Goal: Information Seeking & Learning: Learn about a topic

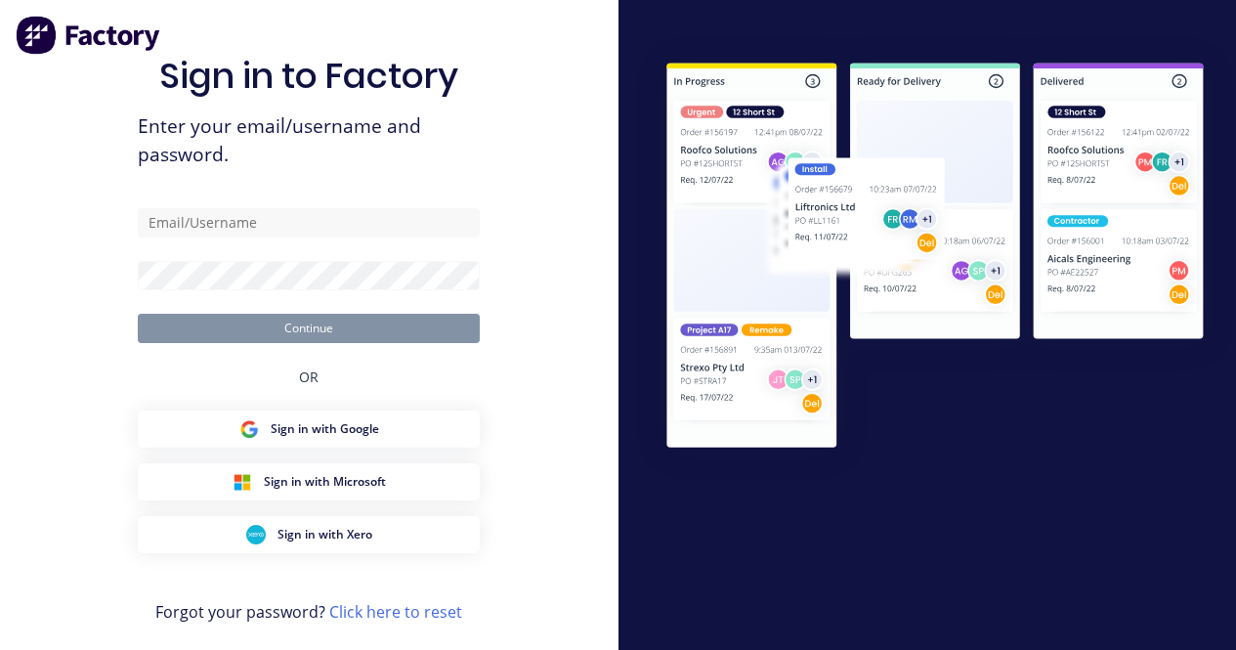
click at [305, 238] on form "Continue" at bounding box center [309, 275] width 342 height 135
click at [309, 229] on input "text" at bounding box center [309, 222] width 342 height 29
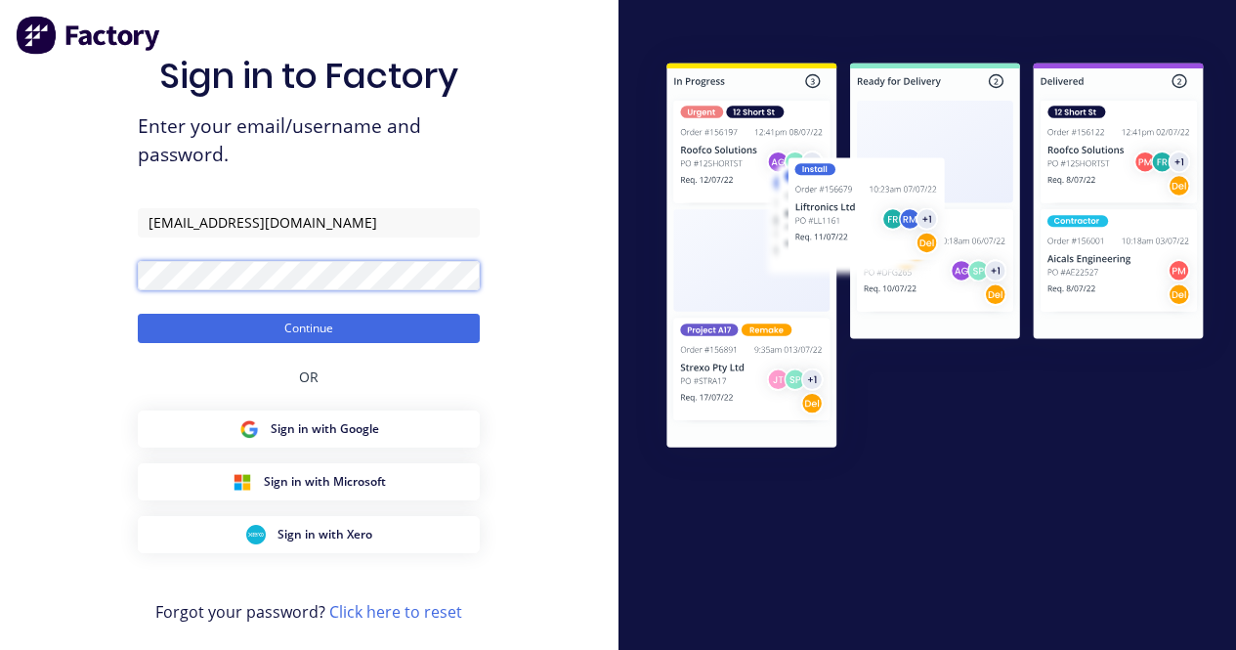
click at [138, 314] on button "Continue" at bounding box center [309, 328] width 342 height 29
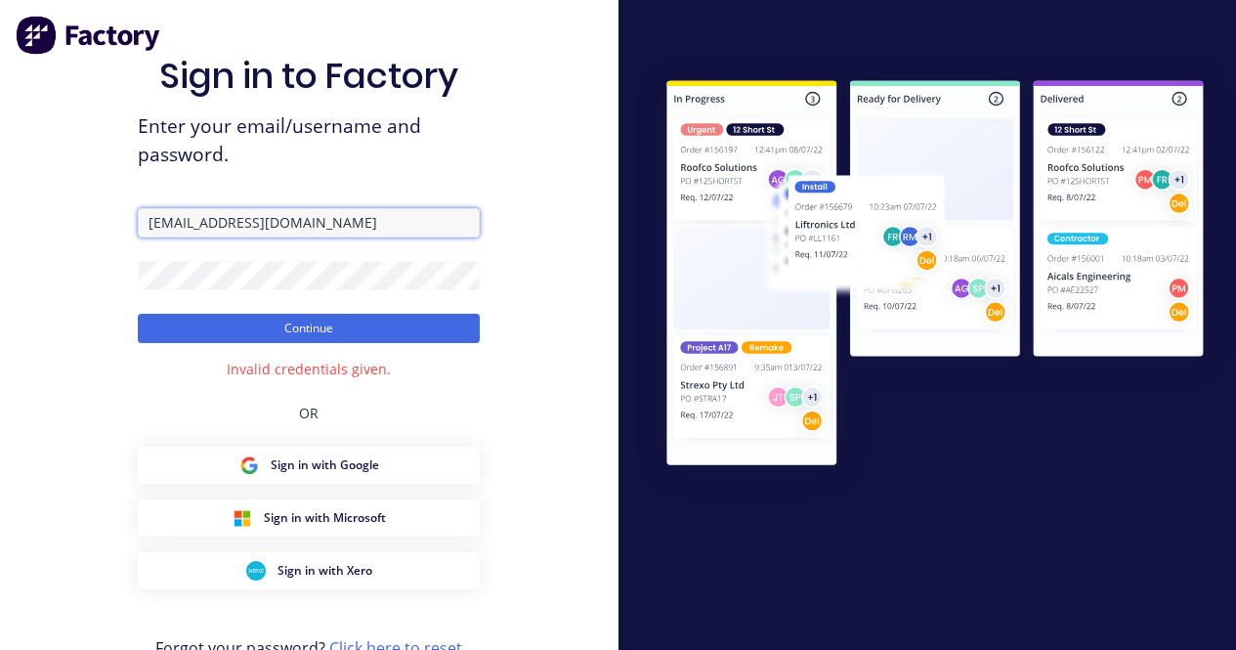
drag, startPoint x: 207, startPoint y: 221, endPoint x: 176, endPoint y: 229, distance: 32.2
click at [176, 229] on input "[EMAIL_ADDRESS][DOMAIN_NAME]" at bounding box center [309, 222] width 342 height 29
click at [138, 314] on button "Continue" at bounding box center [309, 328] width 342 height 29
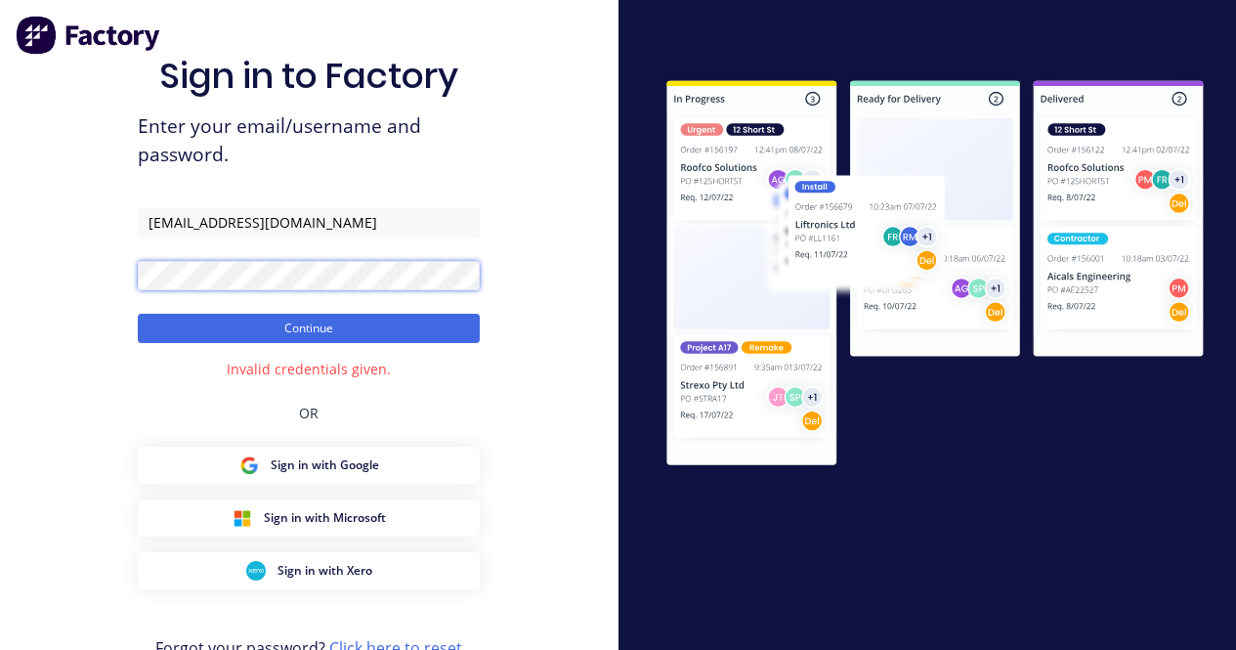
click at [0, 313] on div "Sign in to Factory Enter your email/username and password. [EMAIL_ADDRESS][DOMA…" at bounding box center [309, 353] width 619 height 706
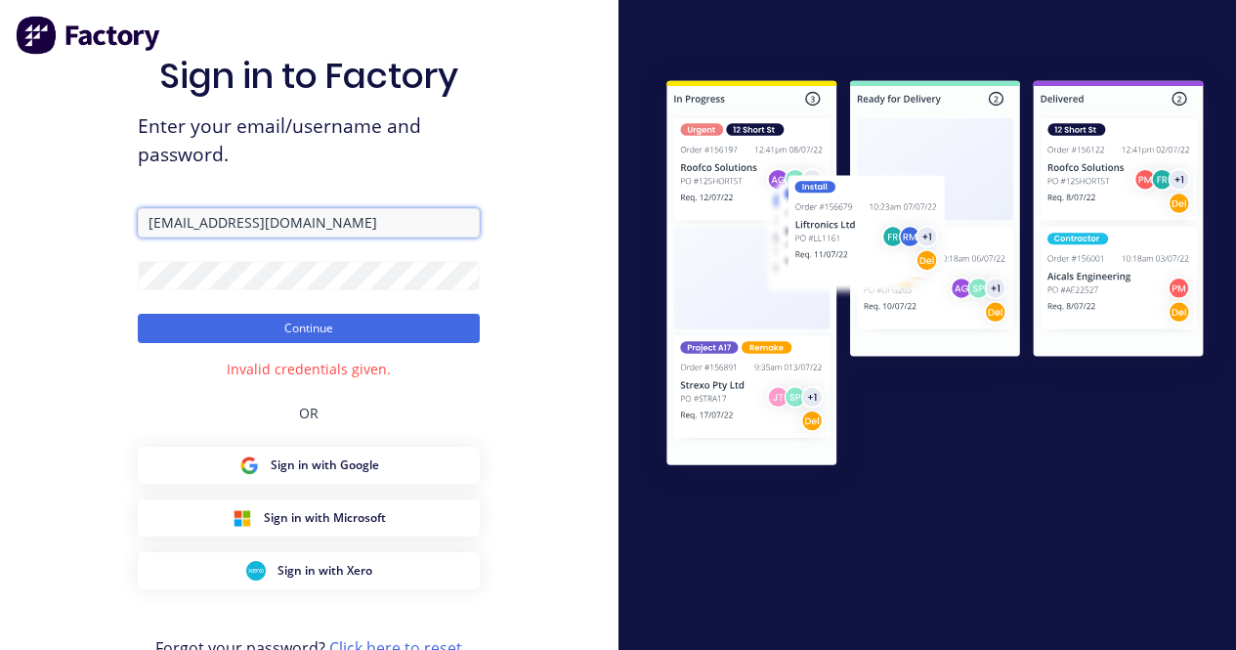
drag, startPoint x: 176, startPoint y: 223, endPoint x: 87, endPoint y: 241, distance: 90.8
click at [92, 237] on div "Sign in to Factory Enter your email/username and password. [EMAIL_ADDRESS][DOMA…" at bounding box center [309, 353] width 619 height 706
type input "[EMAIL_ADDRESS][DOMAIN_NAME]"
click at [138, 314] on button "Continue" at bounding box center [309, 328] width 342 height 29
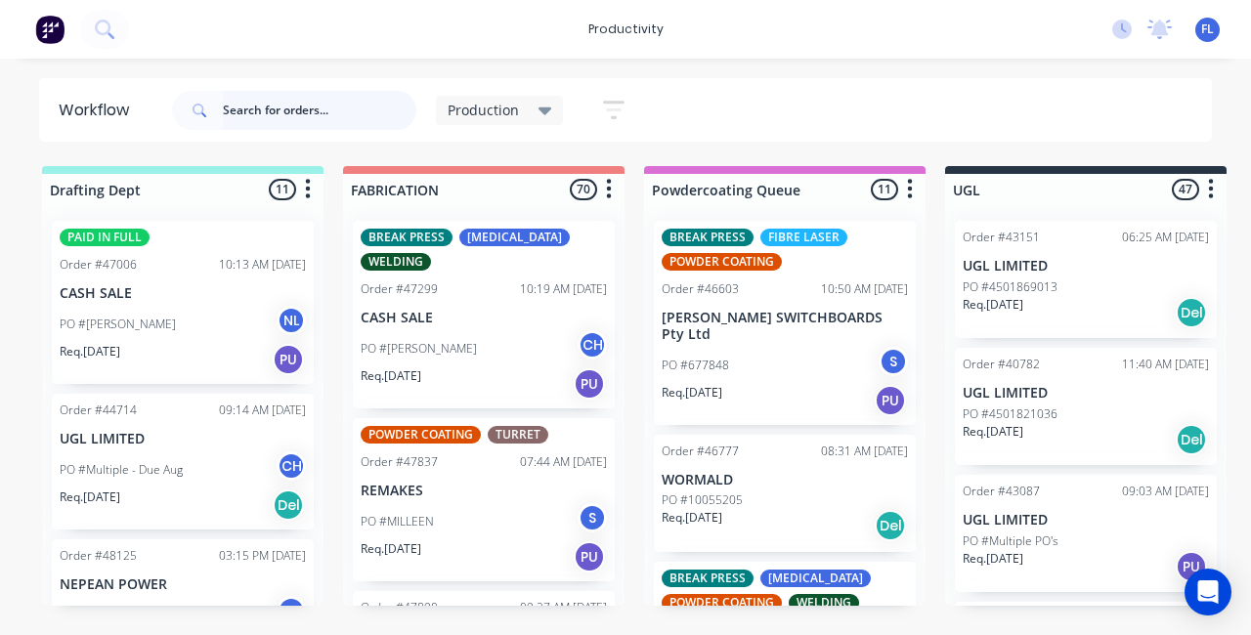
click at [306, 127] on input "text" at bounding box center [319, 110] width 193 height 39
type input "[GEOGRAPHIC_DATA]"
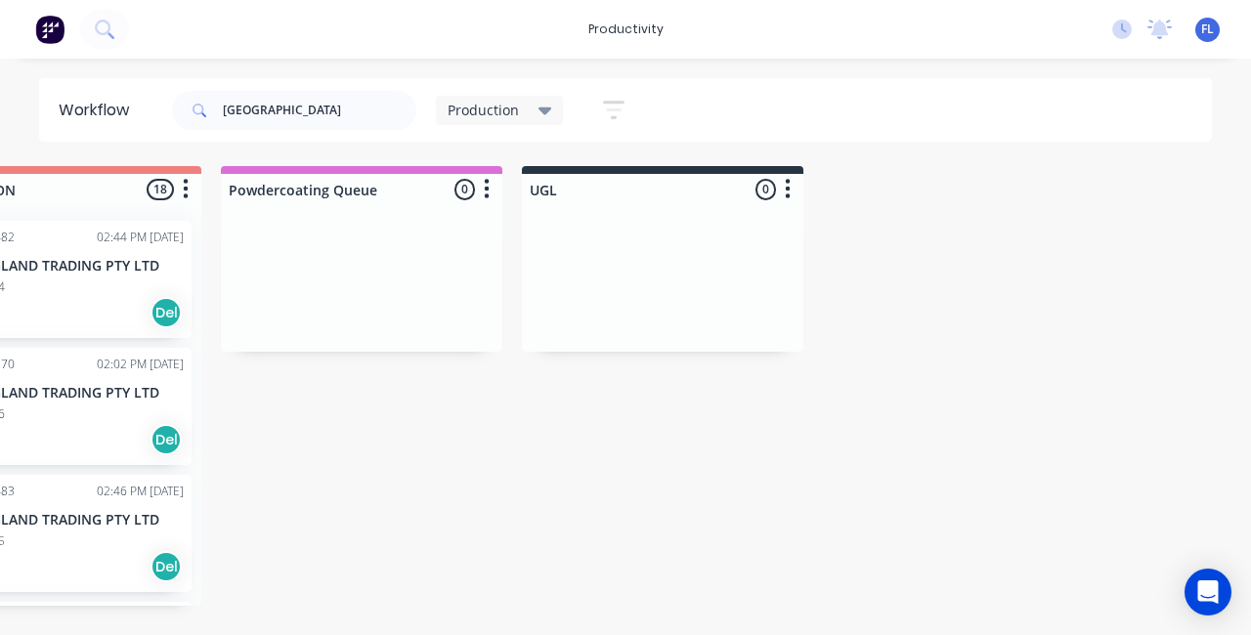
drag, startPoint x: 834, startPoint y: 395, endPoint x: 924, endPoint y: 388, distance: 91.1
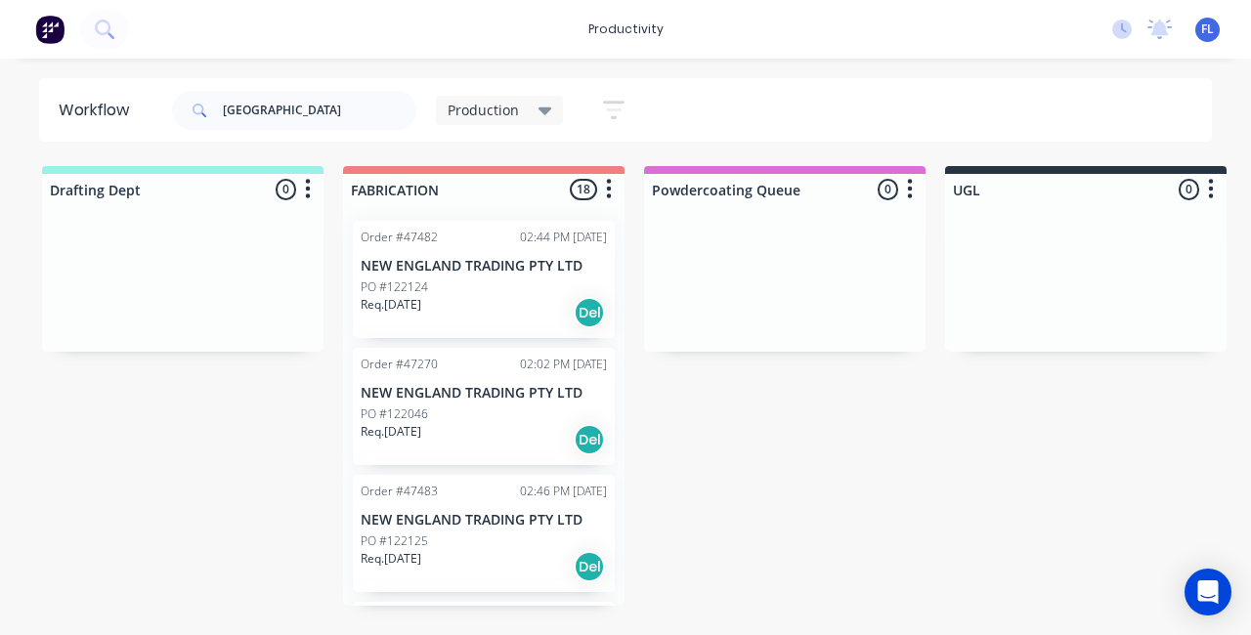
drag, startPoint x: 925, startPoint y: 386, endPoint x: 674, endPoint y: 413, distance: 252.6
click at [621, 99] on icon "button" at bounding box center [613, 110] width 21 height 24
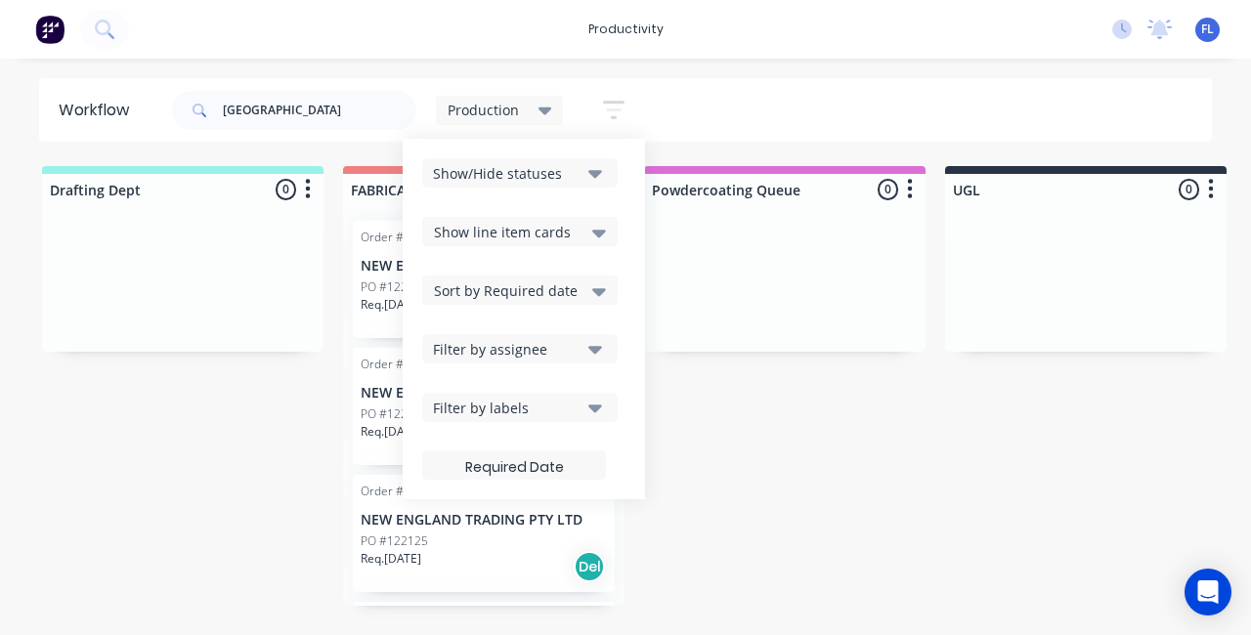
click at [556, 174] on div "Show/Hide statuses" at bounding box center [507, 173] width 148 height 21
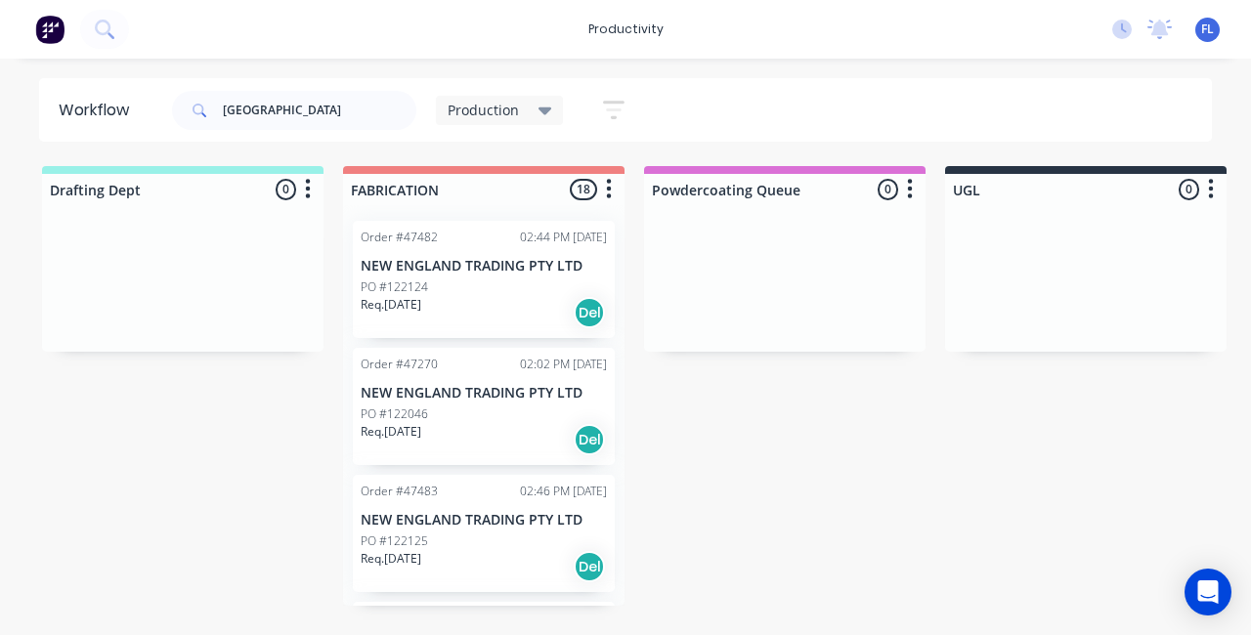
click at [907, 180] on icon "button" at bounding box center [910, 189] width 6 height 24
click at [845, 237] on button "Sort By" at bounding box center [823, 232] width 195 height 32
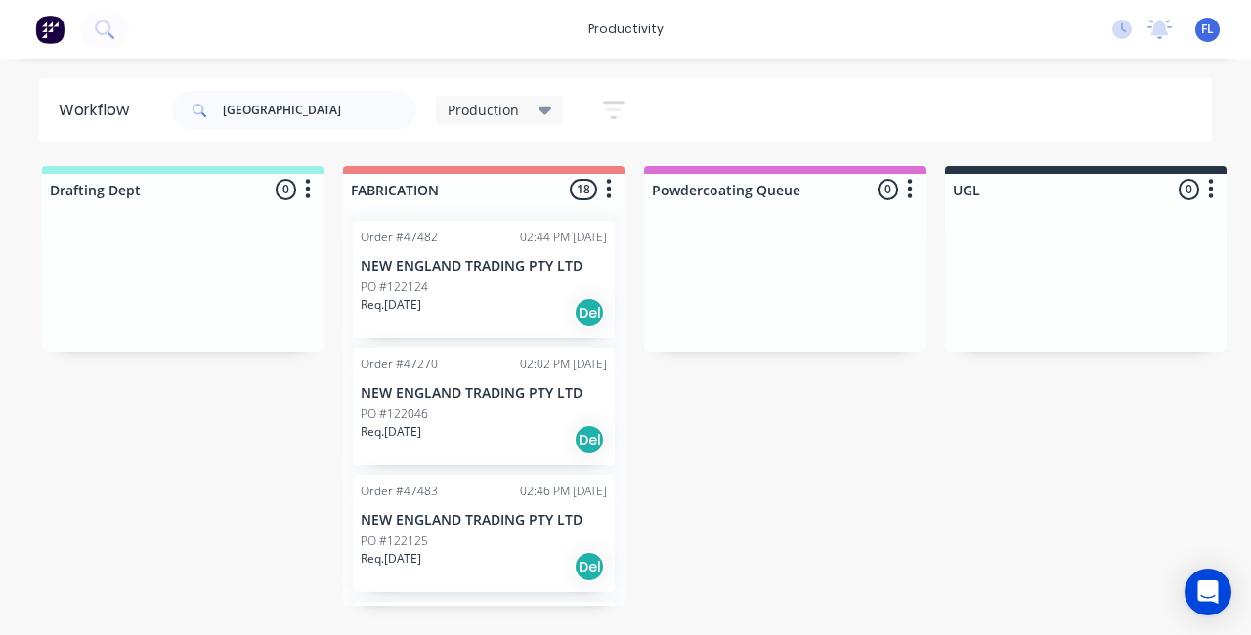
drag, startPoint x: 910, startPoint y: 192, endPoint x: 793, endPoint y: 391, distance: 229.9
click at [549, 116] on icon at bounding box center [545, 110] width 14 height 21
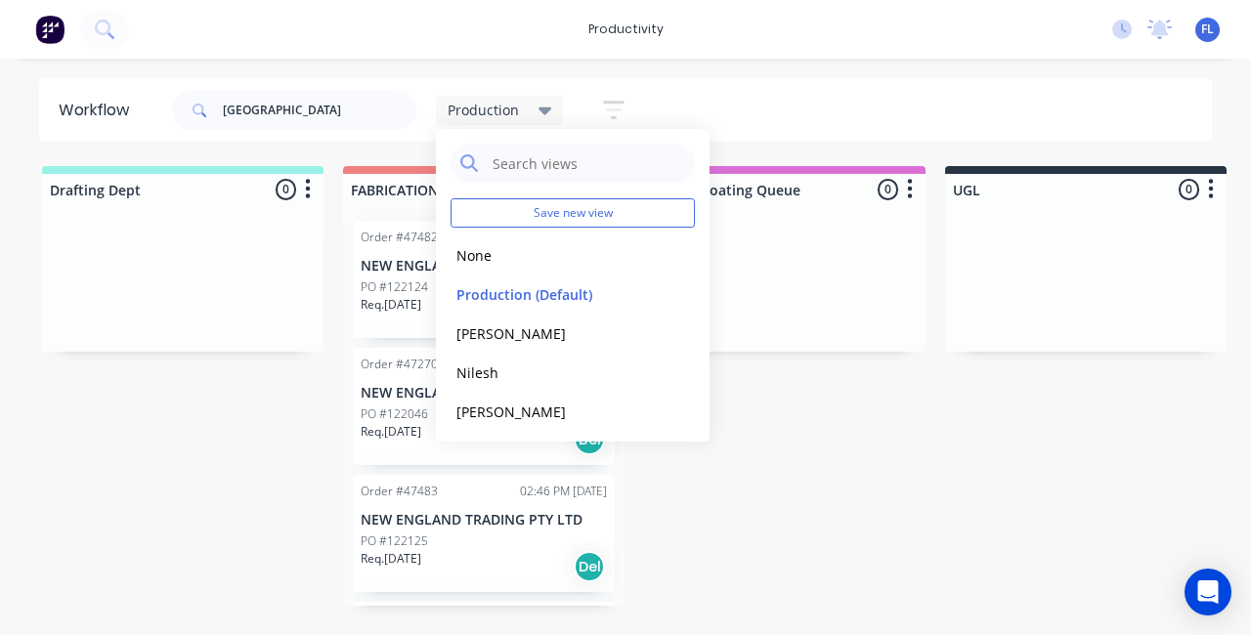
click at [614, 114] on icon "button" at bounding box center [613, 110] width 21 height 24
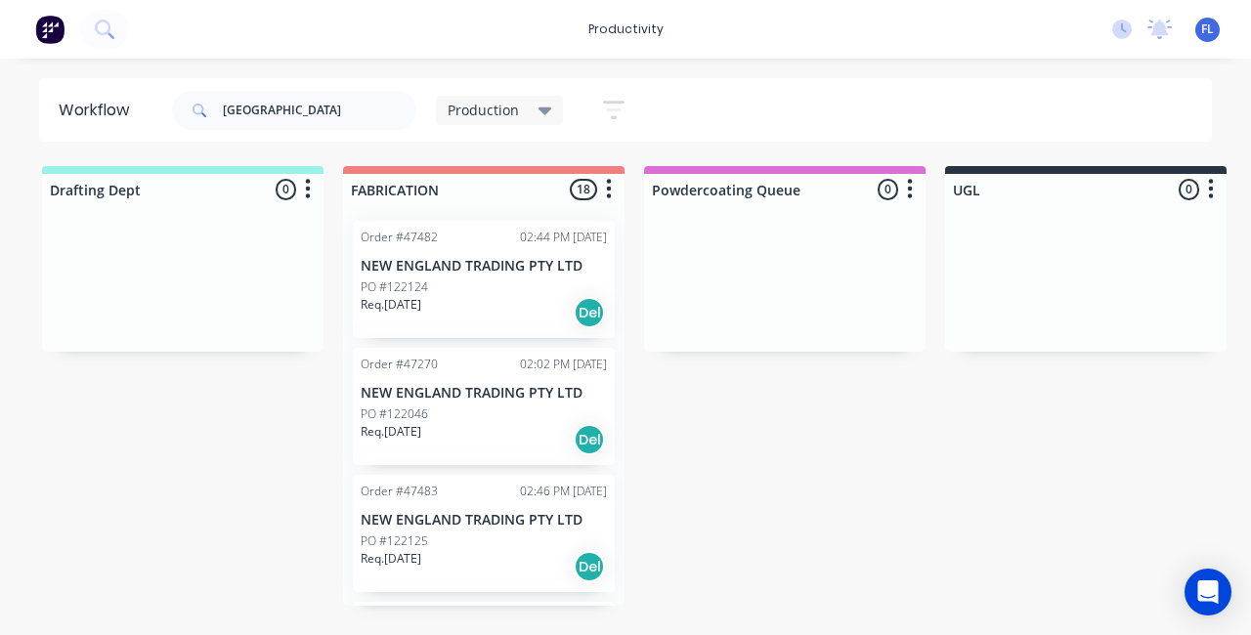
click at [757, 97] on div "new england Production Save new view None edit Production (Default) edit [PERSO…" at bounding box center [690, 110] width 1045 height 59
click at [535, 132] on div "new england Production Save new view None edit Production (Default) edit [PERSO…" at bounding box center [407, 110] width 478 height 59
click at [535, 119] on div "Production" at bounding box center [500, 110] width 128 height 29
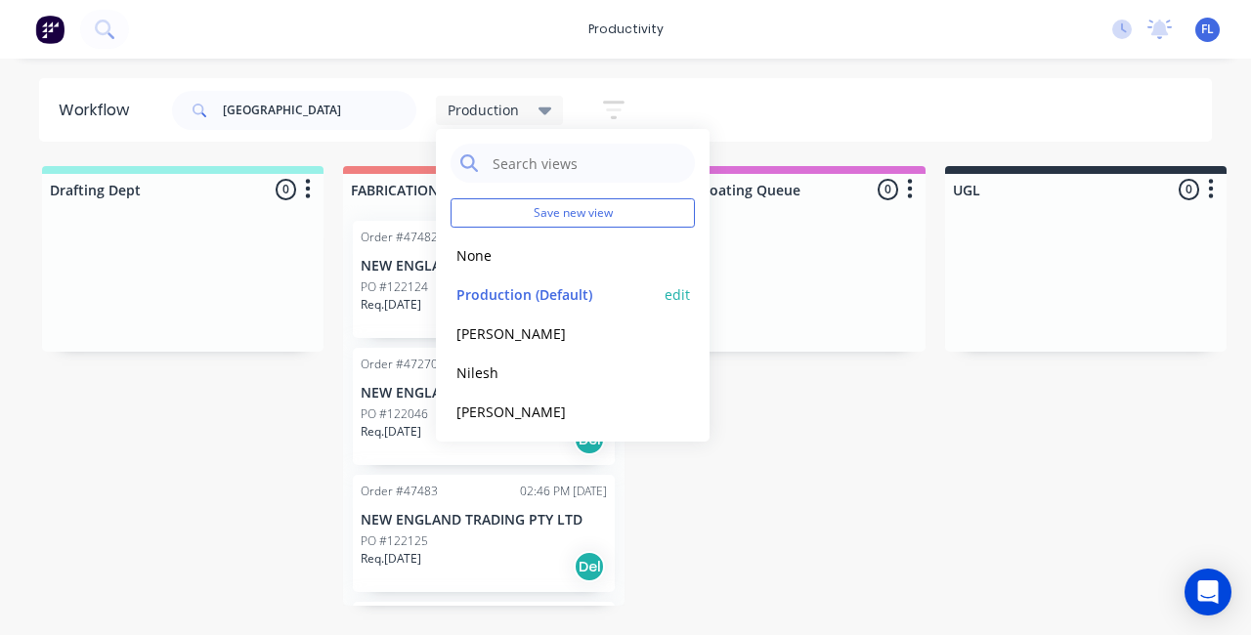
click at [674, 299] on button "edit" at bounding box center [676, 294] width 25 height 21
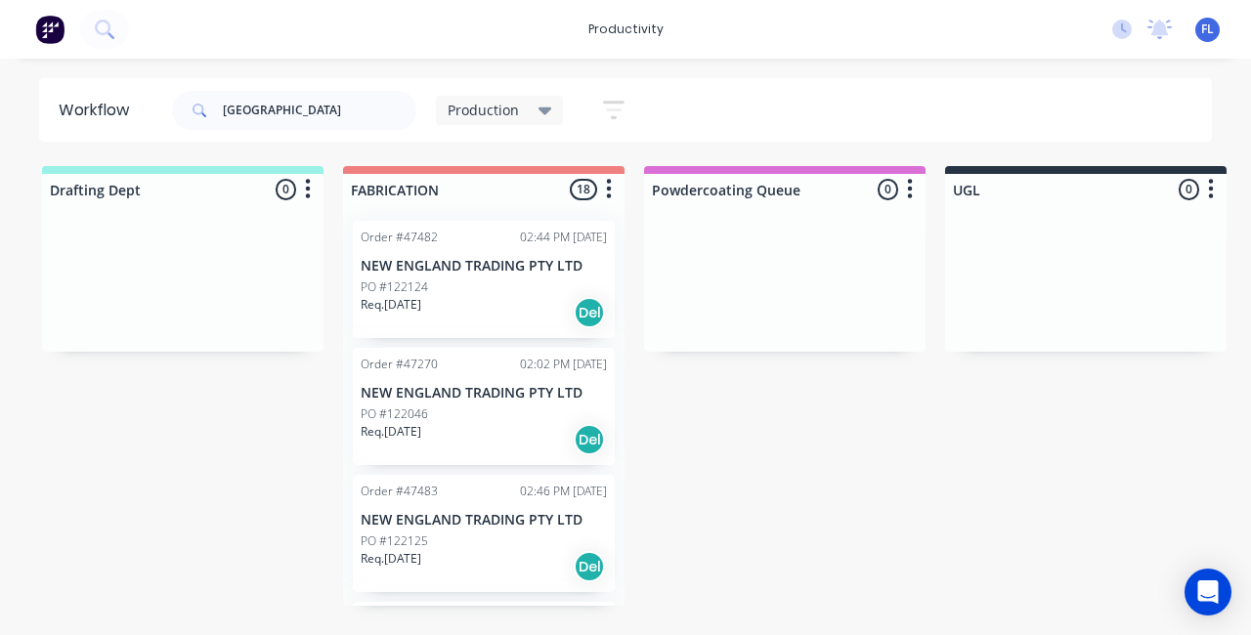
click at [421, 296] on p "Req. [DATE]" at bounding box center [391, 305] width 61 height 18
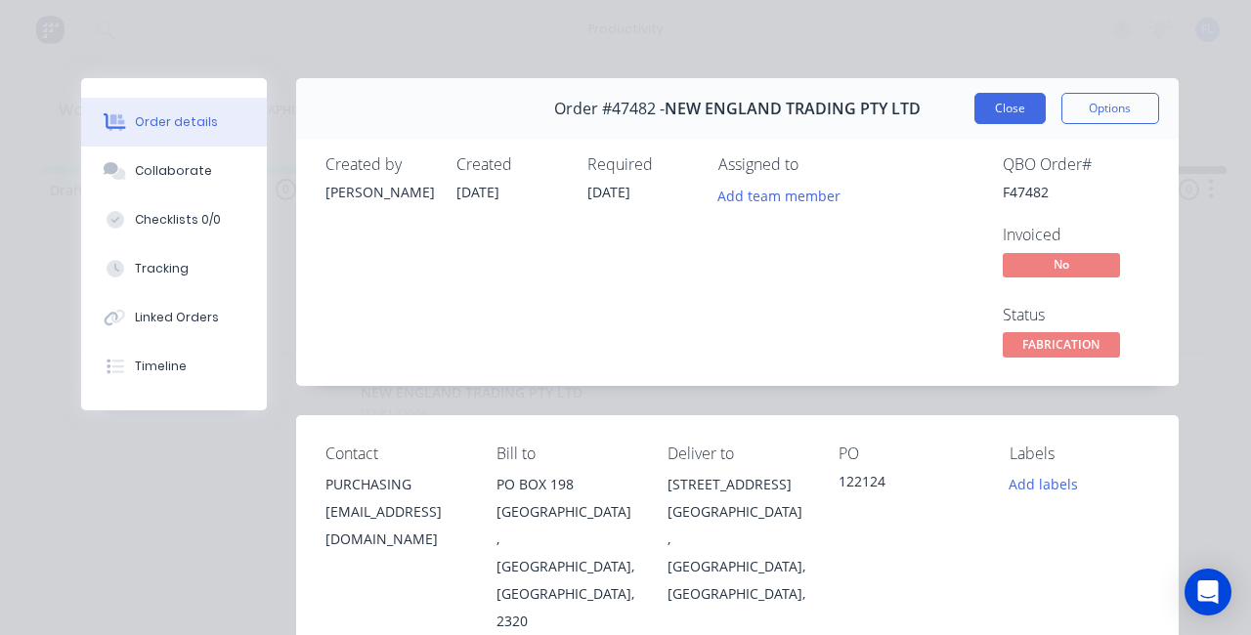
click at [993, 100] on button "Close" at bounding box center [1009, 108] width 71 height 31
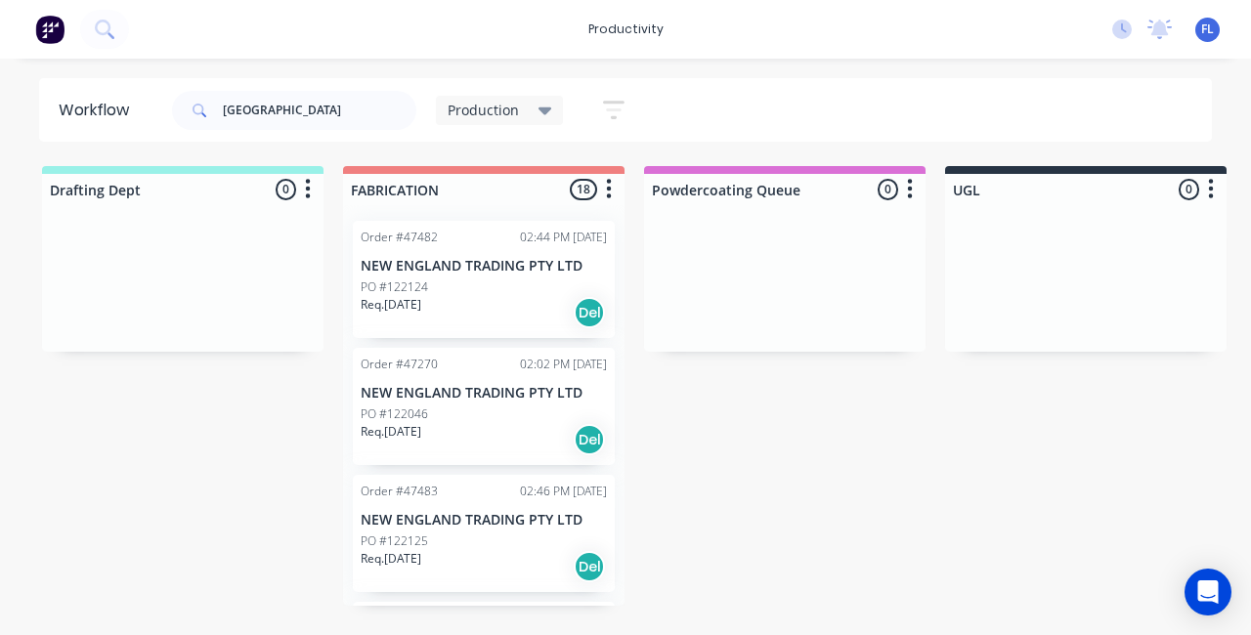
click at [485, 413] on div "PO #122046" at bounding box center [484, 415] width 246 height 18
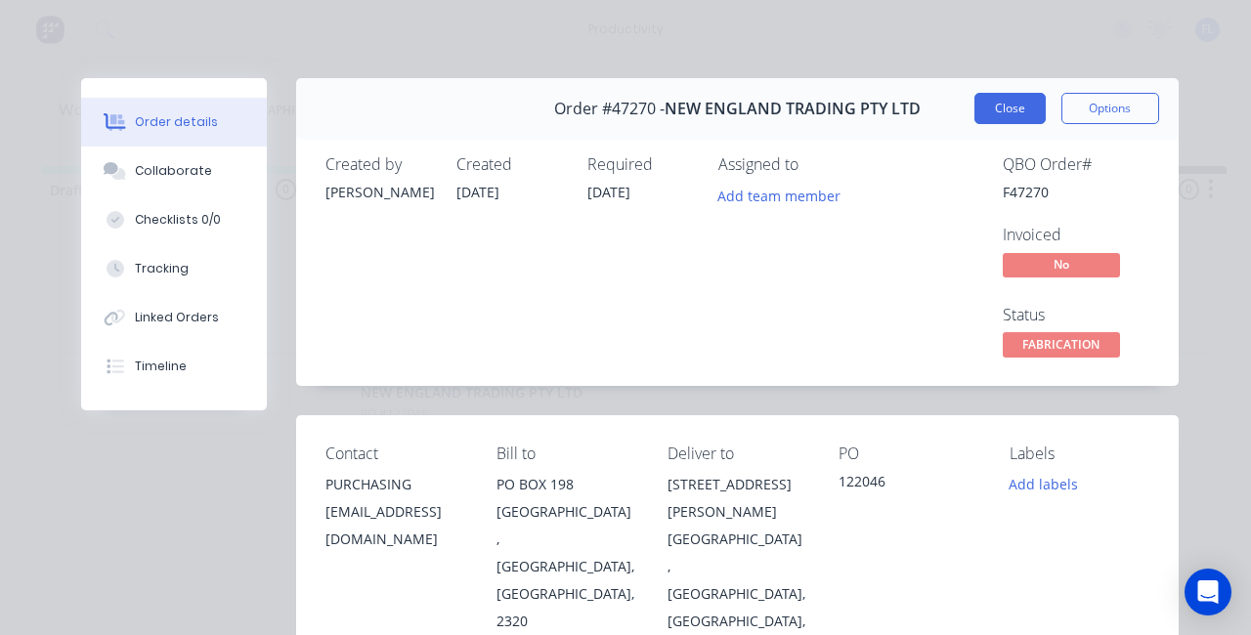
click at [979, 122] on button "Close" at bounding box center [1009, 108] width 71 height 31
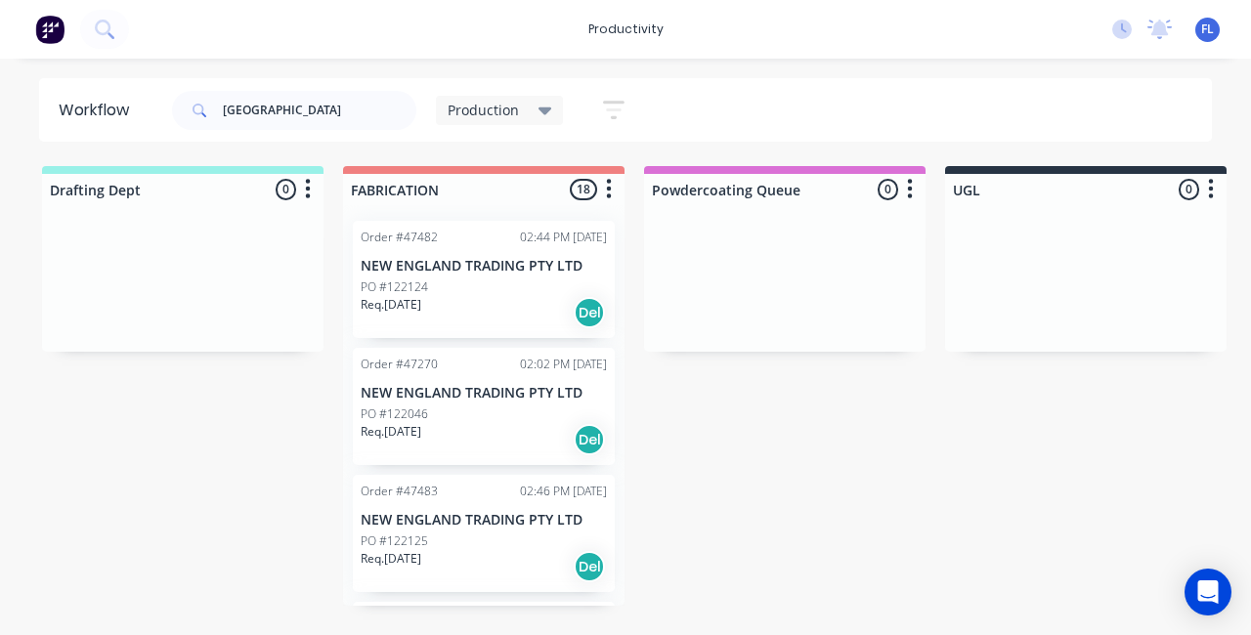
click at [422, 539] on p "PO #122125" at bounding box center [394, 542] width 67 height 18
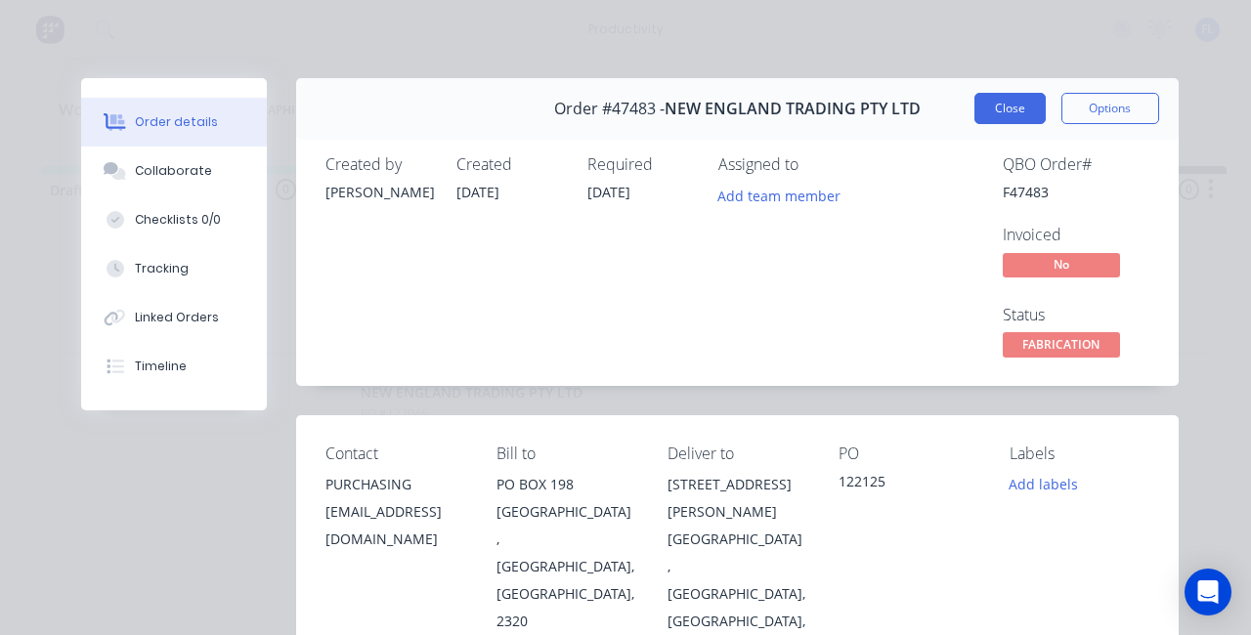
click at [981, 108] on button "Close" at bounding box center [1009, 108] width 71 height 31
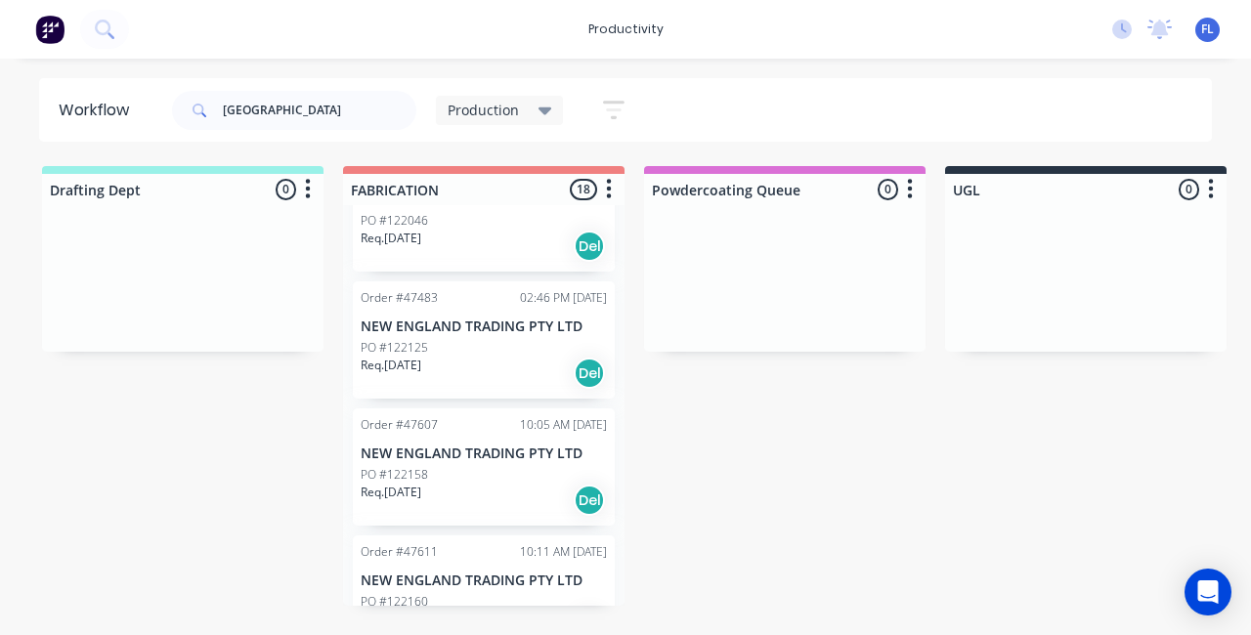
scroll to position [195, 0]
click at [457, 352] on div "PO #122125" at bounding box center [484, 346] width 246 height 18
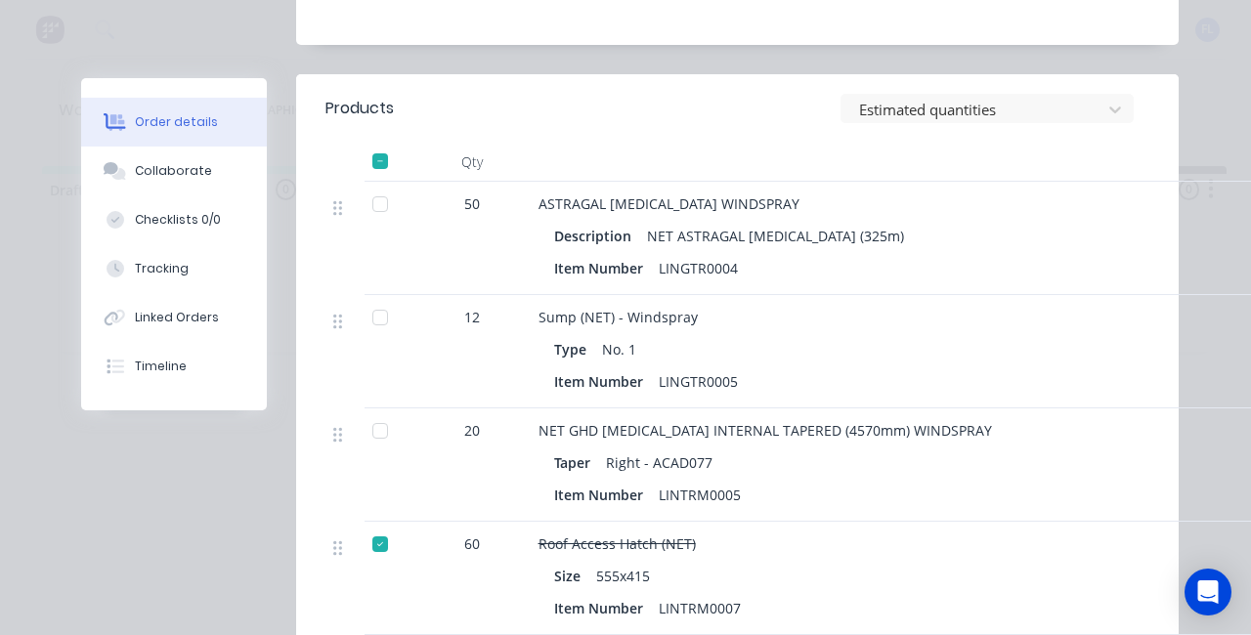
scroll to position [782, 0]
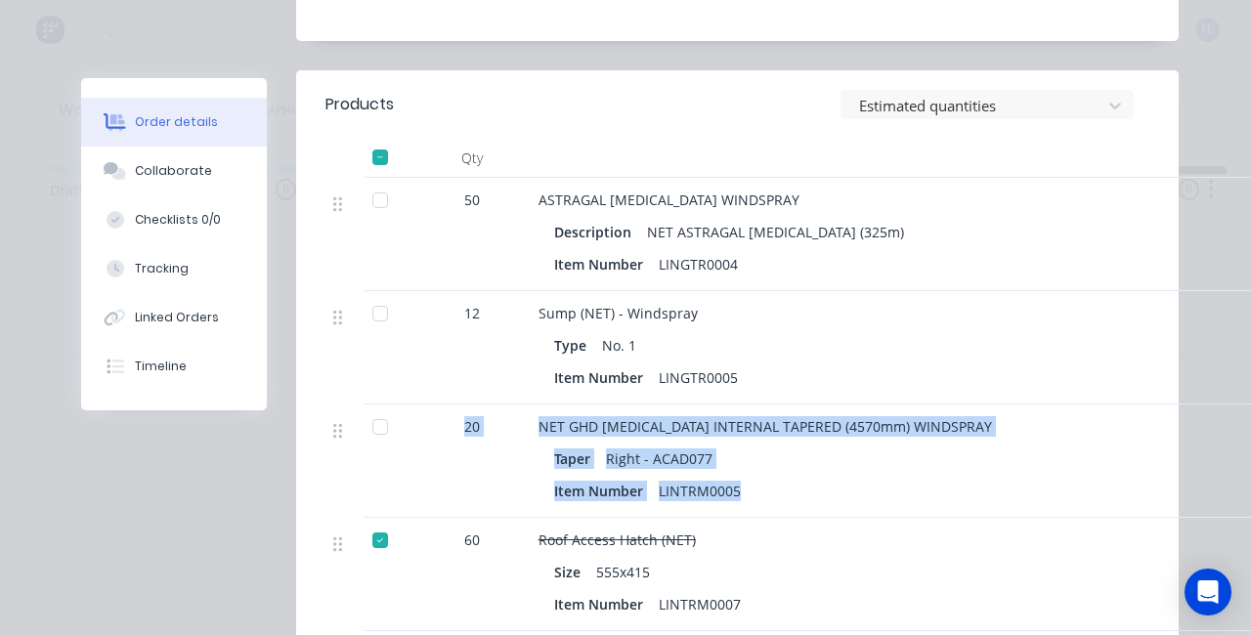
drag, startPoint x: 456, startPoint y: 349, endPoint x: 761, endPoint y: 419, distance: 312.9
click at [761, 419] on div "20 NET GHD [MEDICAL_DATA] INTERNAL TAPERED (4570mm) WINDSPRAY Taper Right - ACA…" at bounding box center [737, 461] width 824 height 113
click at [761, 477] on div "Item Number LINTRM0005" at bounding box center [1019, 491] width 930 height 28
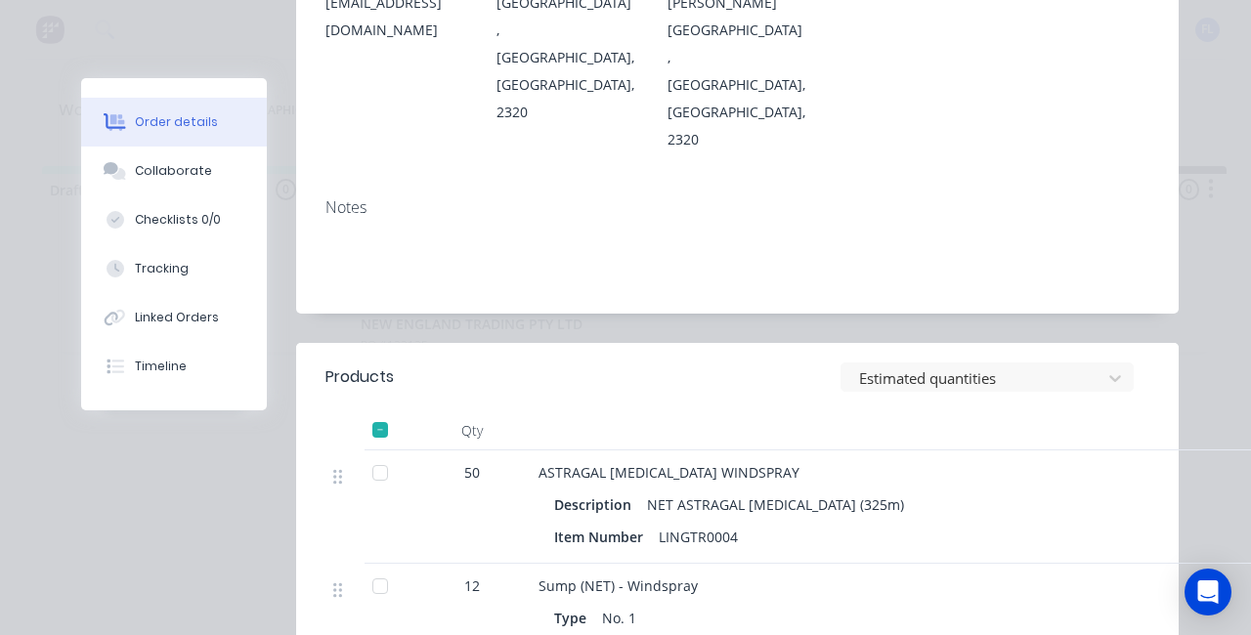
scroll to position [684, 0]
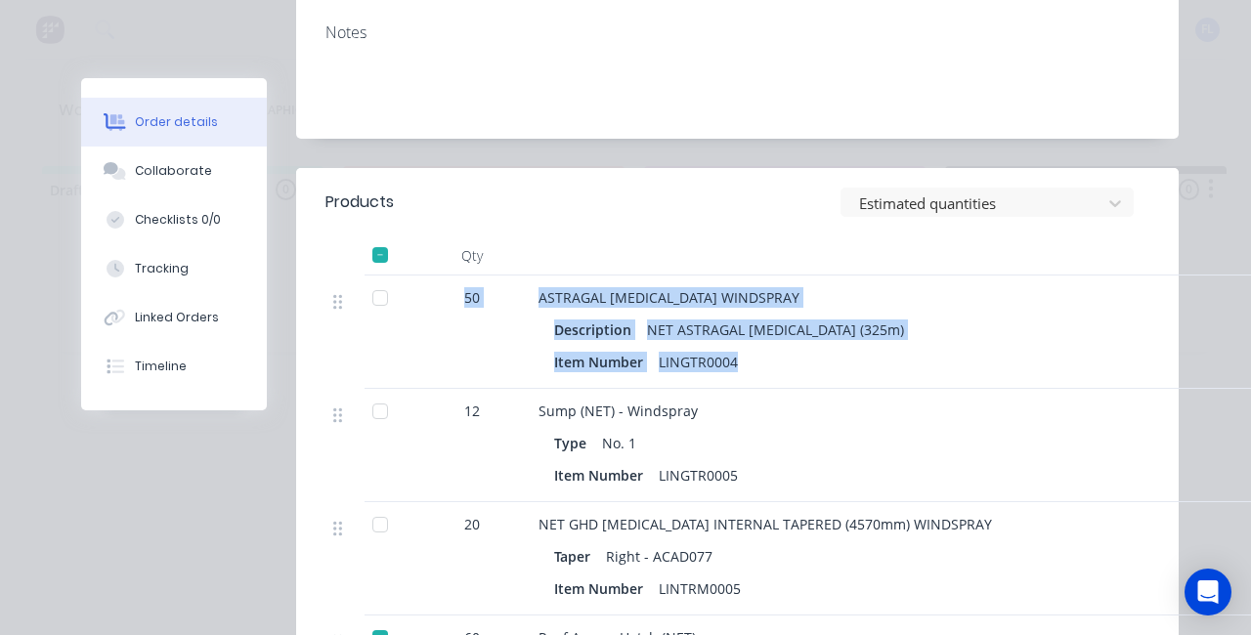
drag, startPoint x: 448, startPoint y: 217, endPoint x: 759, endPoint y: 300, distance: 322.6
click at [759, 300] on div "50 ASTRAGAL [MEDICAL_DATA] WINDSPRAY Description NET ASTRAGAL [MEDICAL_DATA] (3…" at bounding box center [737, 332] width 824 height 113
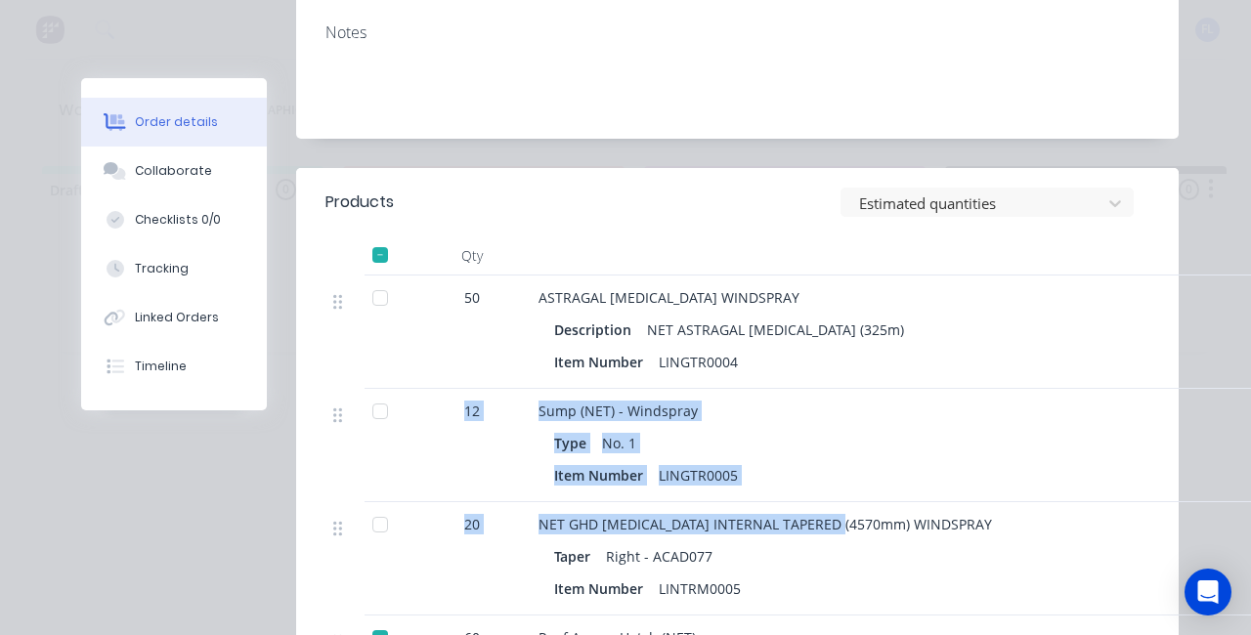
drag, startPoint x: 452, startPoint y: 325, endPoint x: 842, endPoint y: 422, distance: 401.7
click at [842, 422] on div "50 ASTRAGAL [MEDICAL_DATA] WINDSPRAY Description NET ASTRAGAL [MEDICAL_DATA] (3…" at bounding box center [737, 559] width 824 height 567
click at [812, 461] on div "Item Number LINGTR0005" at bounding box center [1019, 475] width 930 height 28
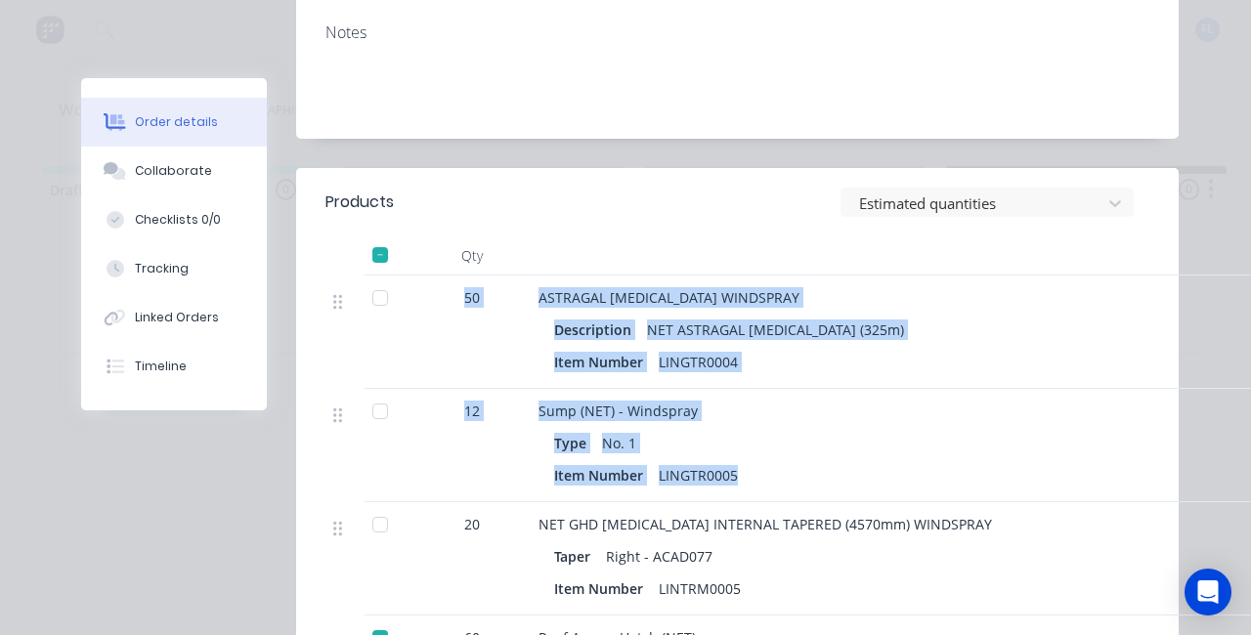
drag, startPoint x: 788, startPoint y: 393, endPoint x: 397, endPoint y: 218, distance: 428.2
click at [397, 276] on div "50 ASTRAGAL [MEDICAL_DATA] WINDSPRAY Description NET ASTRAGAL [MEDICAL_DATA] (3…" at bounding box center [737, 559] width 824 height 567
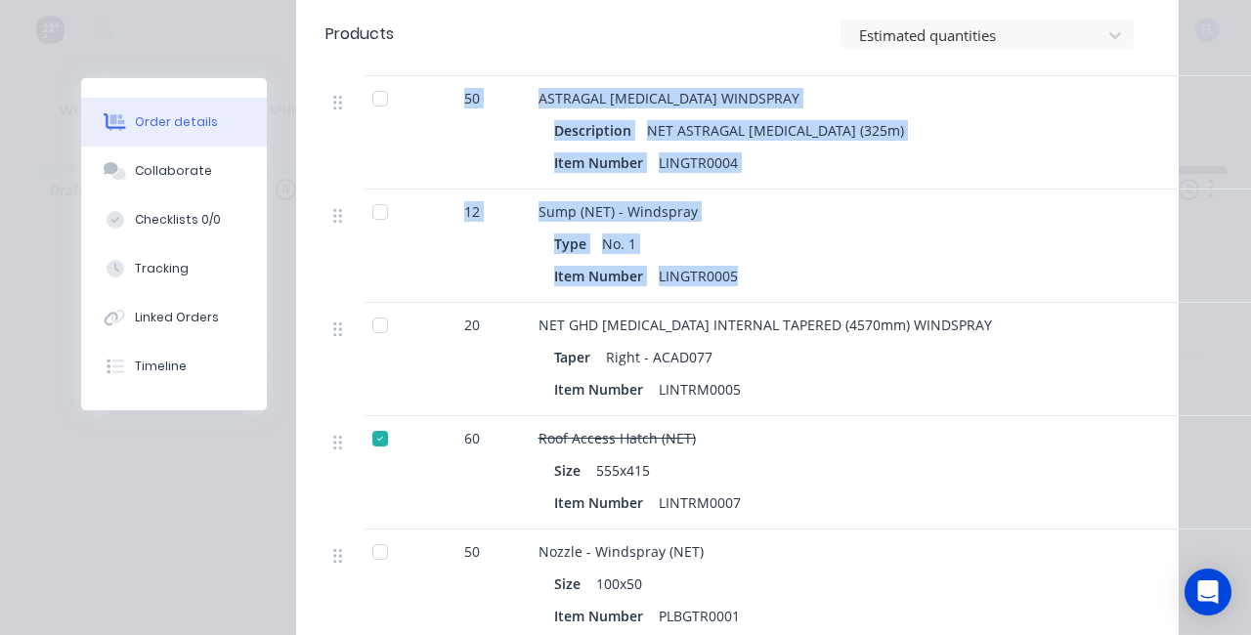
scroll to position [879, 0]
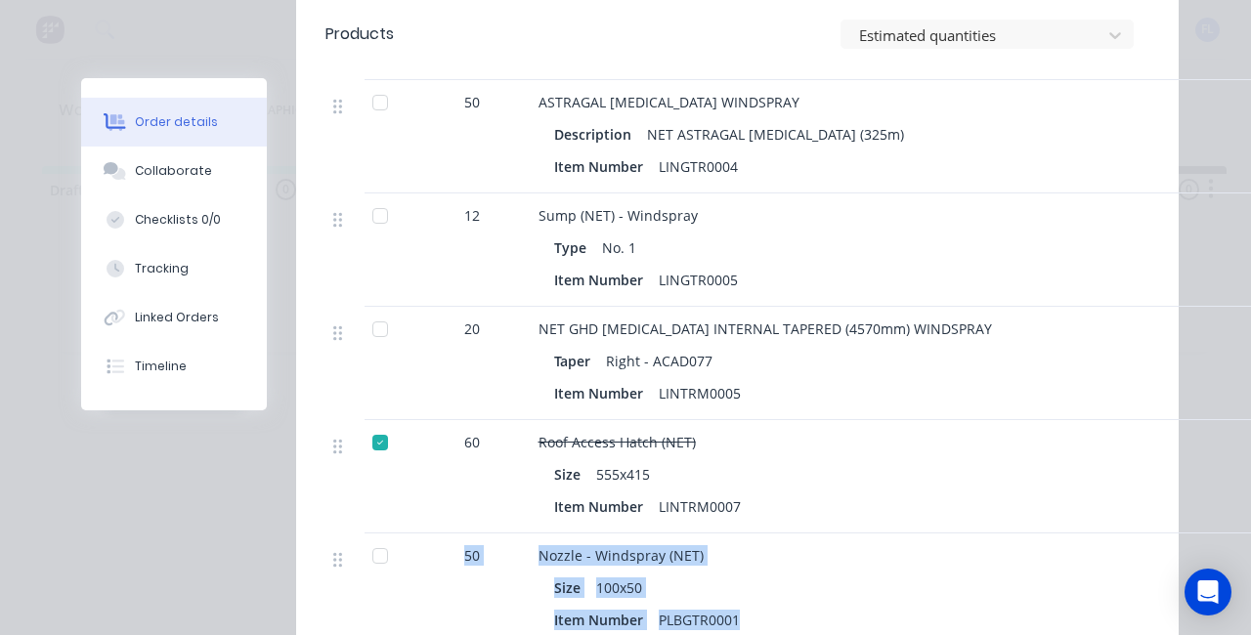
drag, startPoint x: 785, startPoint y: 548, endPoint x: 436, endPoint y: 482, distance: 355.1
click at [436, 534] on div "50 Nozzle - Windspray (NET) Size 100x50 Item Number PLBGTR0001" at bounding box center [737, 590] width 824 height 113
click at [436, 545] on div "50" at bounding box center [472, 555] width 102 height 21
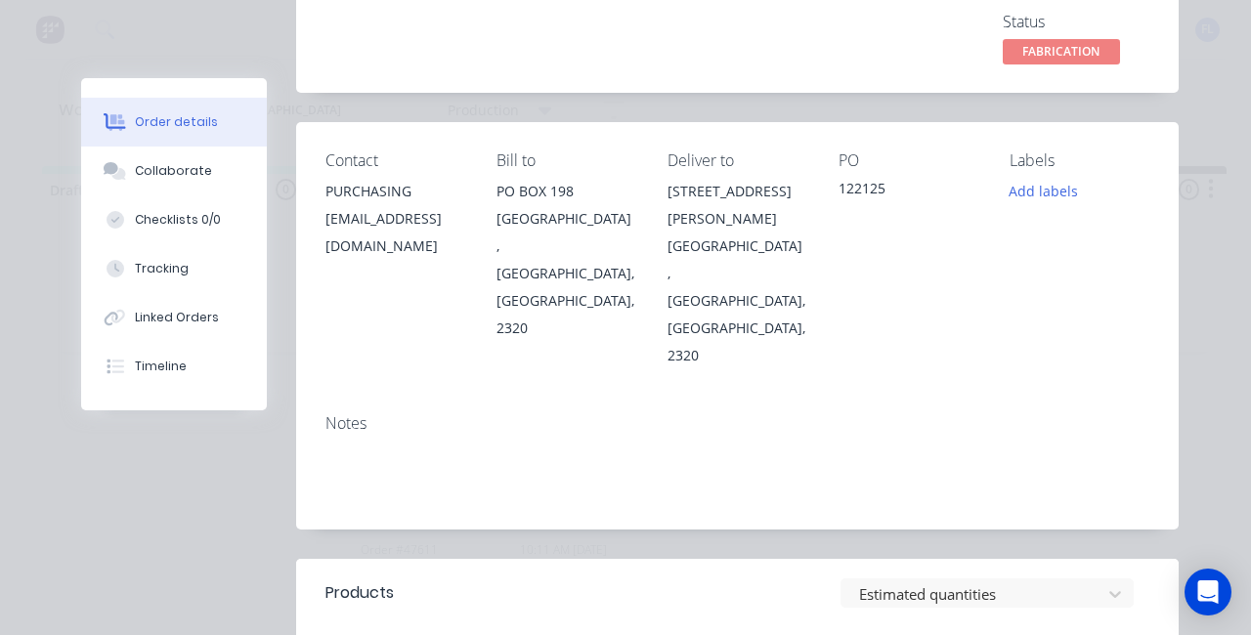
scroll to position [0, 0]
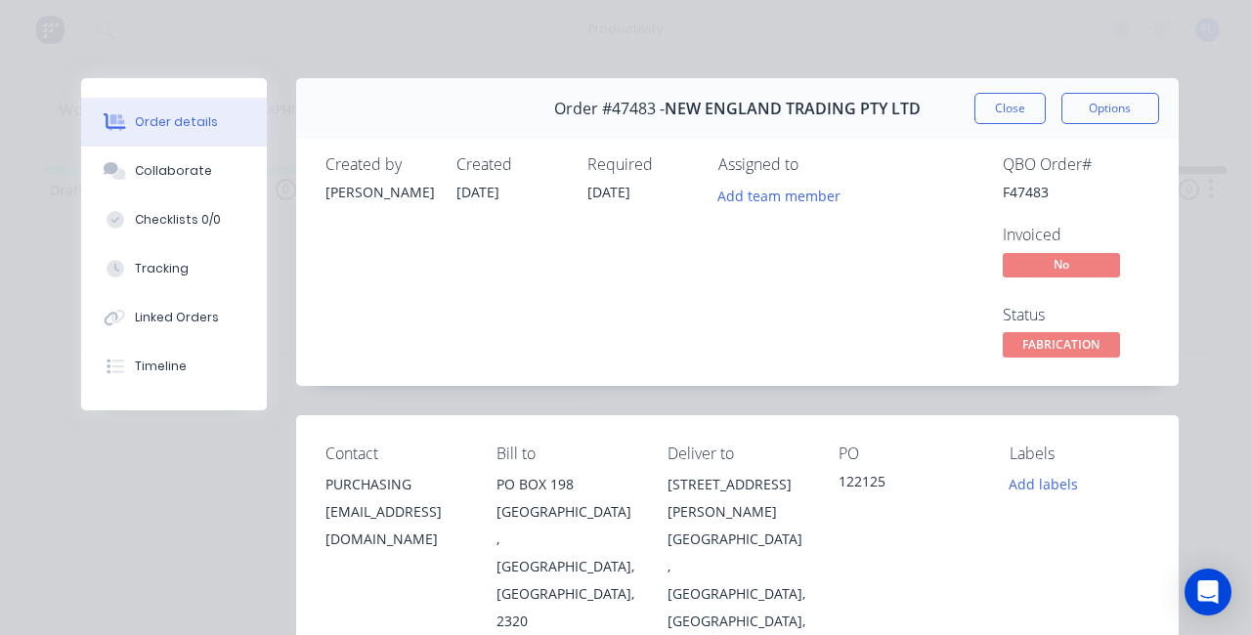
drag, startPoint x: 447, startPoint y: 198, endPoint x: 518, endPoint y: 194, distance: 71.4
click at [518, 194] on div "Created by [PERSON_NAME] Created [DATE] Required [DATE] Assigned to Add team me…" at bounding box center [619, 258] width 588 height 206
click at [518, 194] on div "Created [DATE]" at bounding box center [509, 258] width 107 height 206
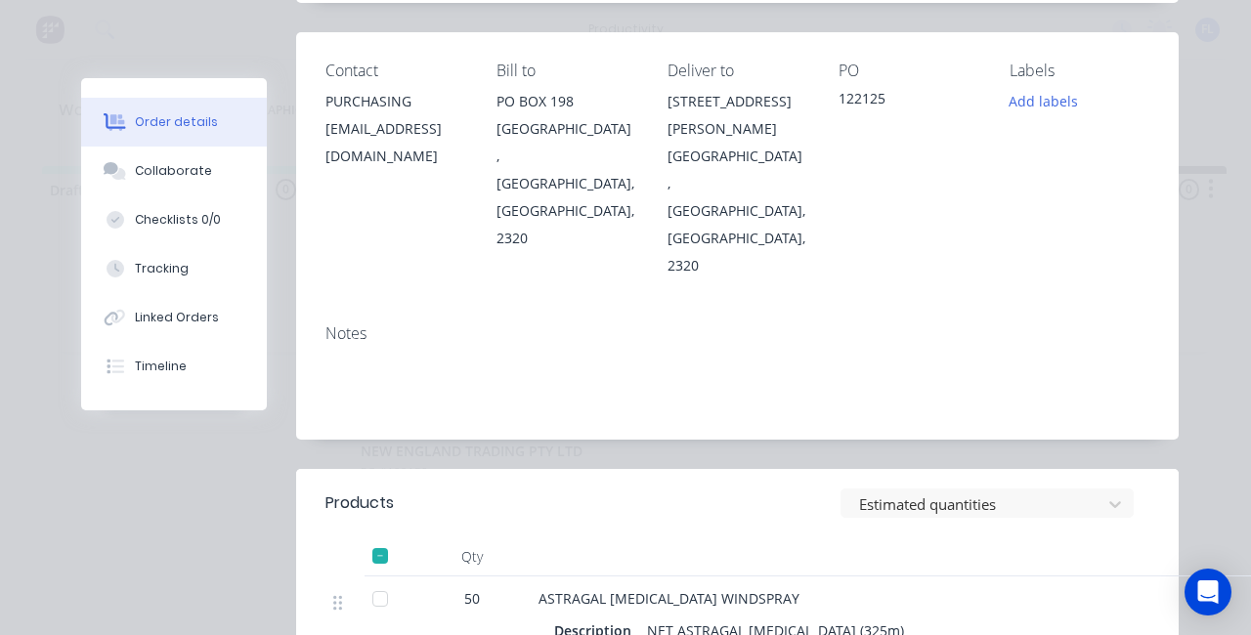
scroll to position [98, 0]
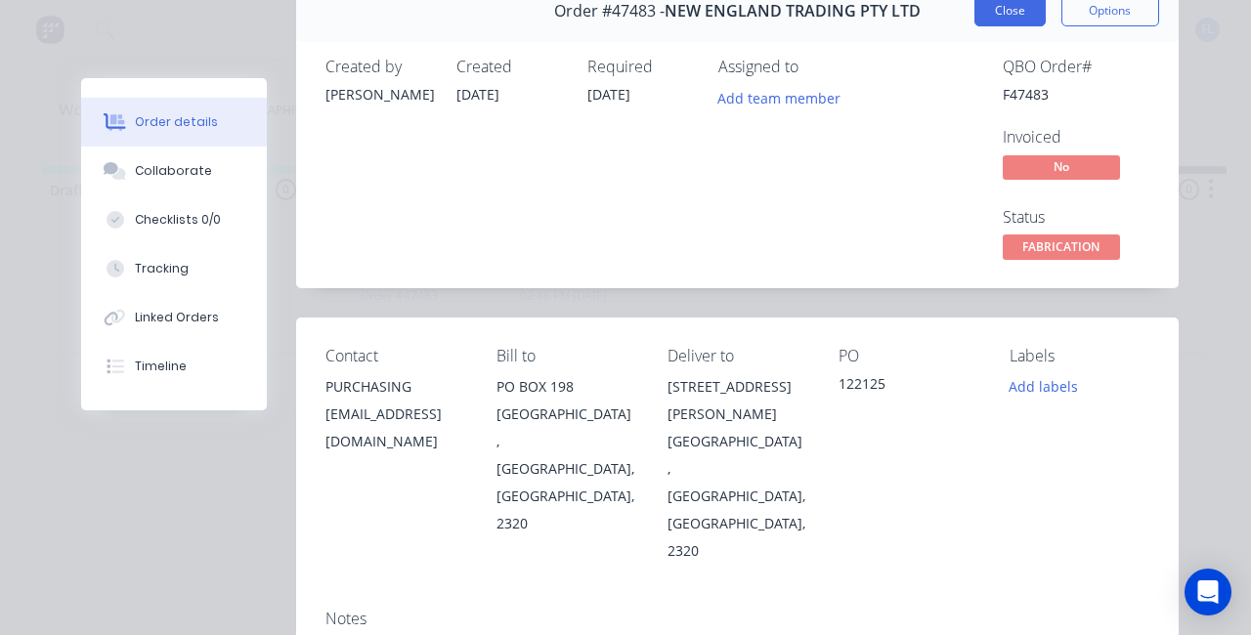
click at [995, 11] on button "Close" at bounding box center [1009, 10] width 71 height 31
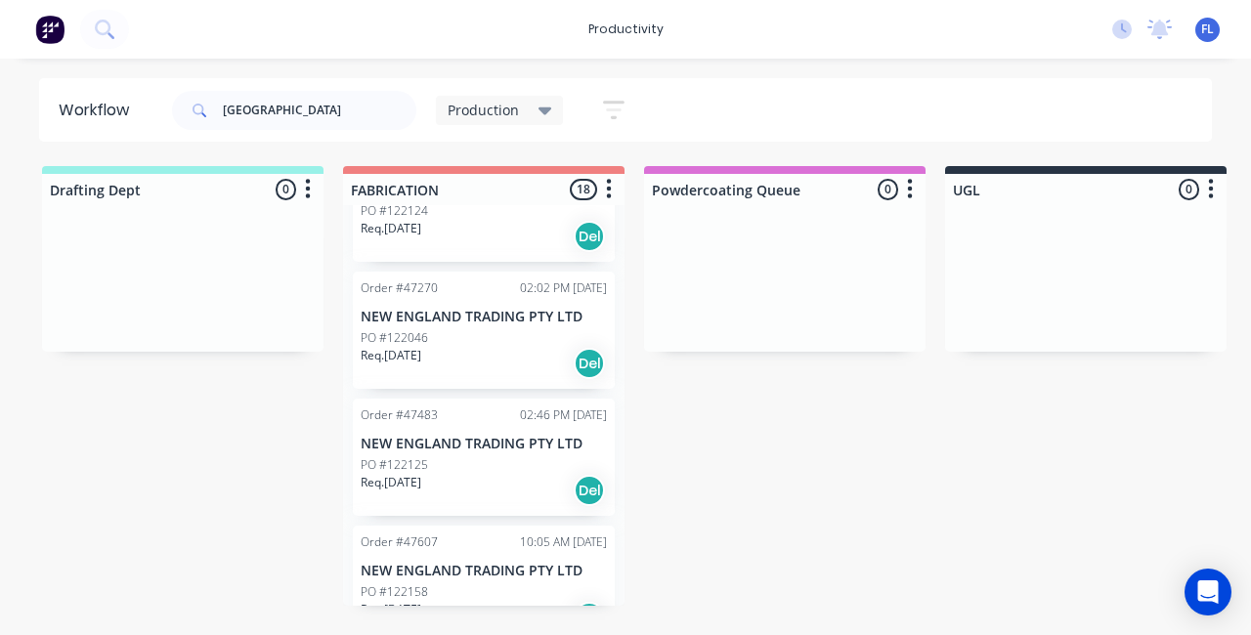
scroll to position [0, 0]
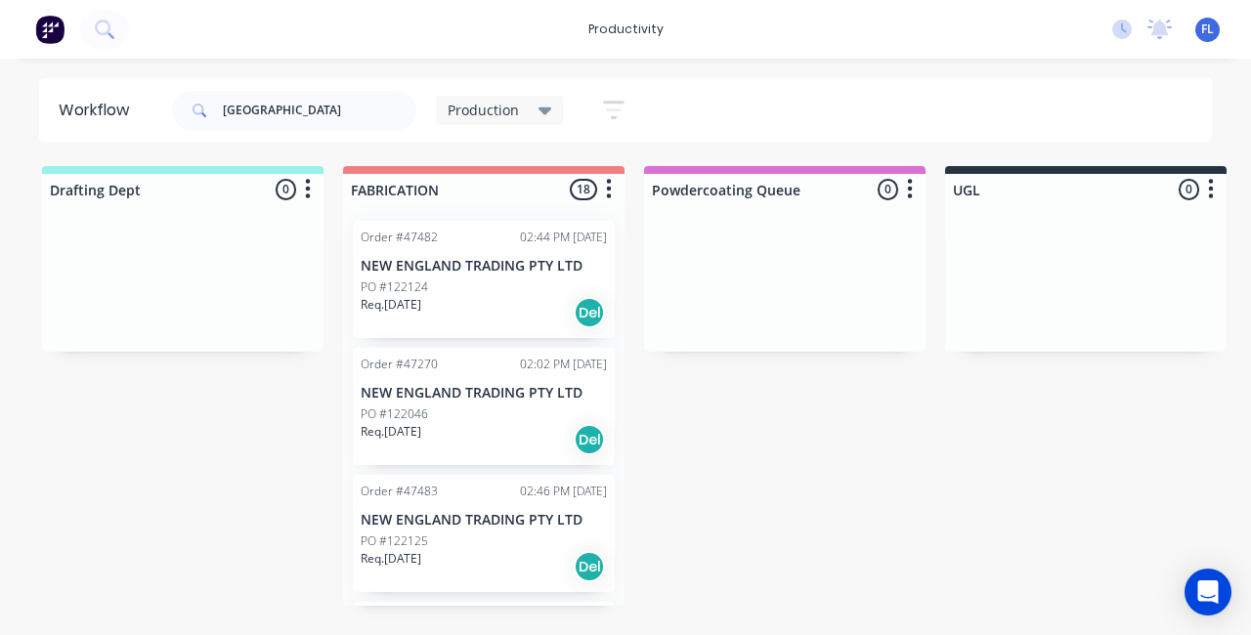
click at [492, 385] on p "NEW ENGLAND TRADING PTY LTD" at bounding box center [484, 393] width 246 height 17
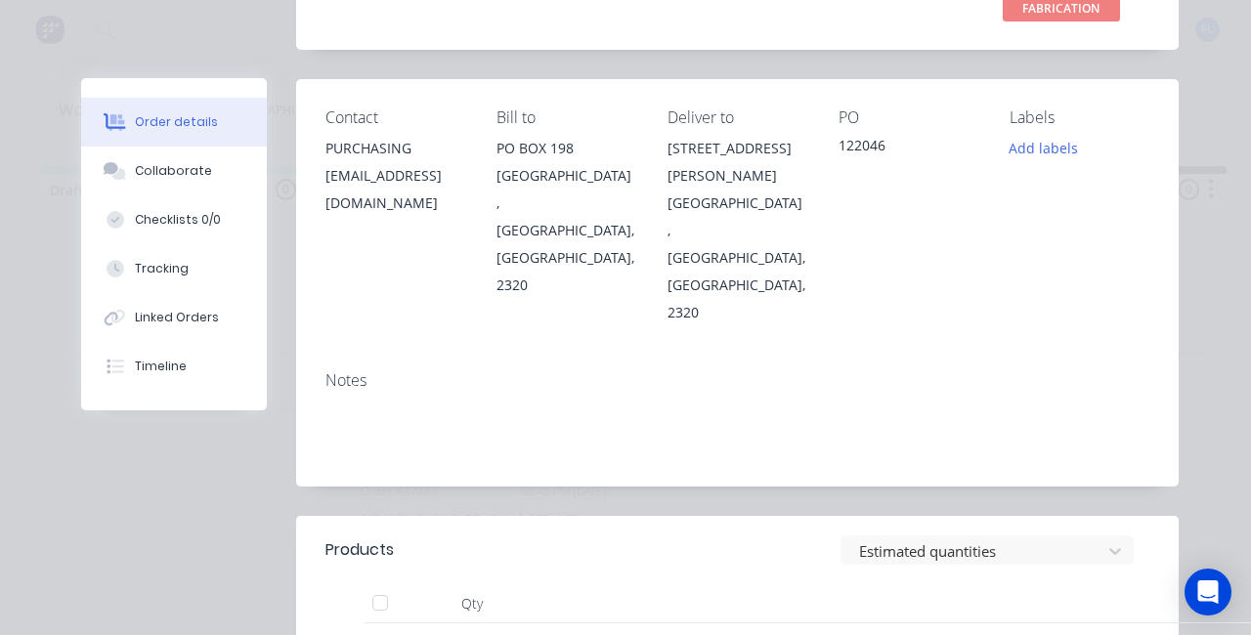
scroll to position [98, 0]
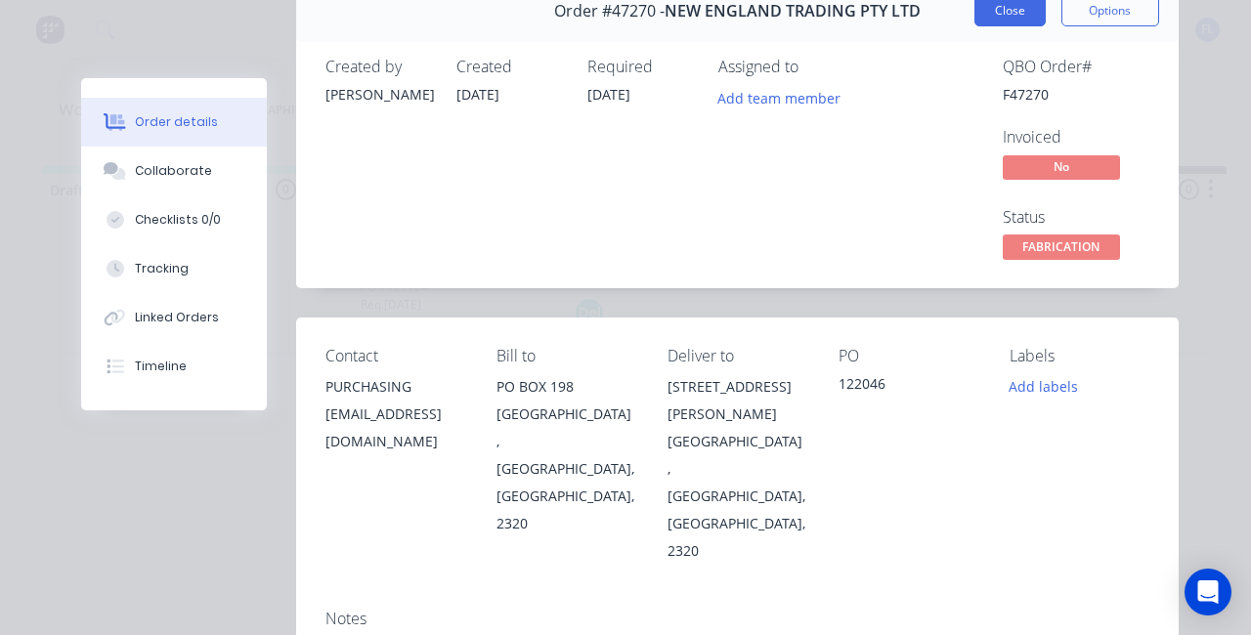
click at [991, 6] on button "Close" at bounding box center [1009, 10] width 71 height 31
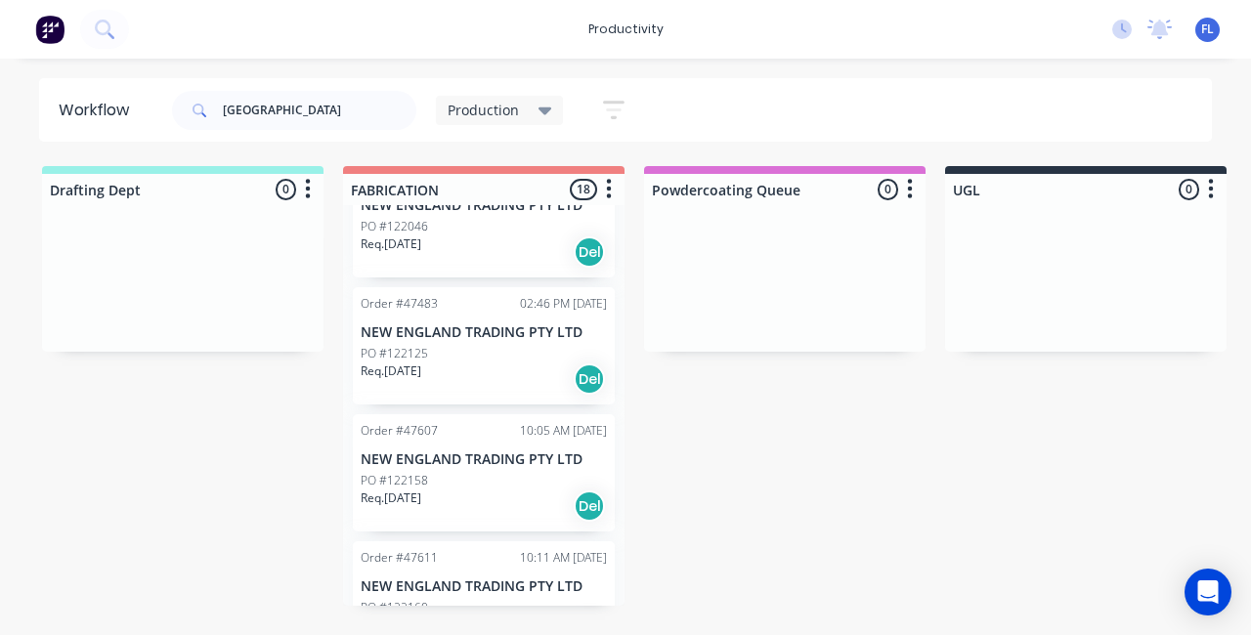
scroll to position [195, 0]
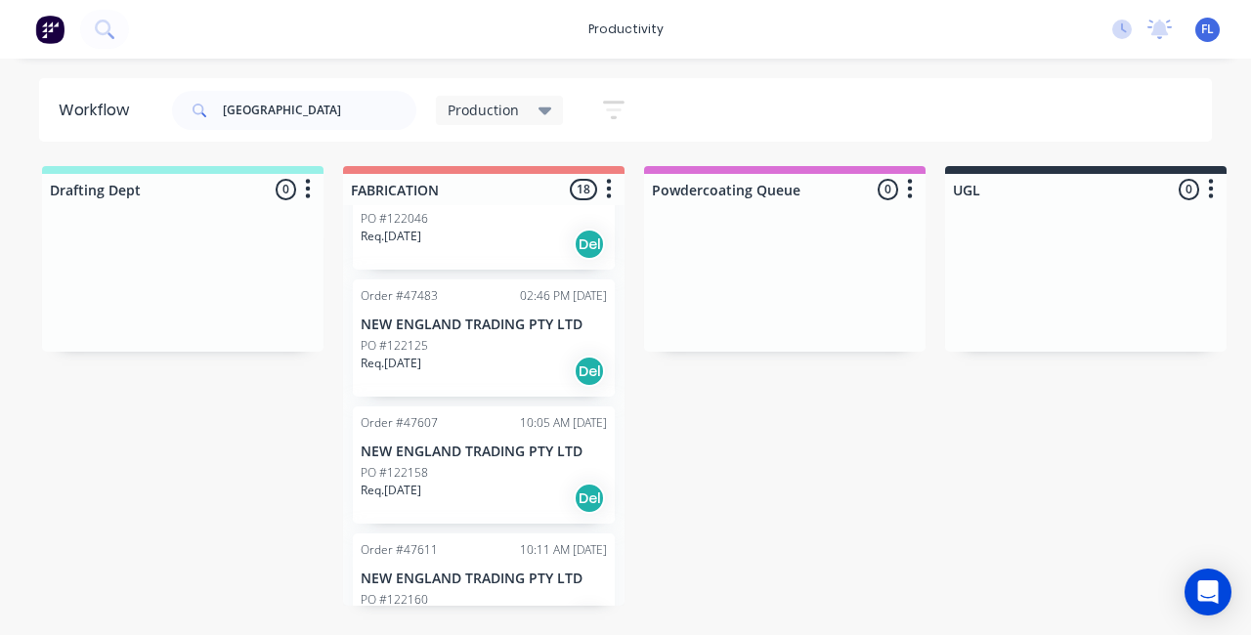
click at [453, 370] on div "Req. [DATE] Del" at bounding box center [484, 371] width 246 height 33
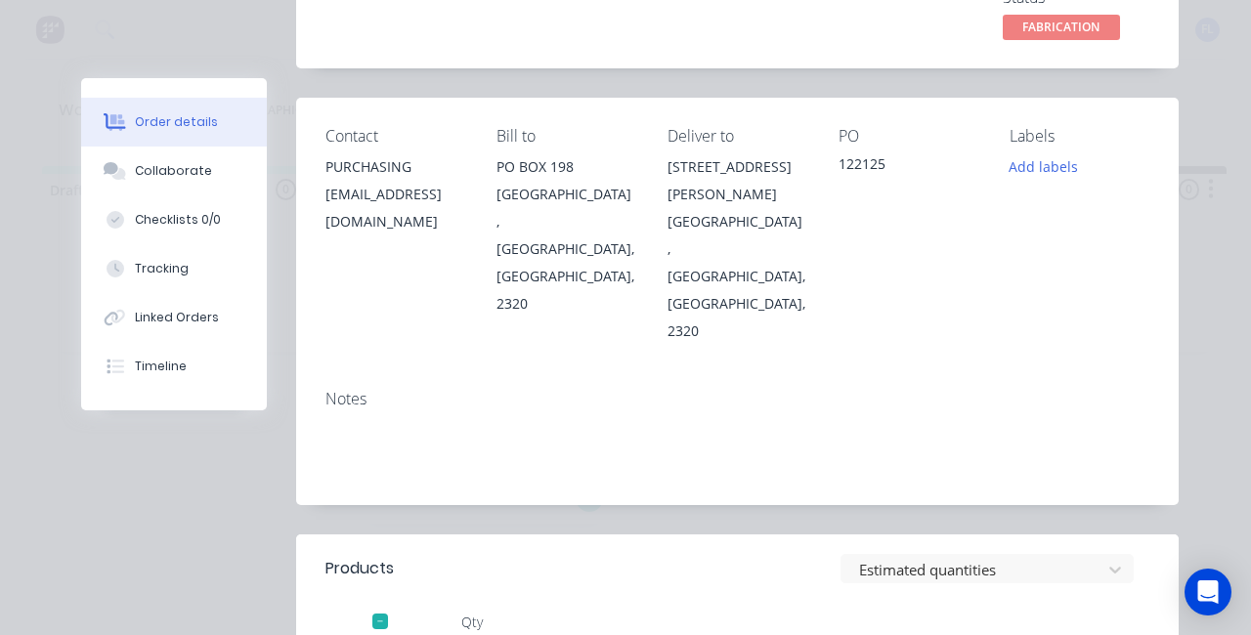
scroll to position [0, 0]
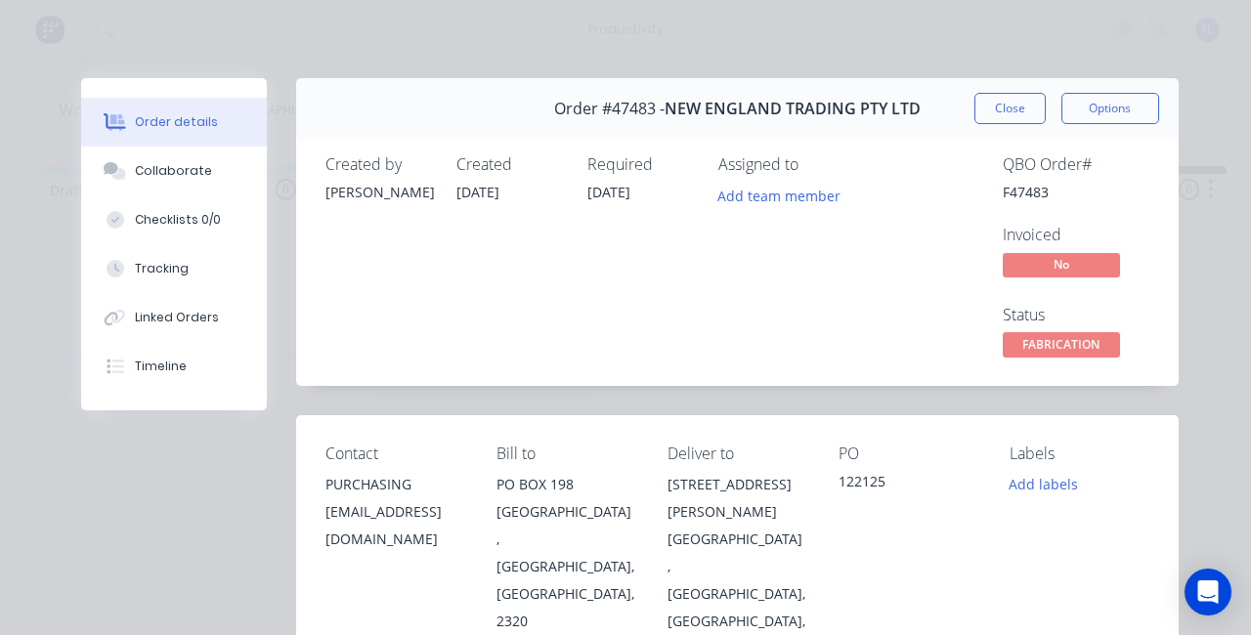
click at [995, 88] on div "Order #47483 - NEW ENGLAND TRADING PTY LTD Close Options" at bounding box center [737, 109] width 882 height 62
click at [986, 99] on button "Close" at bounding box center [1009, 108] width 71 height 31
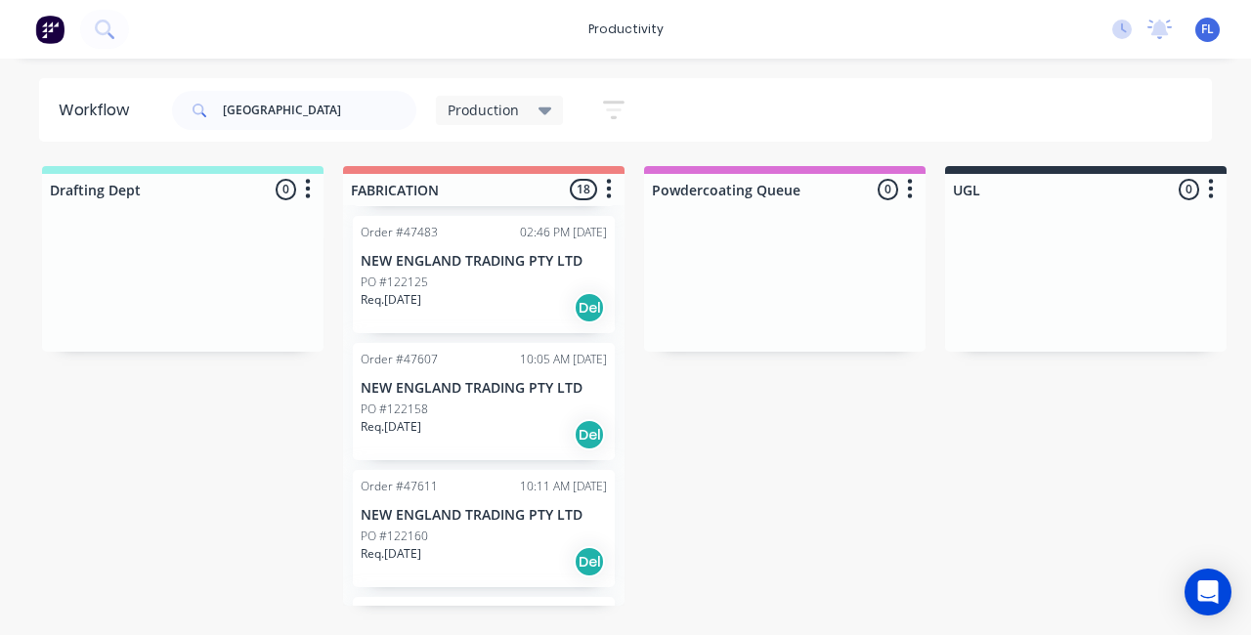
scroll to position [293, 0]
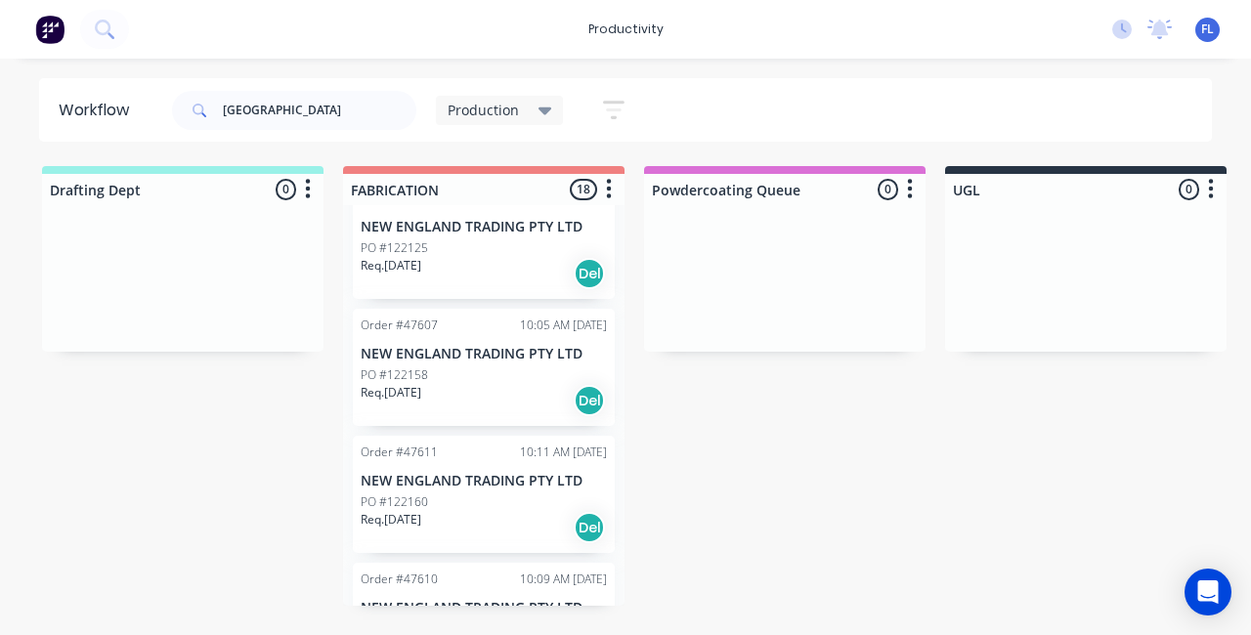
click at [448, 379] on div "PO #122158" at bounding box center [484, 375] width 246 height 18
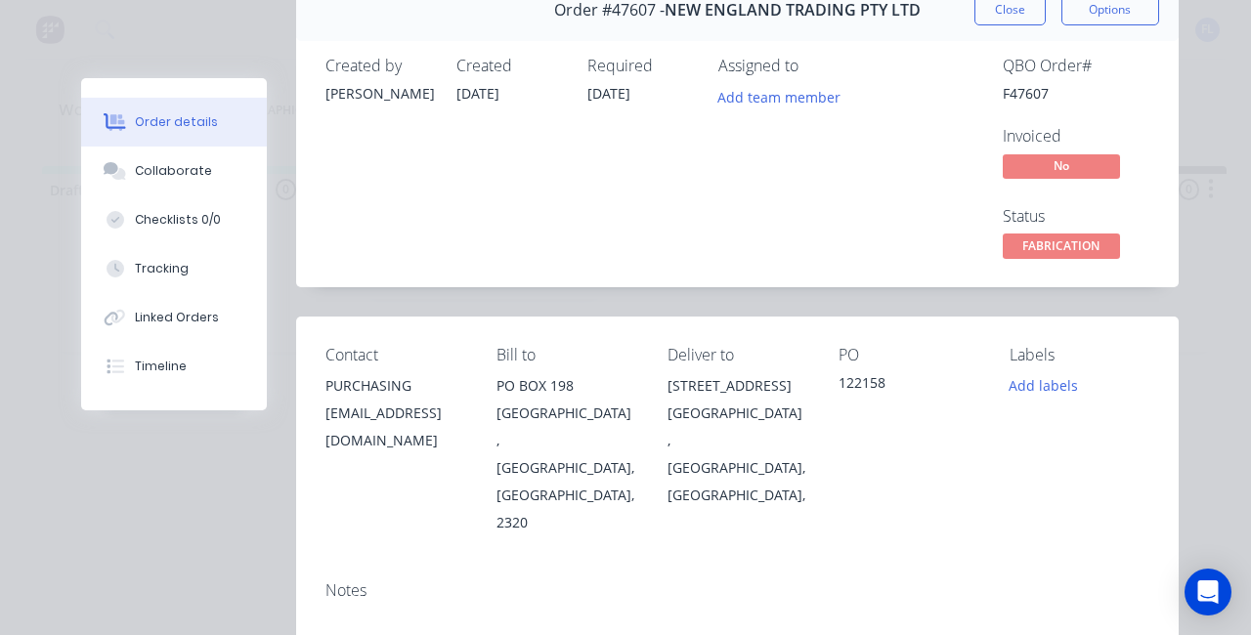
scroll to position [0, 0]
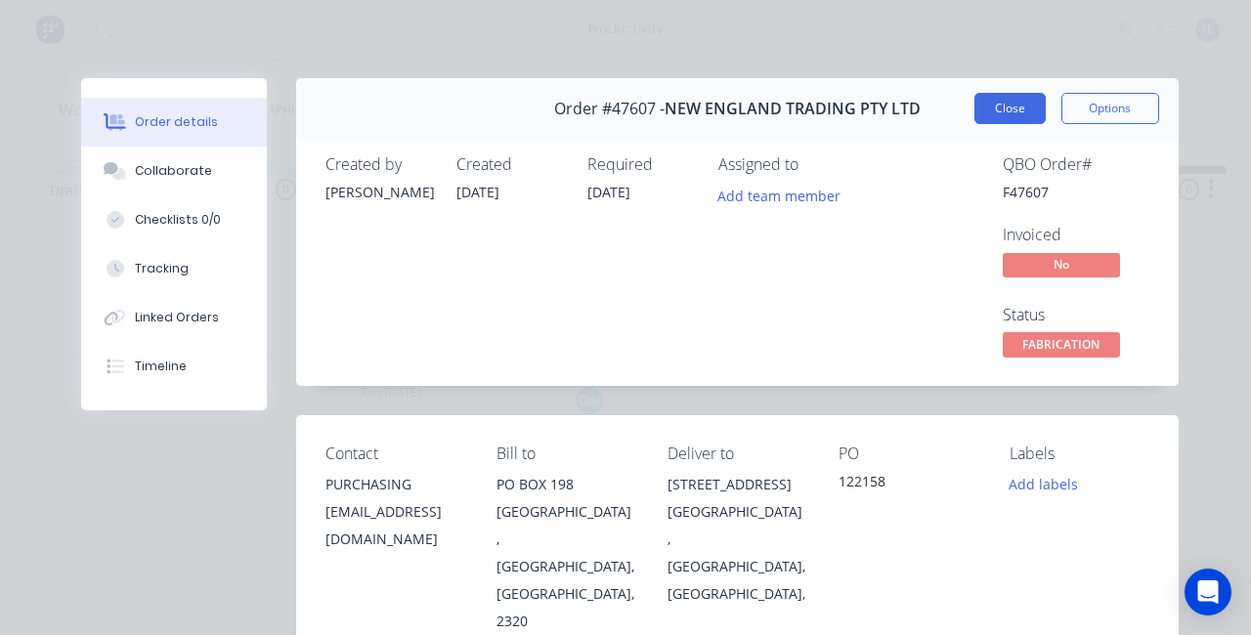
click at [990, 113] on button "Close" at bounding box center [1009, 108] width 71 height 31
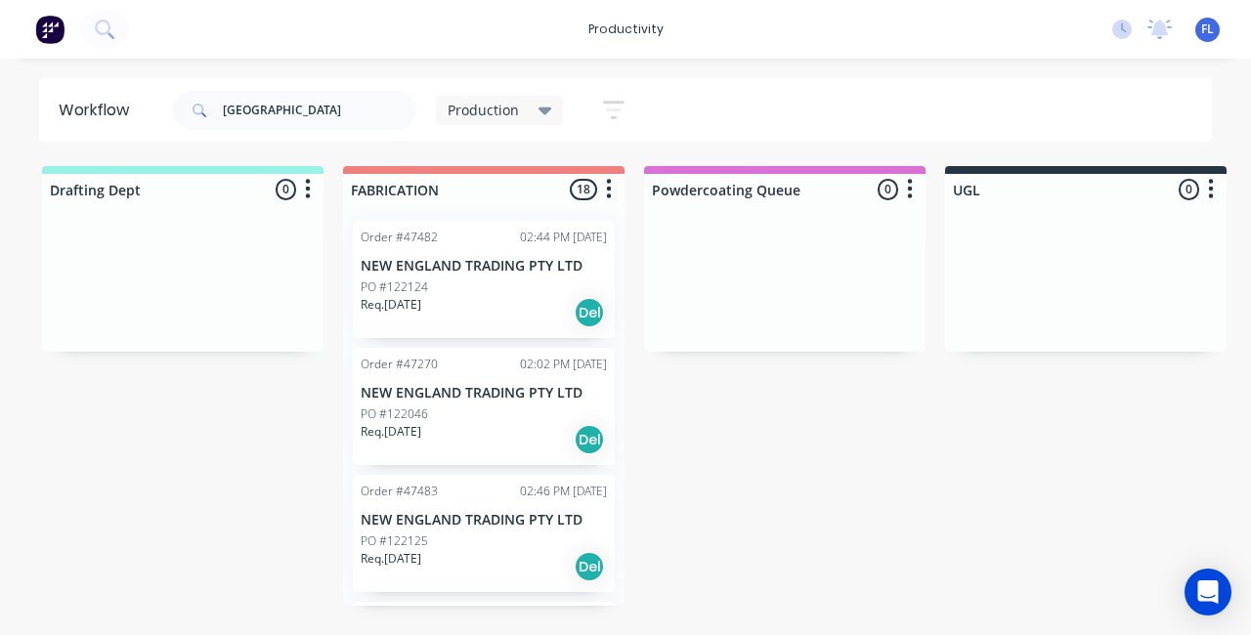
click at [434, 537] on div "PO #122125" at bounding box center [484, 542] width 246 height 18
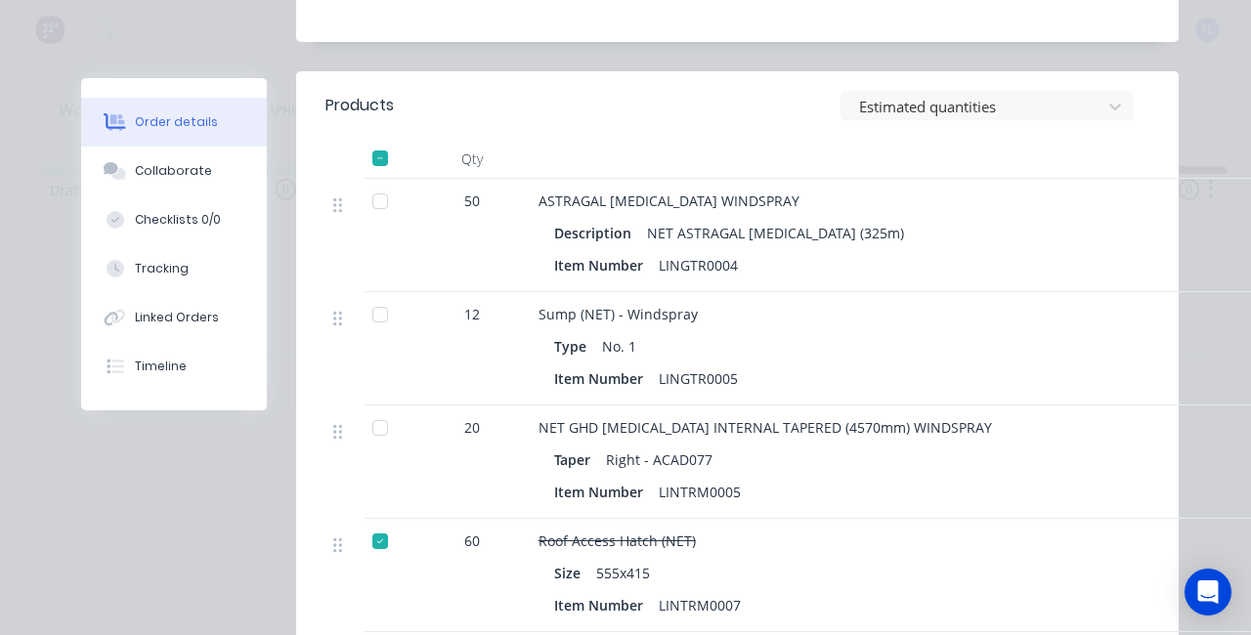
scroll to position [782, 0]
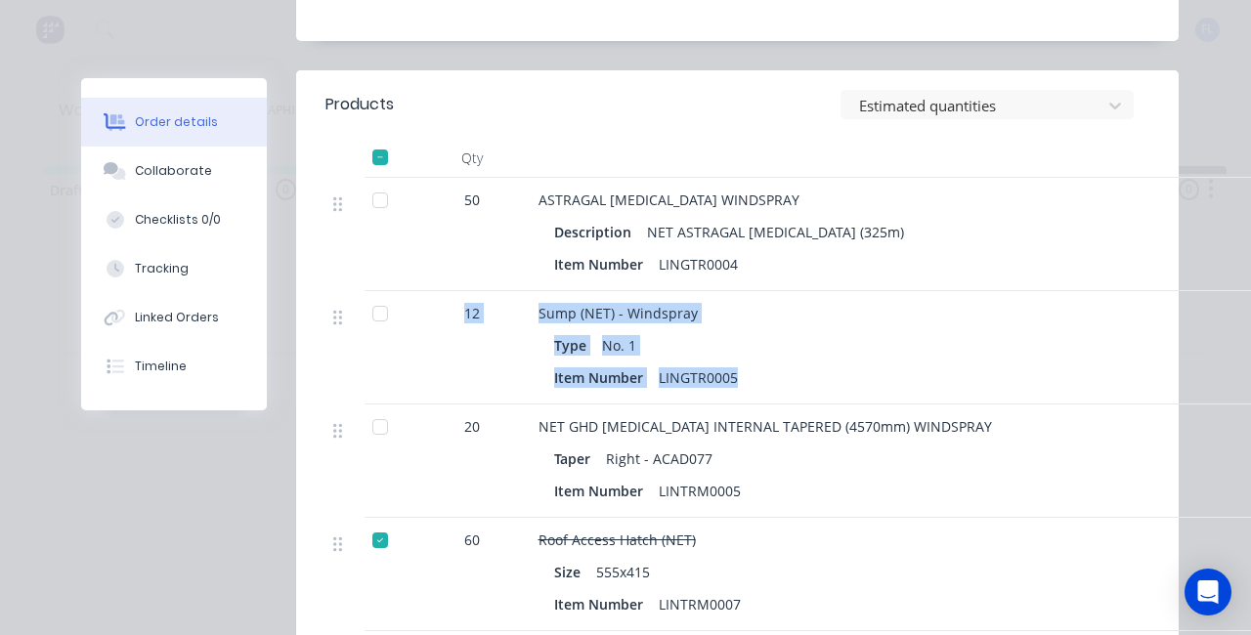
drag, startPoint x: 450, startPoint y: 223, endPoint x: 744, endPoint y: 294, distance: 301.7
click at [744, 294] on div "12 Sump (NET) - Windspray Type No. 1 Item Number LINGTR0005" at bounding box center [737, 347] width 824 height 113
click at [744, 363] on div "Item Number LINGTR0005" at bounding box center [1019, 377] width 930 height 28
drag, startPoint x: 732, startPoint y: 314, endPoint x: 449, endPoint y: 235, distance: 294.2
click at [449, 291] on div "12 Sump (NET) - Windspray Type No. 1 Item Number LINGTR0005" at bounding box center [737, 347] width 824 height 113
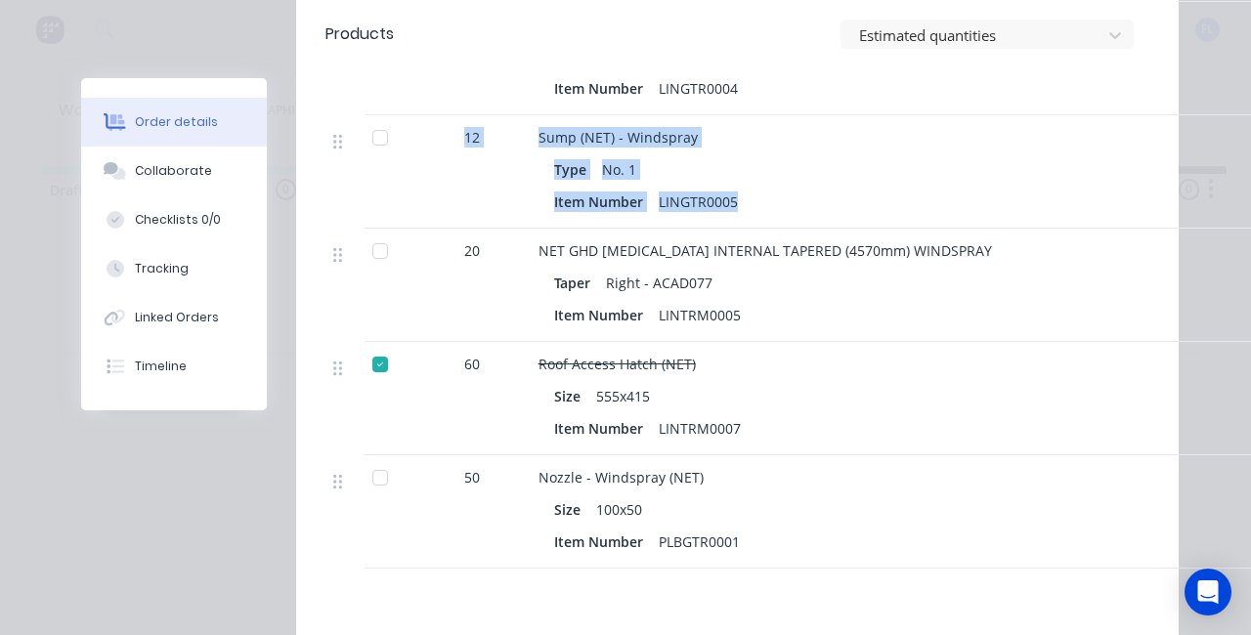
scroll to position [977, 0]
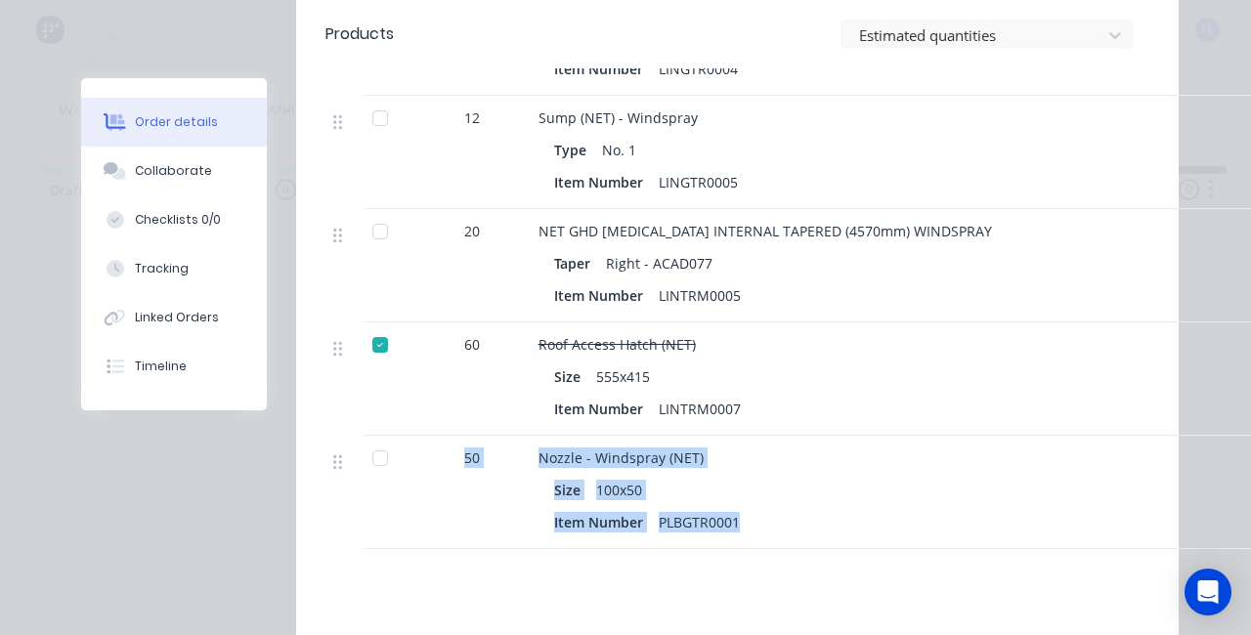
drag, startPoint x: 733, startPoint y: 441, endPoint x: 440, endPoint y: 400, distance: 296.0
click at [440, 436] on div "50 Nozzle - Windspray (NET) Size 100x50 Item Number PLBGTR0001" at bounding box center [737, 492] width 824 height 113
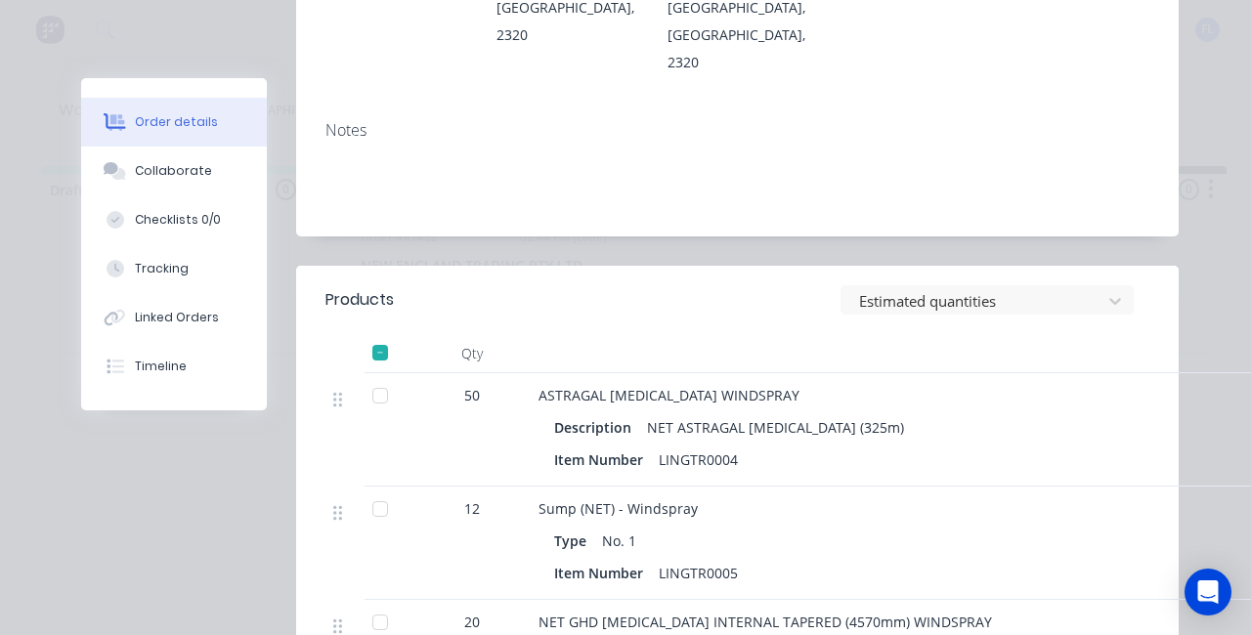
scroll to position [684, 0]
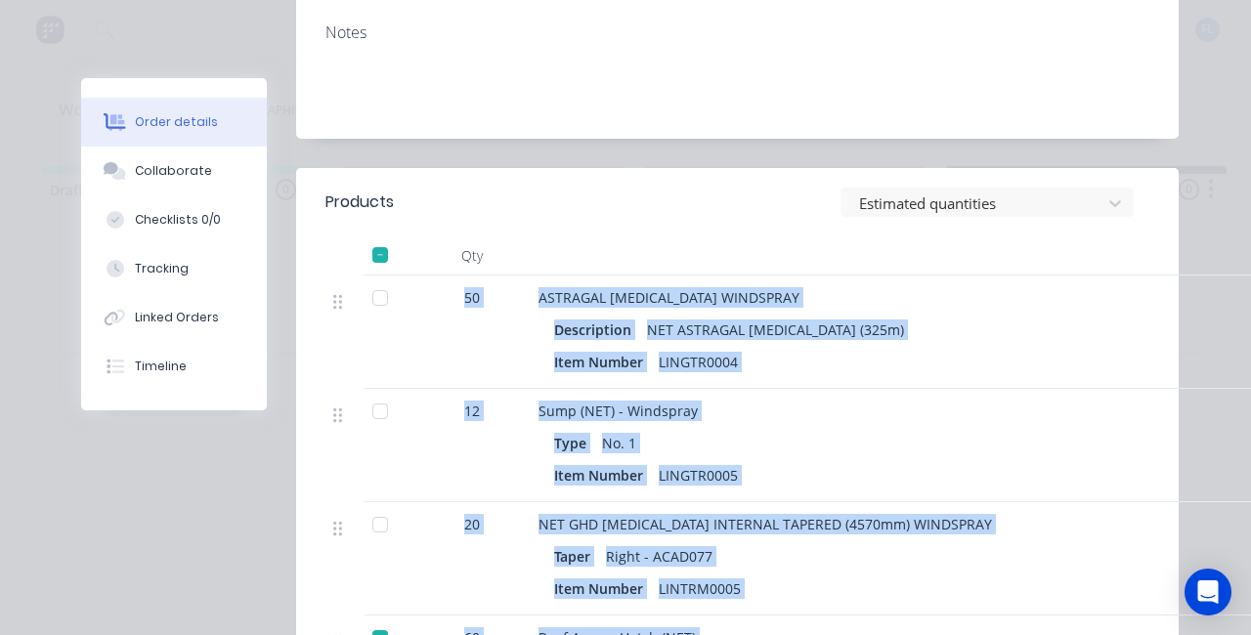
drag, startPoint x: 448, startPoint y: 218, endPoint x: 811, endPoint y: 578, distance: 512.0
click at [811, 578] on div "50 ASTRAGAL [MEDICAL_DATA] WINDSPRAY Description NET ASTRAGAL [MEDICAL_DATA] (3…" at bounding box center [737, 559] width 824 height 567
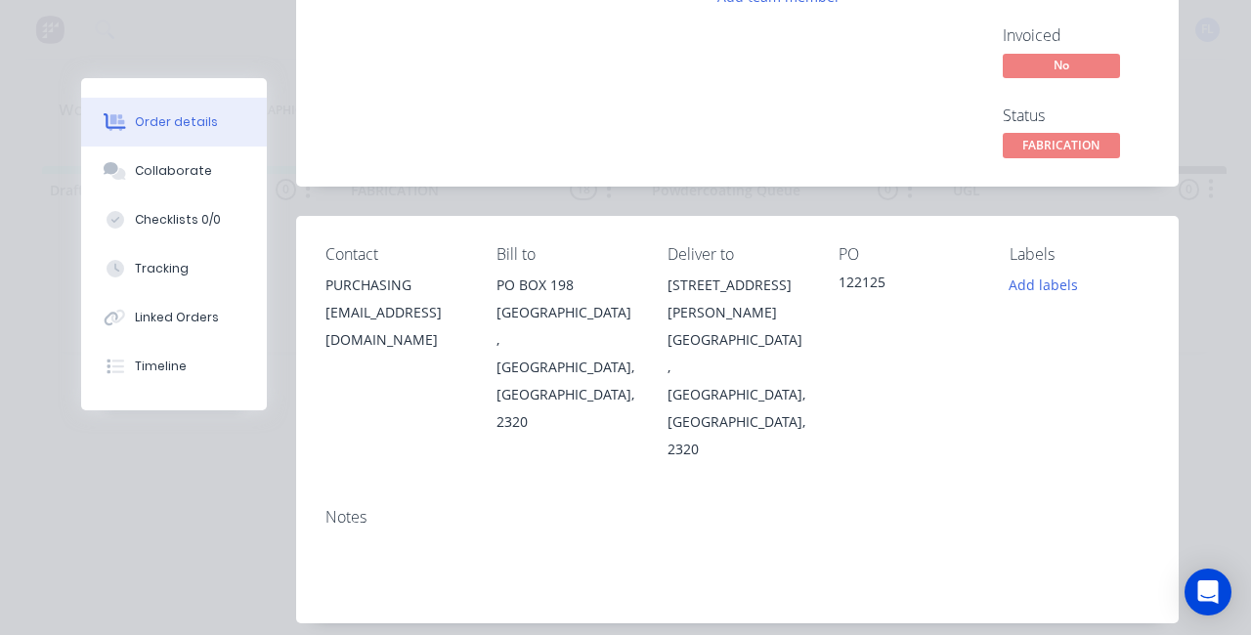
scroll to position [0, 0]
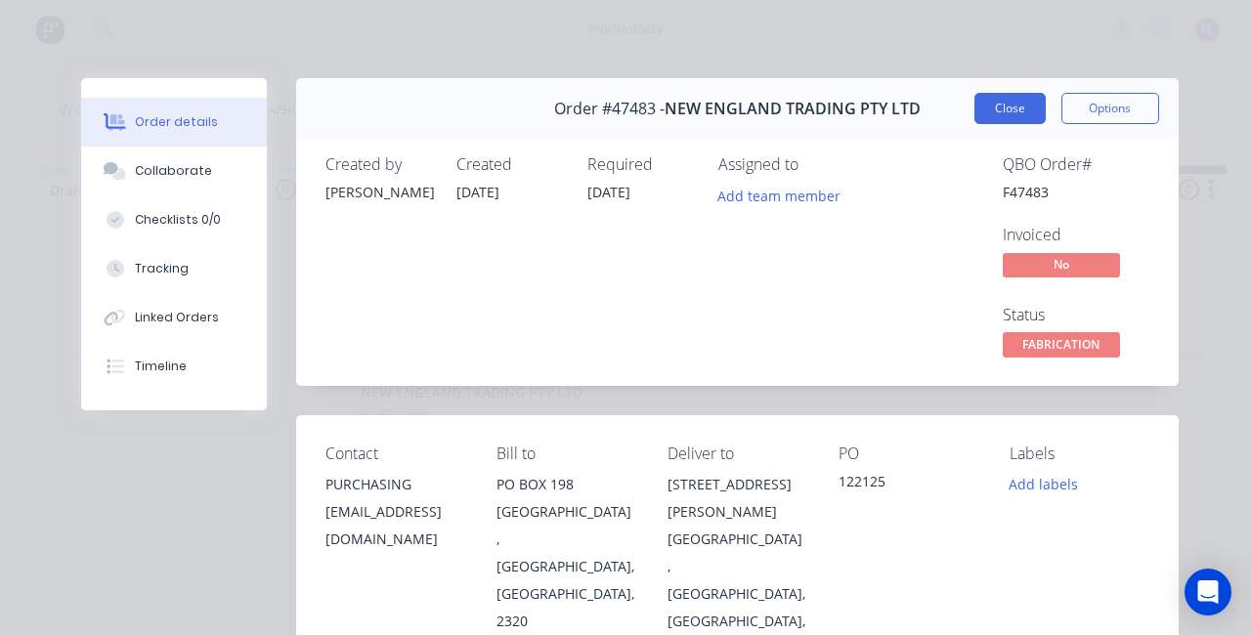
click at [980, 118] on button "Close" at bounding box center [1009, 108] width 71 height 31
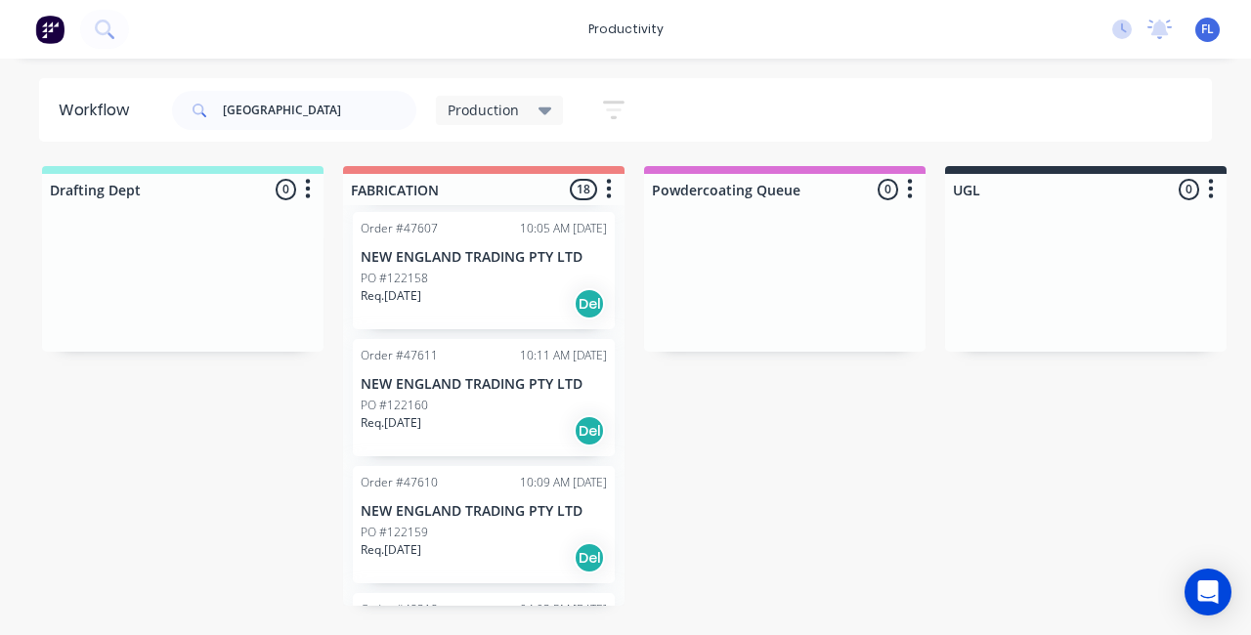
scroll to position [391, 0]
click at [503, 321] on div "Order #47607 10:05 AM [DATE] NEW ENGLAND TRADING PTY LTD PO #122158 Req. [DATE]…" at bounding box center [484, 269] width 262 height 117
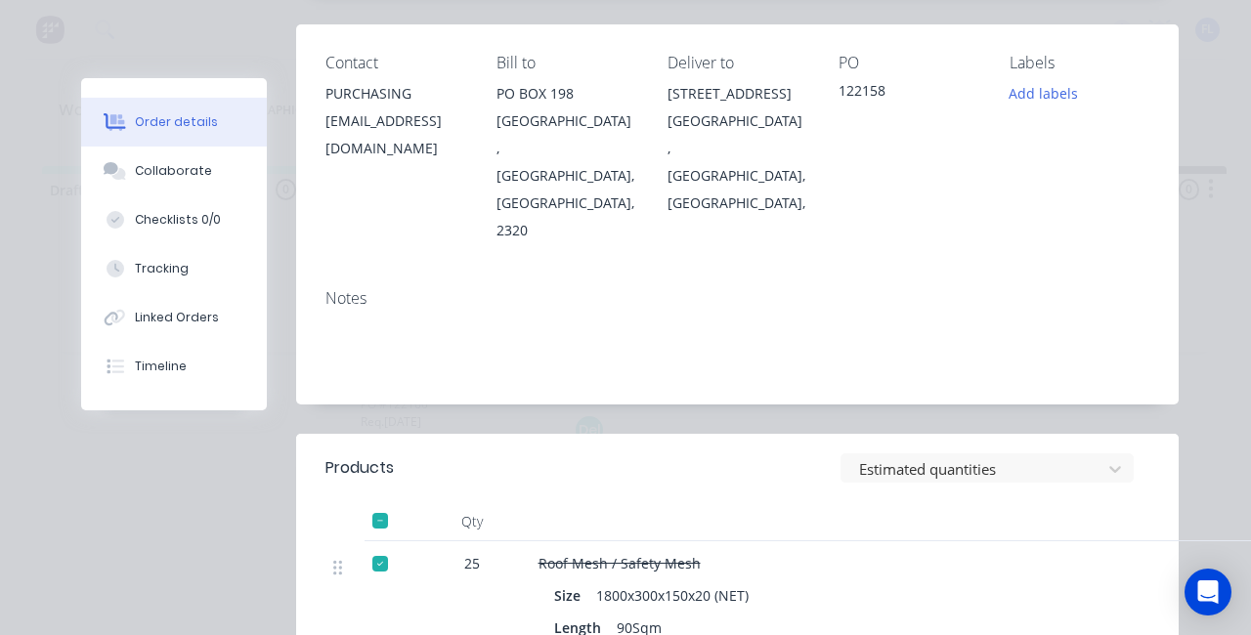
scroll to position [0, 0]
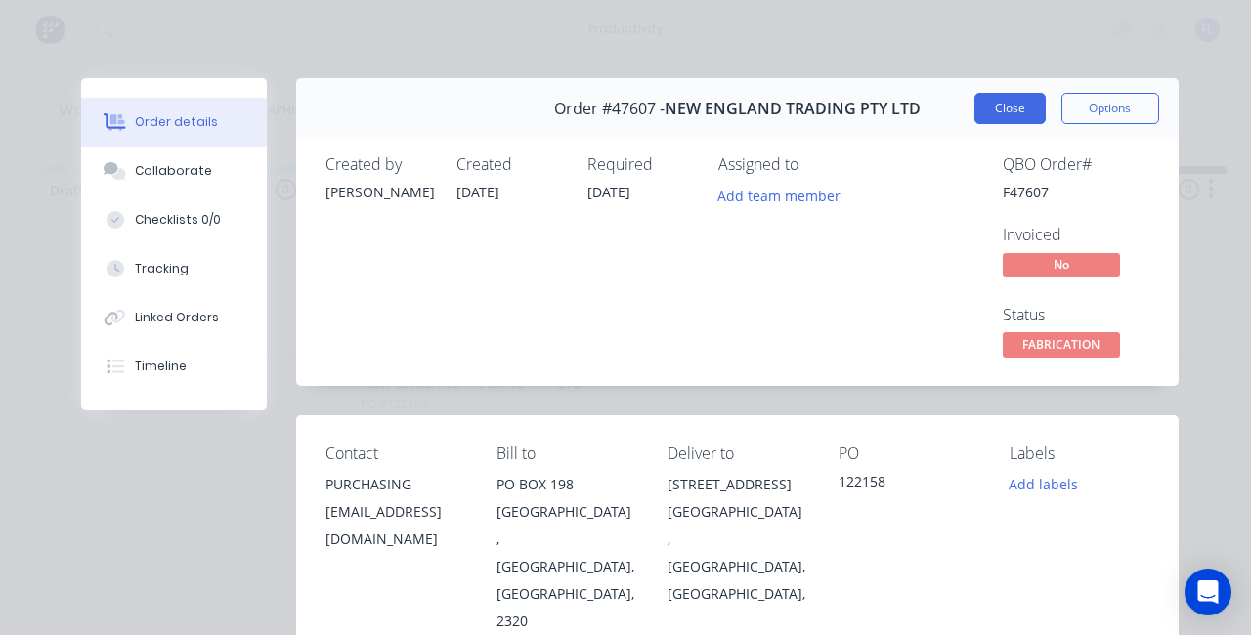
click at [995, 115] on button "Close" at bounding box center [1009, 108] width 71 height 31
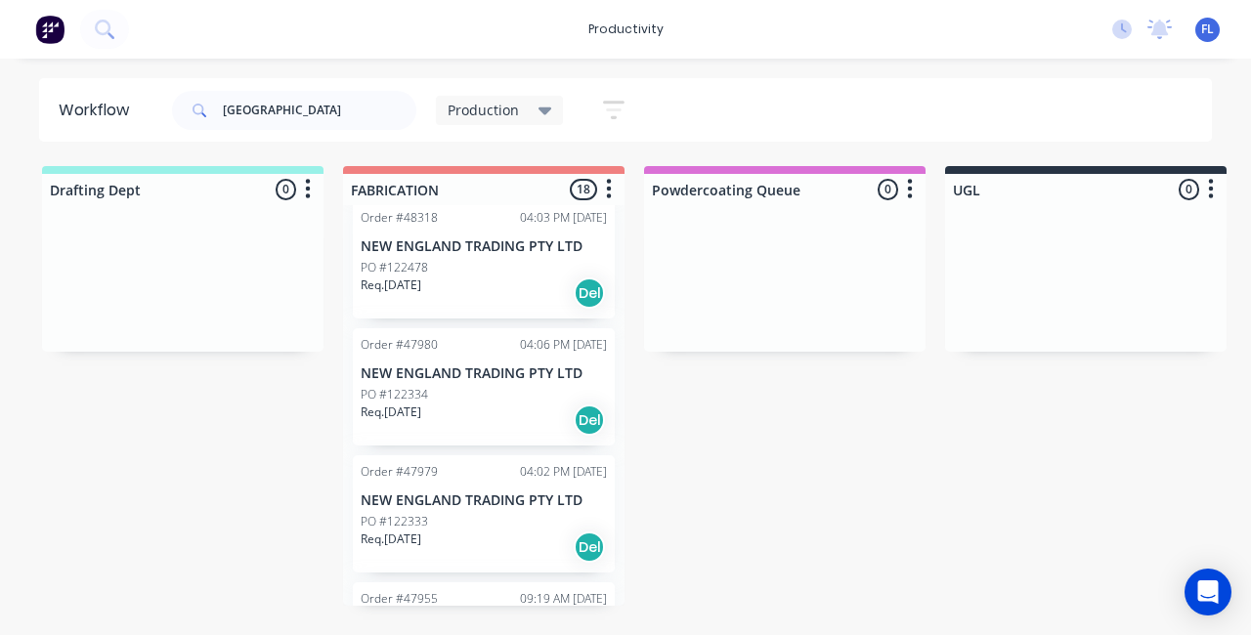
scroll to position [977, 0]
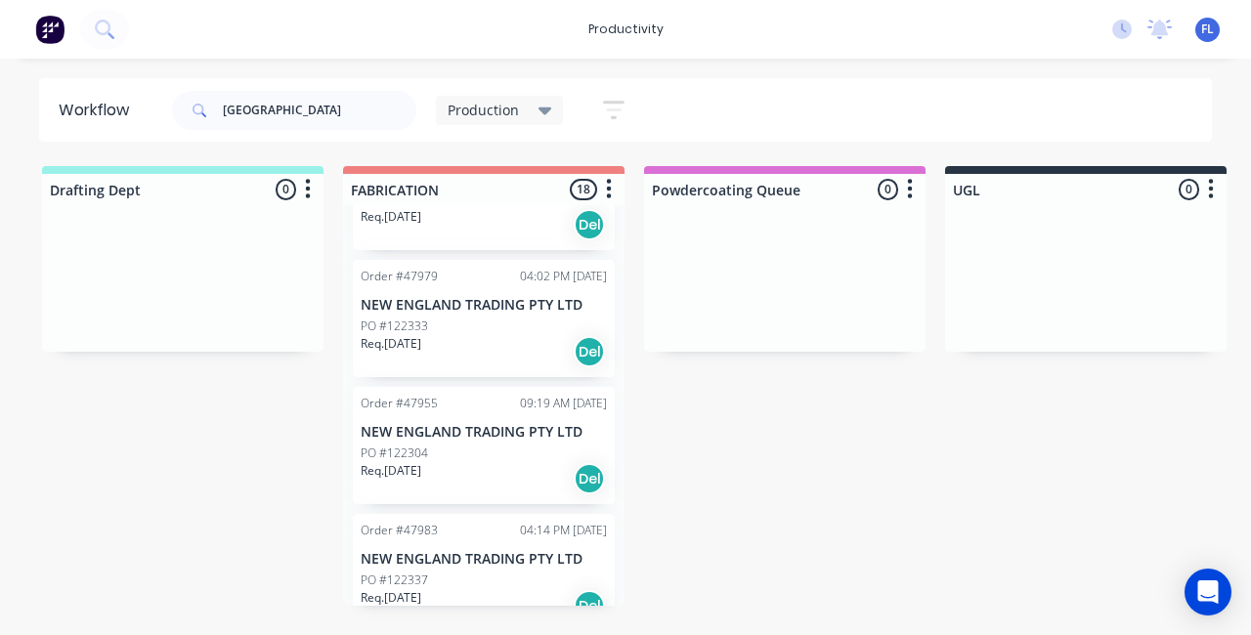
click at [484, 353] on div "Req. [DATE] Del" at bounding box center [484, 351] width 246 height 33
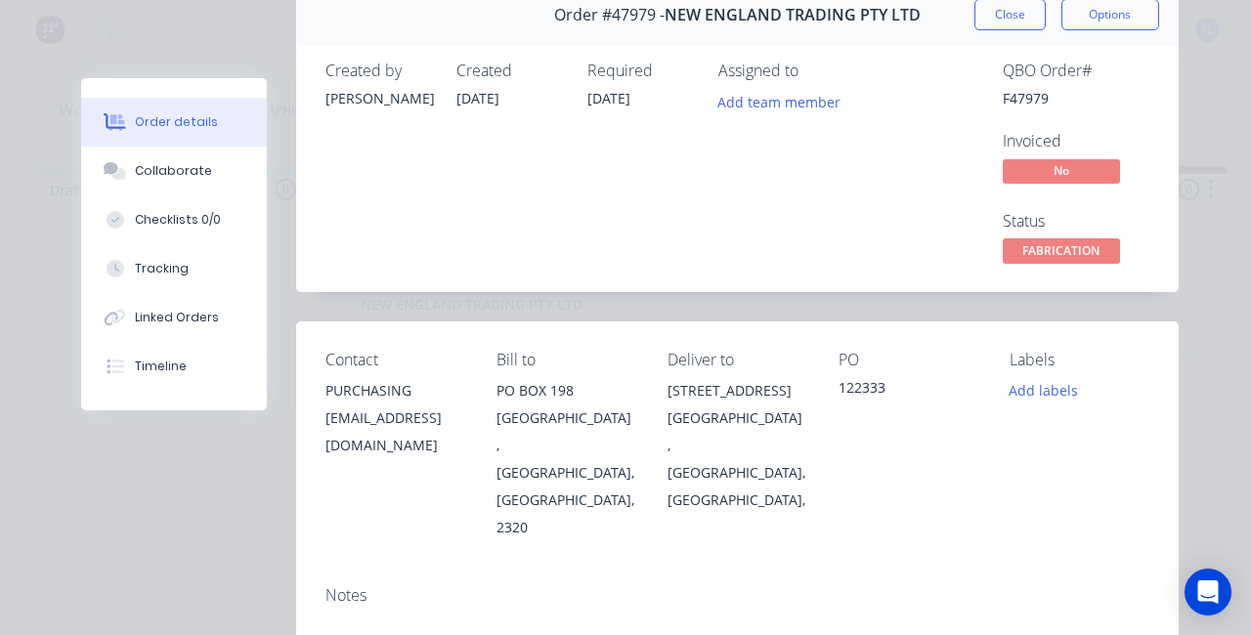
scroll to position [0, 0]
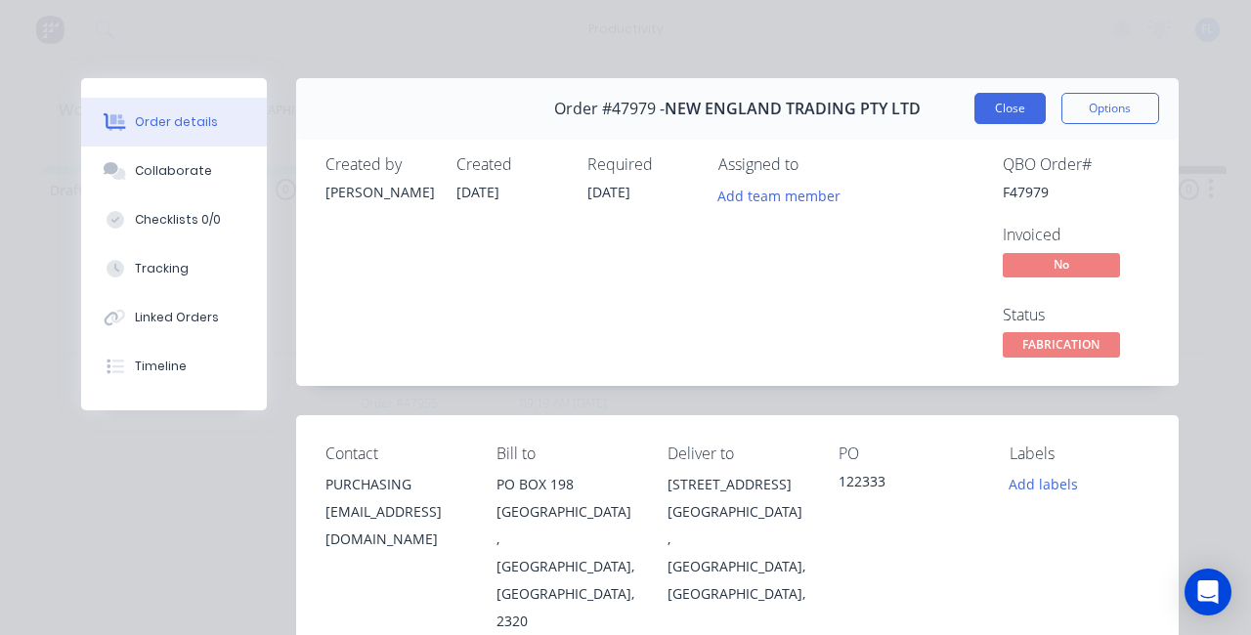
click at [995, 112] on button "Close" at bounding box center [1009, 108] width 71 height 31
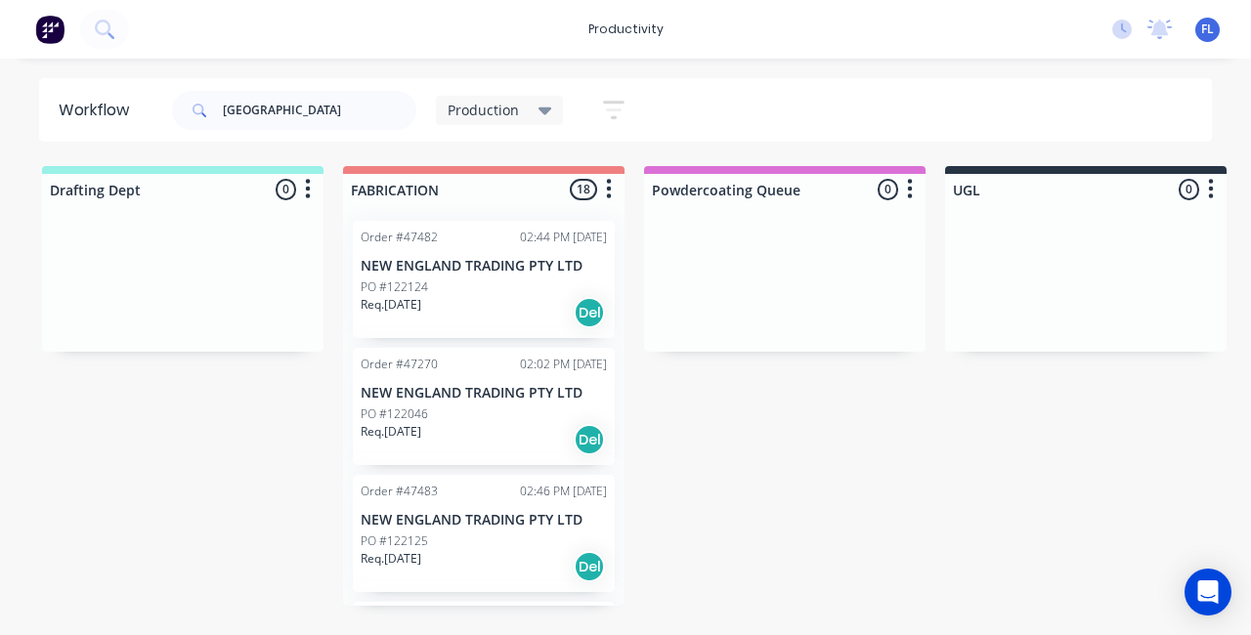
click at [445, 309] on div "Req. [DATE] Del" at bounding box center [484, 312] width 246 height 33
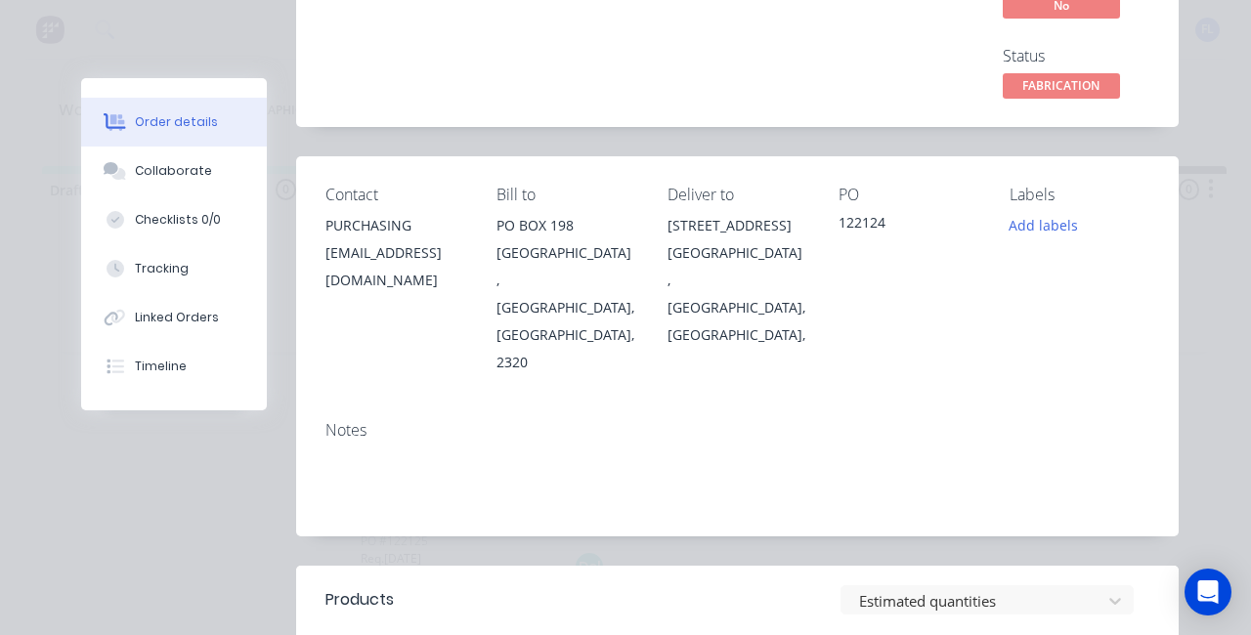
scroll to position [98, 0]
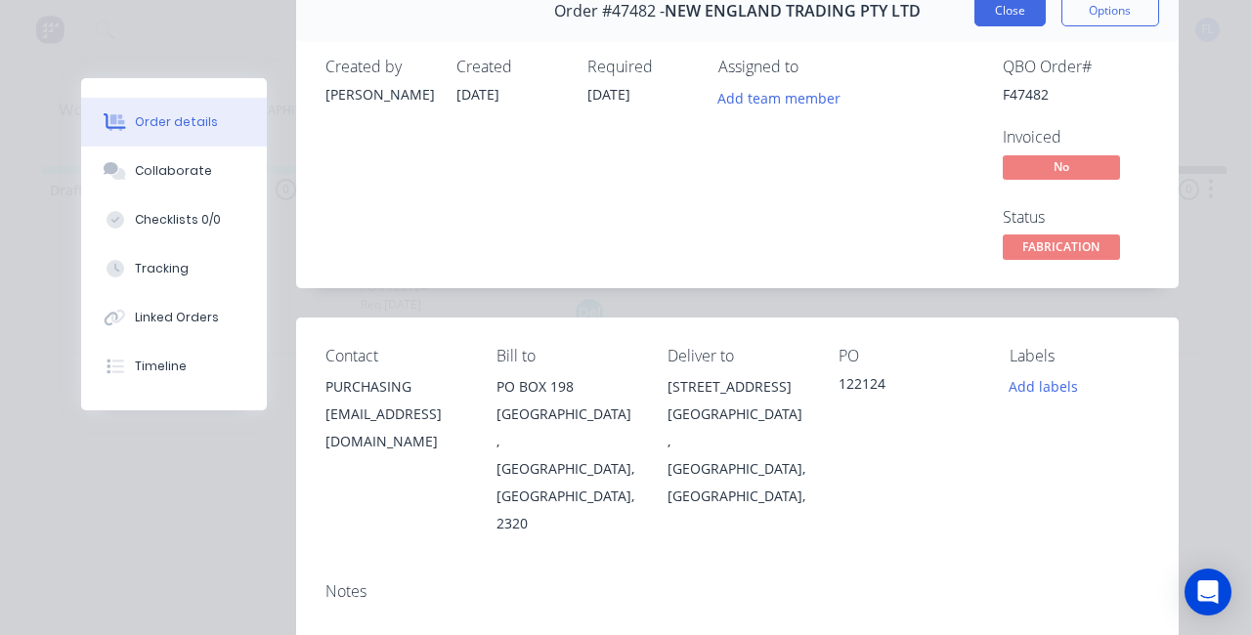
click at [995, 20] on button "Close" at bounding box center [1009, 10] width 71 height 31
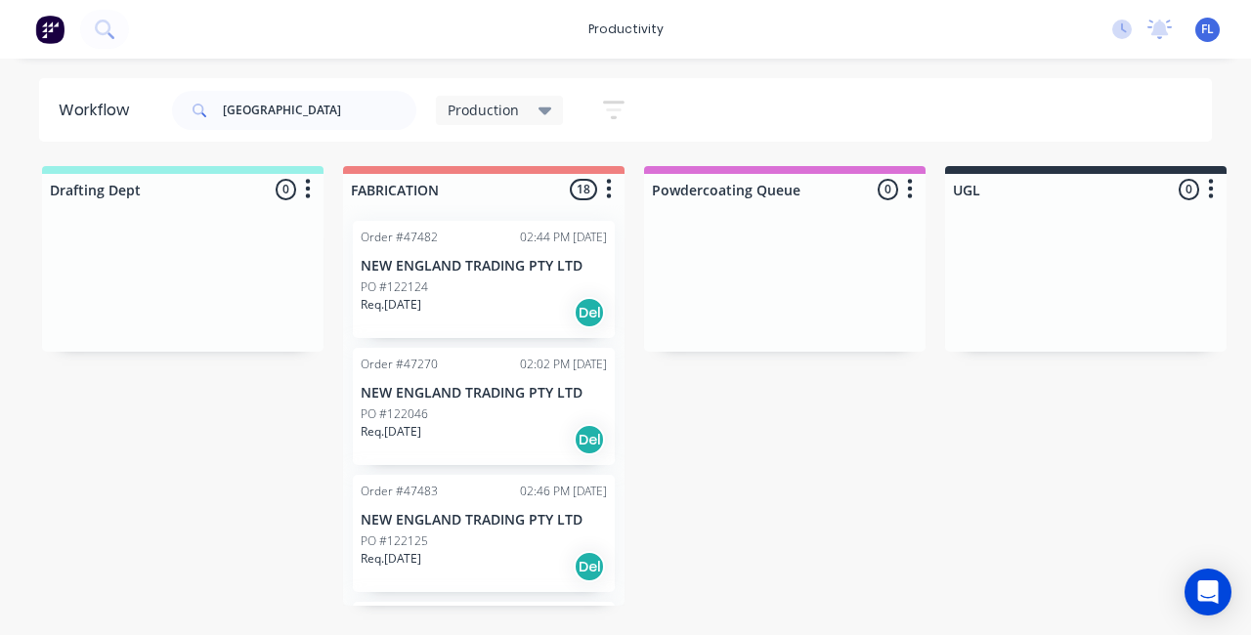
click at [449, 413] on div "PO #122046" at bounding box center [484, 415] width 246 height 18
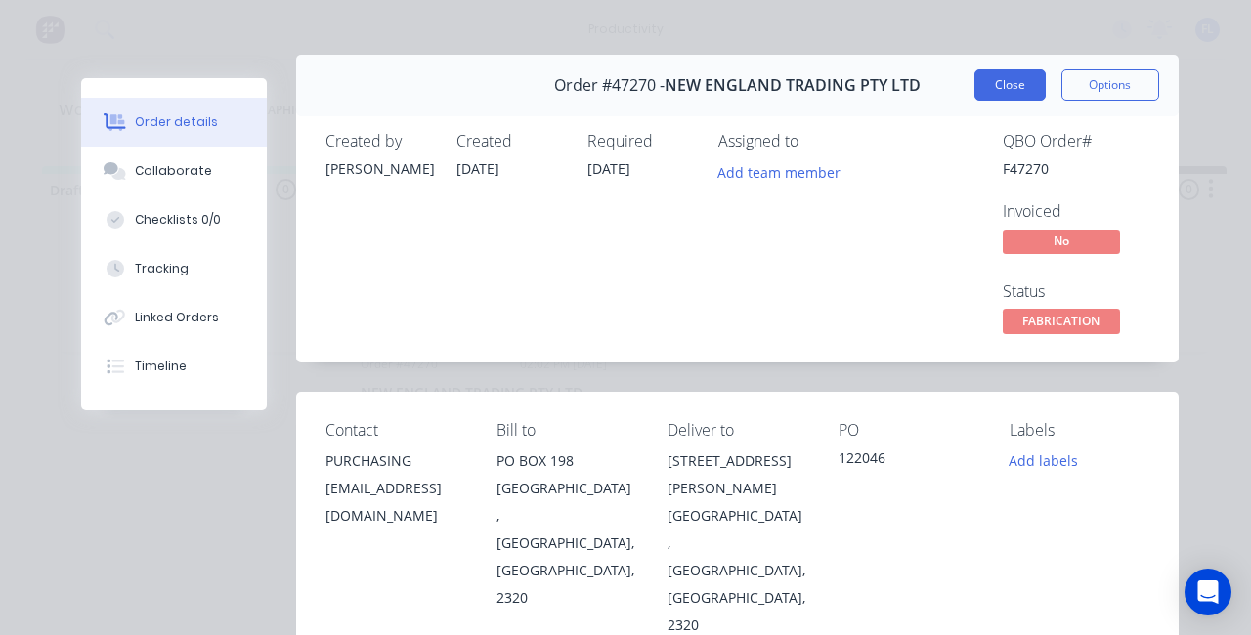
scroll to position [0, 0]
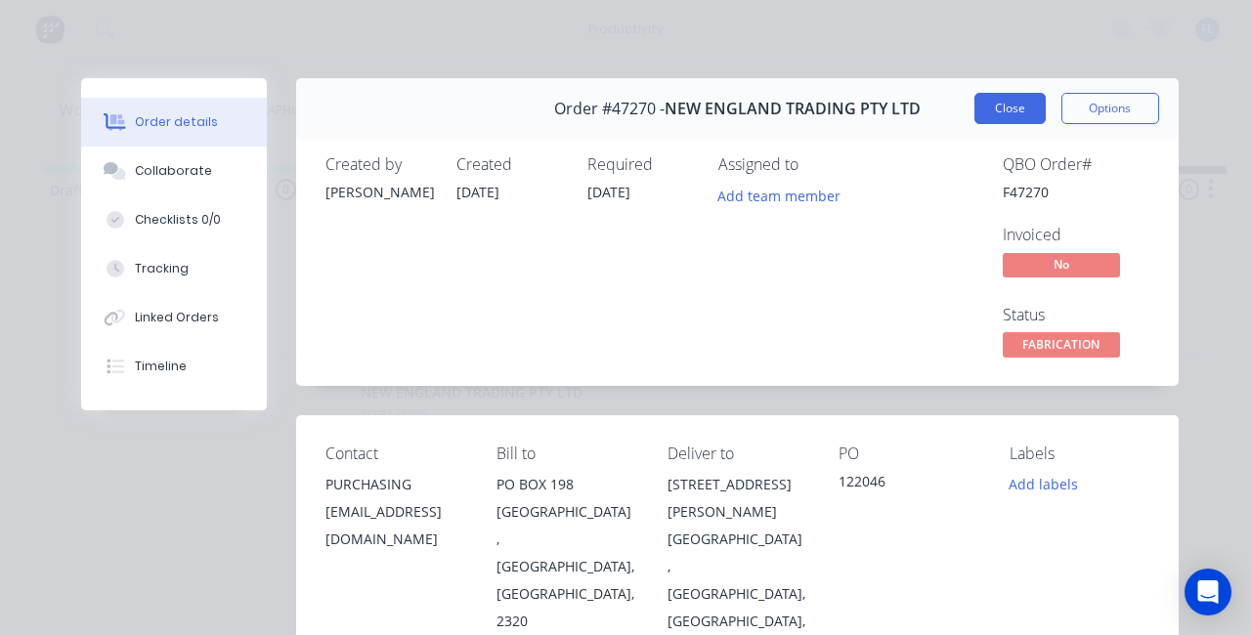
click at [995, 107] on button "Close" at bounding box center [1009, 108] width 71 height 31
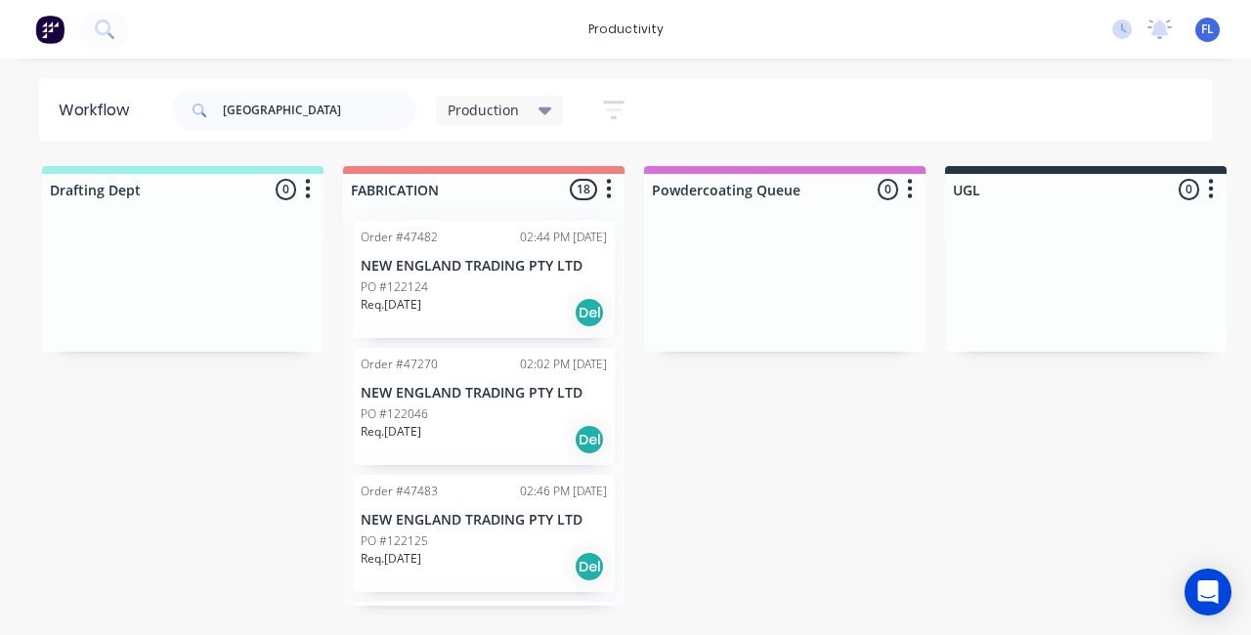
click at [469, 546] on div "PO #122125" at bounding box center [484, 542] width 246 height 18
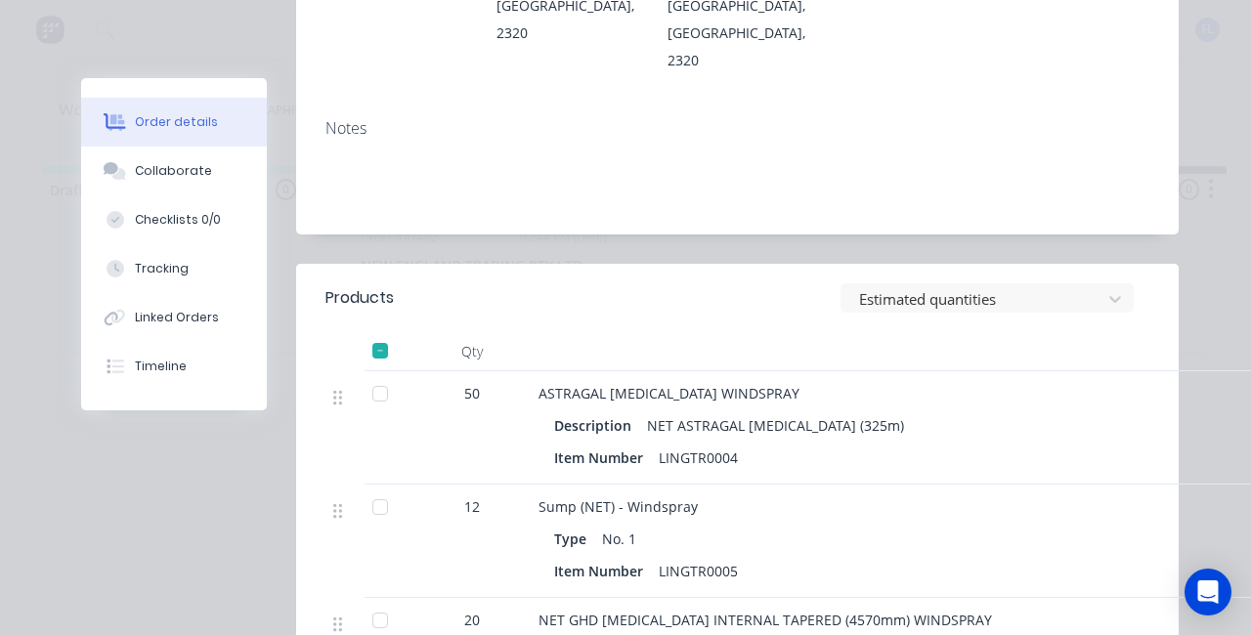
scroll to position [586, 0]
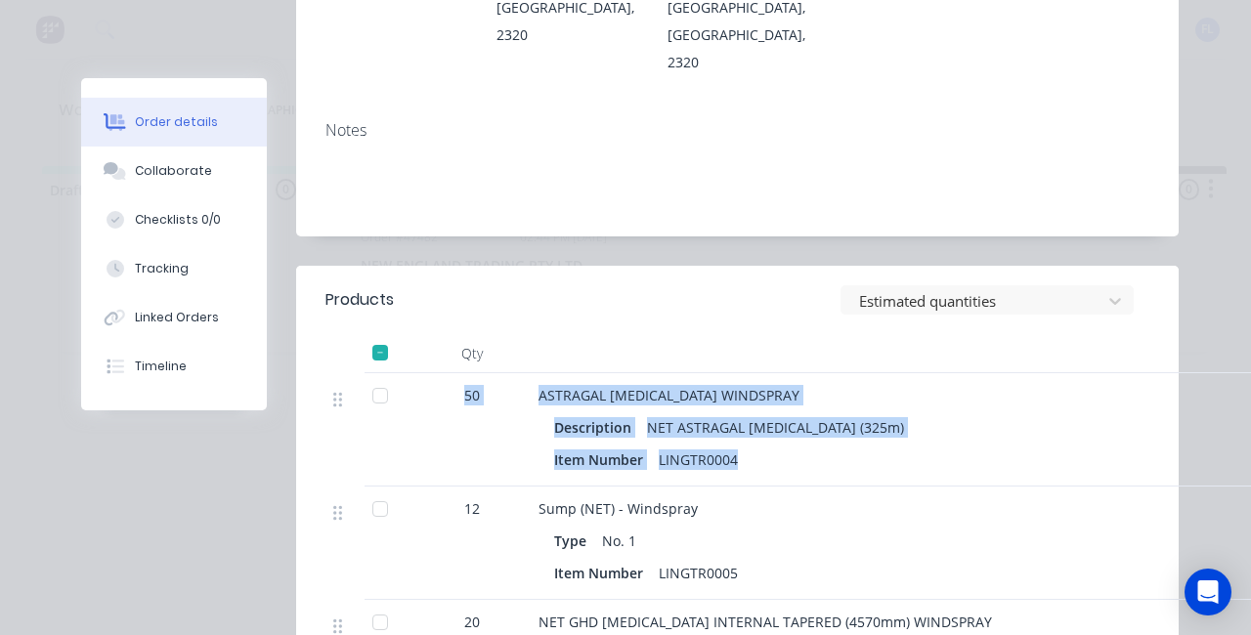
drag, startPoint x: 449, startPoint y: 310, endPoint x: 758, endPoint y: 394, distance: 320.0
click at [758, 394] on div "50 ASTRAGAL [MEDICAL_DATA] WINDSPRAY Description NET ASTRAGAL [MEDICAL_DATA] (3…" at bounding box center [737, 429] width 824 height 113
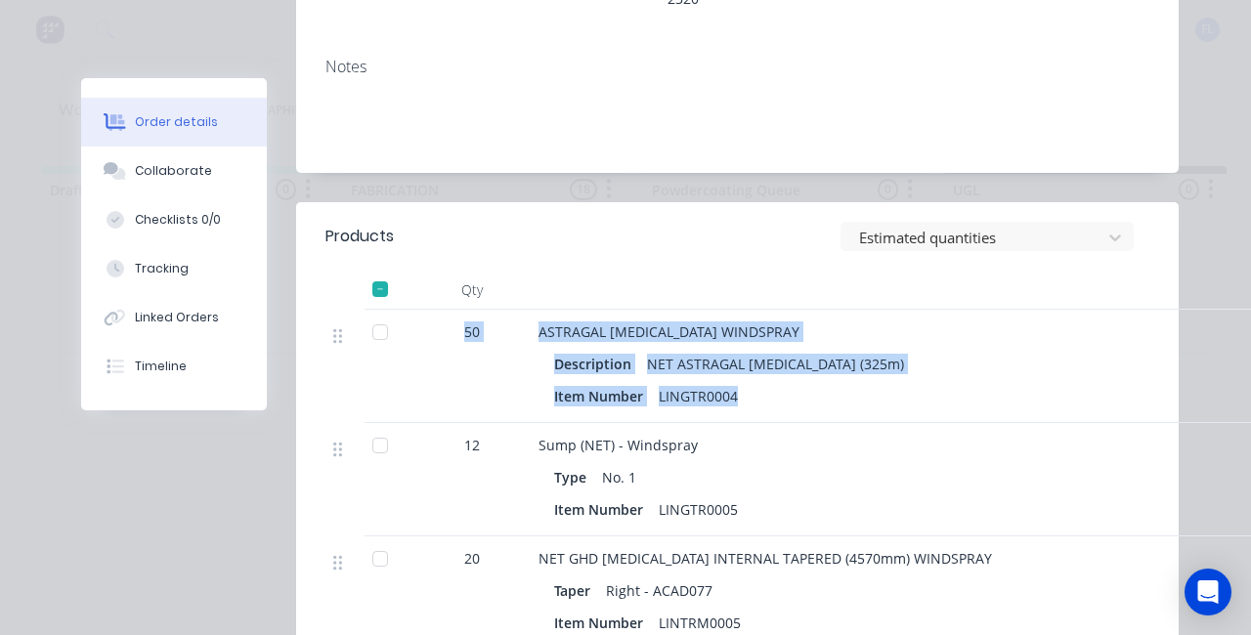
scroll to position [684, 0]
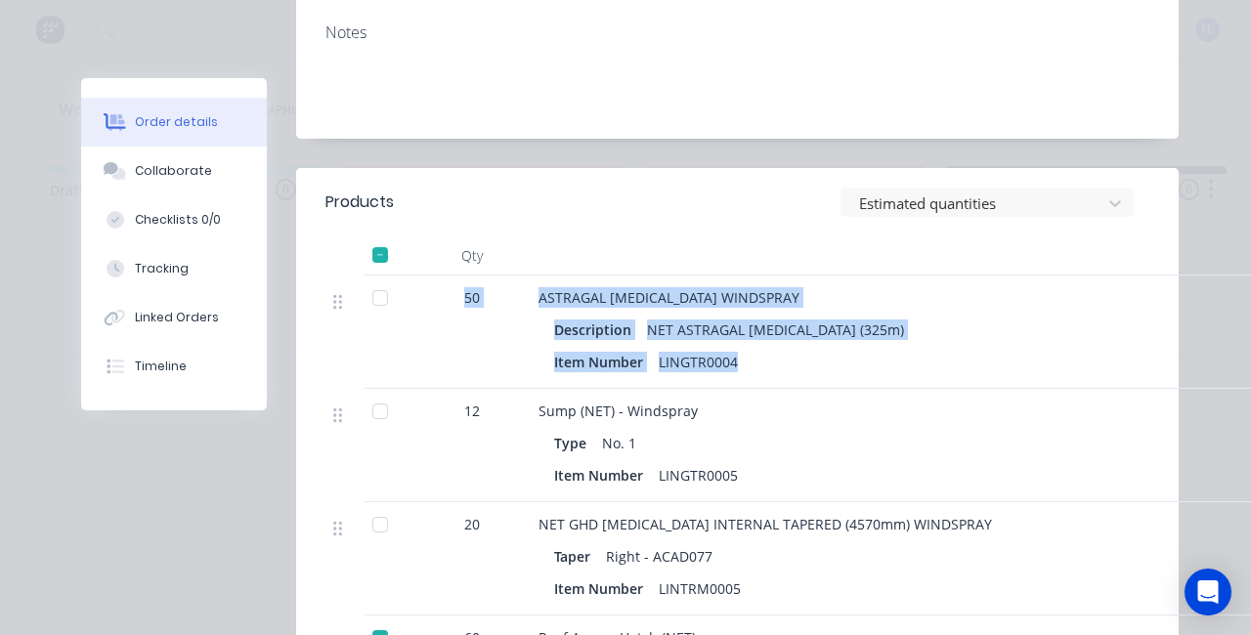
click at [718, 348] on div "LINGTR0004" at bounding box center [698, 362] width 95 height 28
drag, startPoint x: 733, startPoint y: 282, endPoint x: 439, endPoint y: 228, distance: 299.2
click at [439, 276] on div "50 ASTRAGAL [MEDICAL_DATA] WINDSPRAY Description NET ASTRAGAL [MEDICAL_DATA] (3…" at bounding box center [737, 332] width 824 height 113
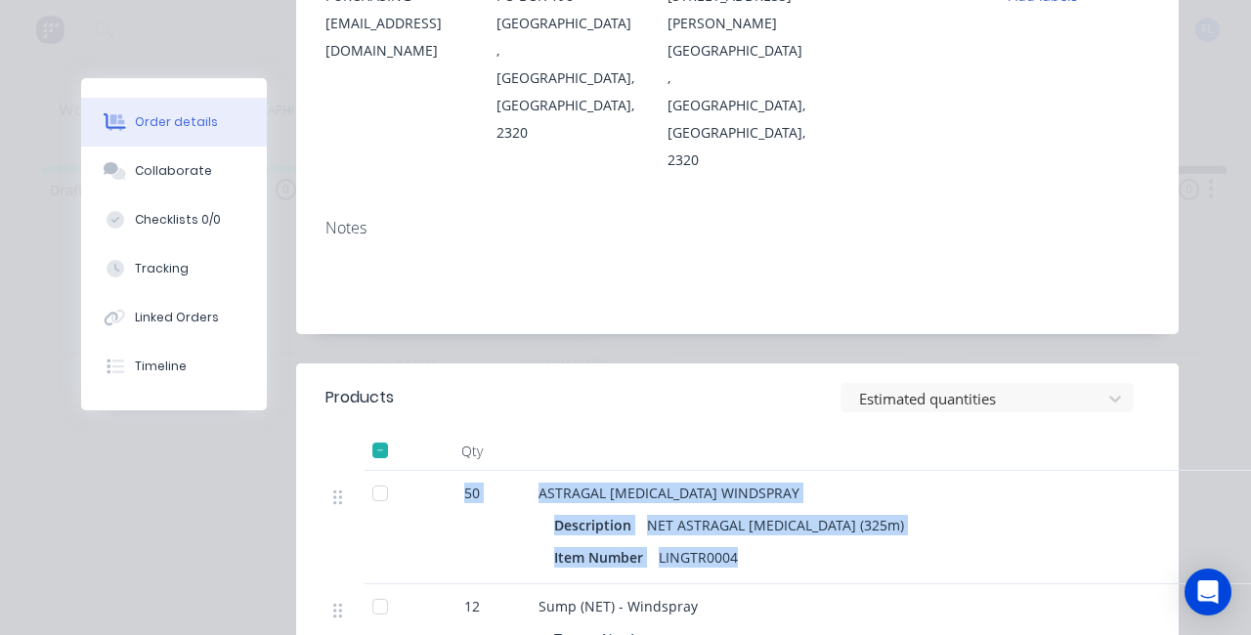
scroll to position [0, 0]
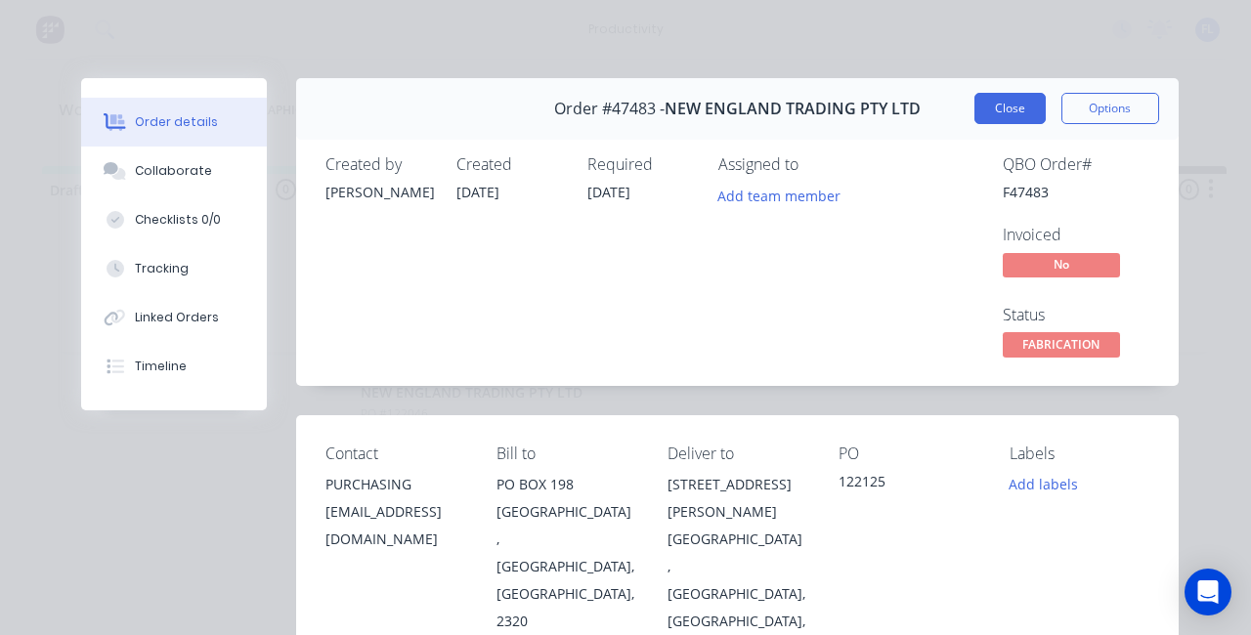
click at [990, 107] on button "Close" at bounding box center [1009, 108] width 71 height 31
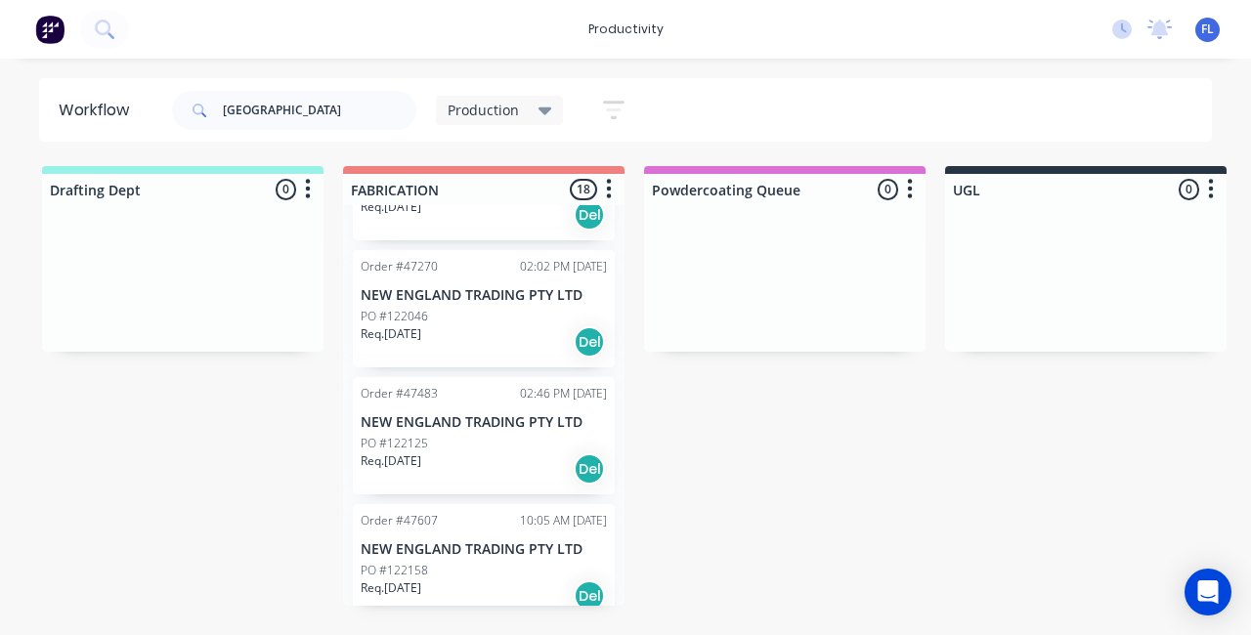
scroll to position [195, 0]
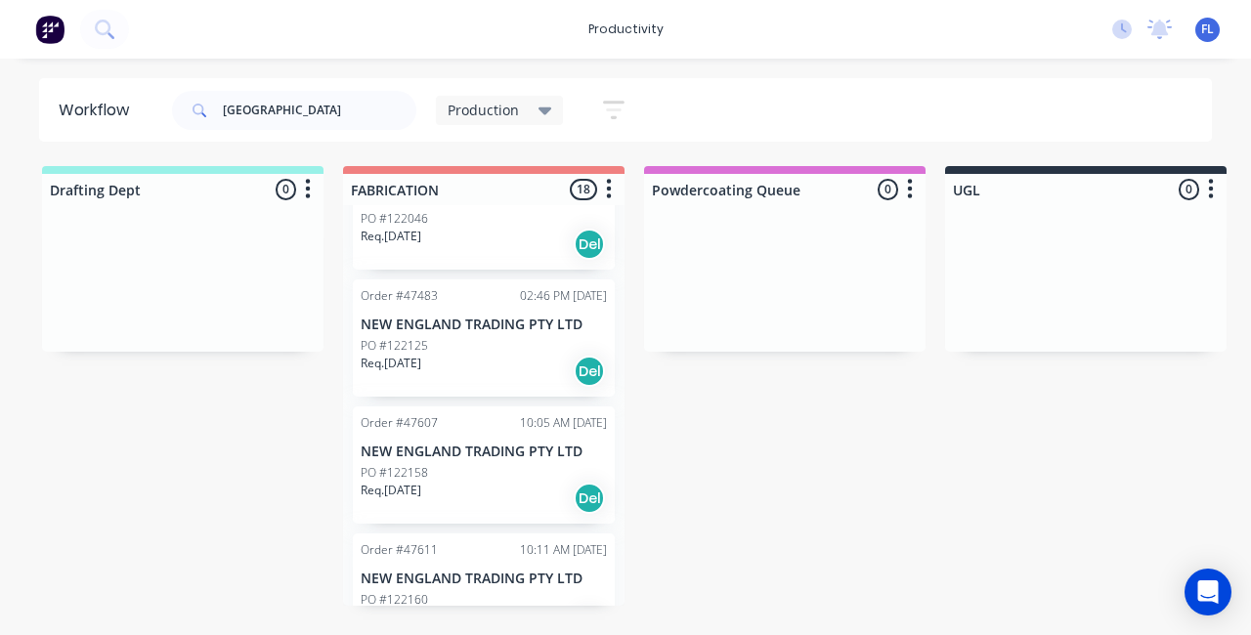
click at [478, 430] on div "Order #47607 10:05 AM [DATE]" at bounding box center [484, 423] width 246 height 18
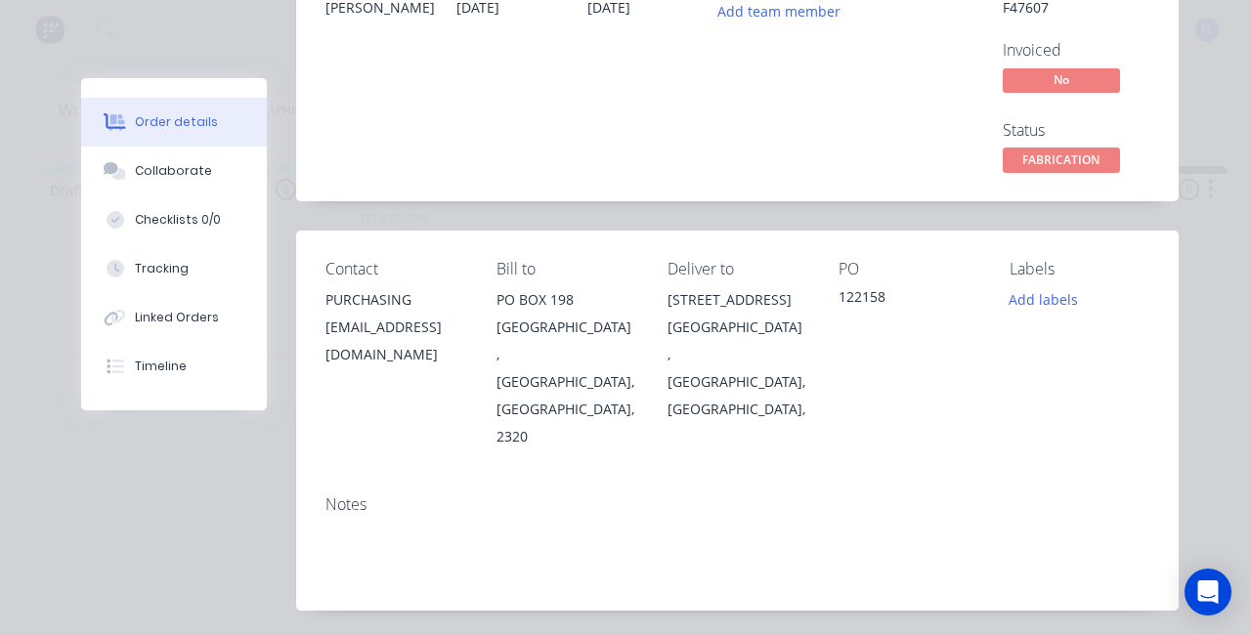
scroll to position [0, 0]
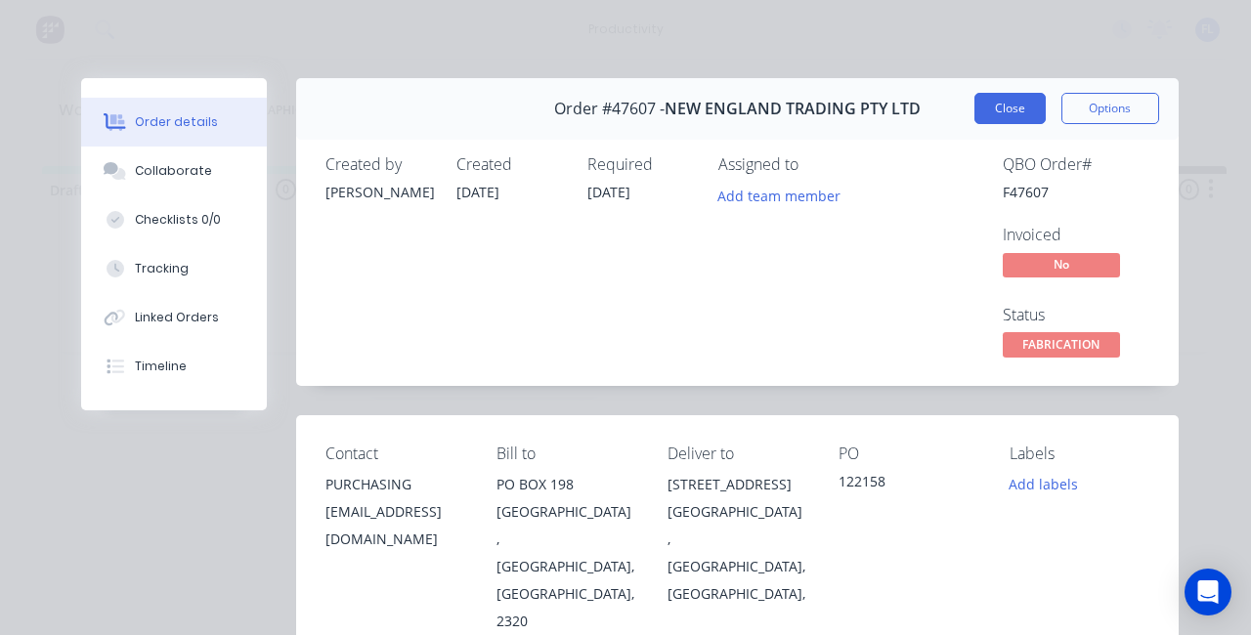
click at [995, 96] on button "Close" at bounding box center [1009, 108] width 71 height 31
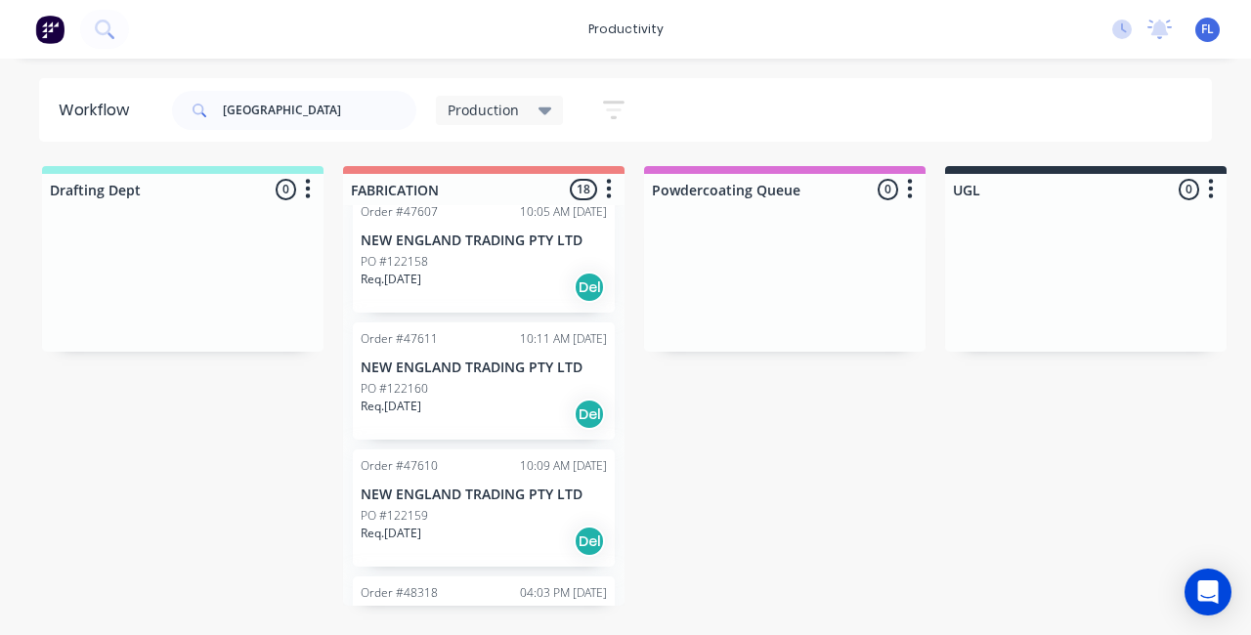
scroll to position [489, 0]
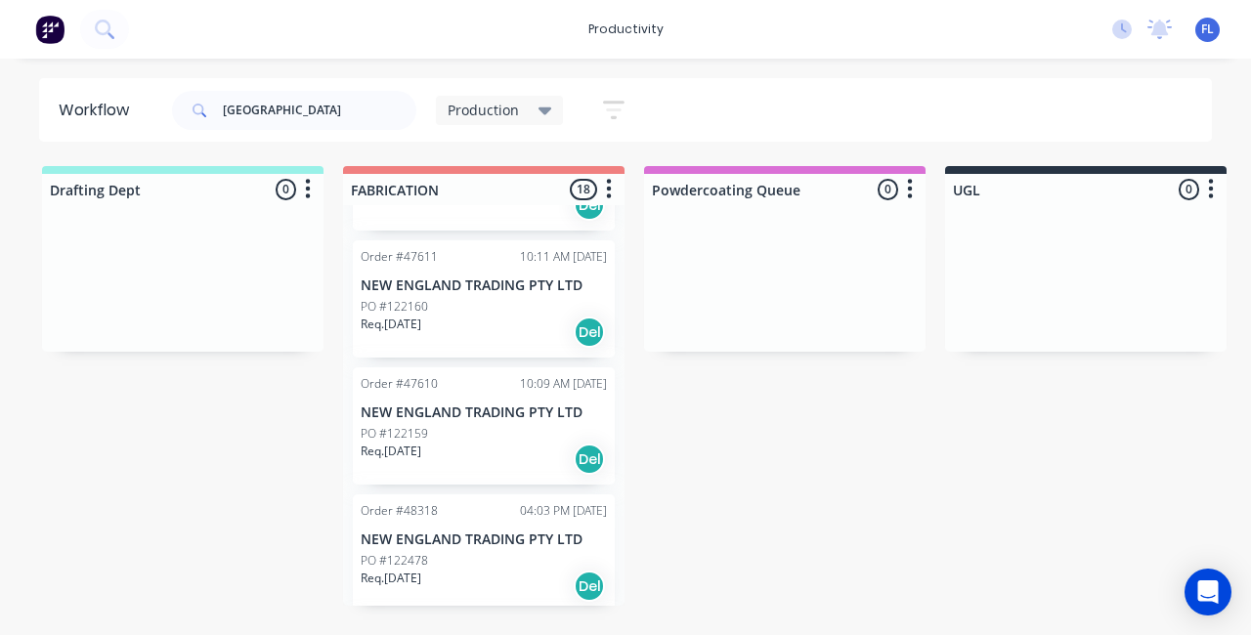
click at [456, 334] on div "Req. [DATE] Del" at bounding box center [484, 332] width 246 height 33
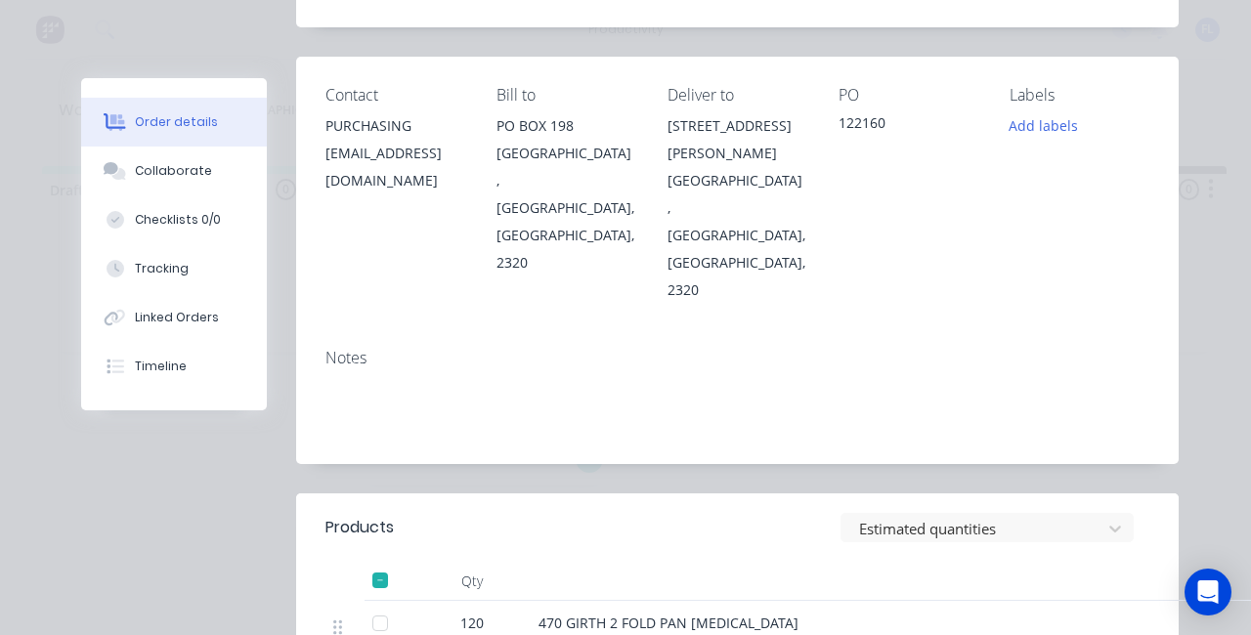
scroll to position [0, 0]
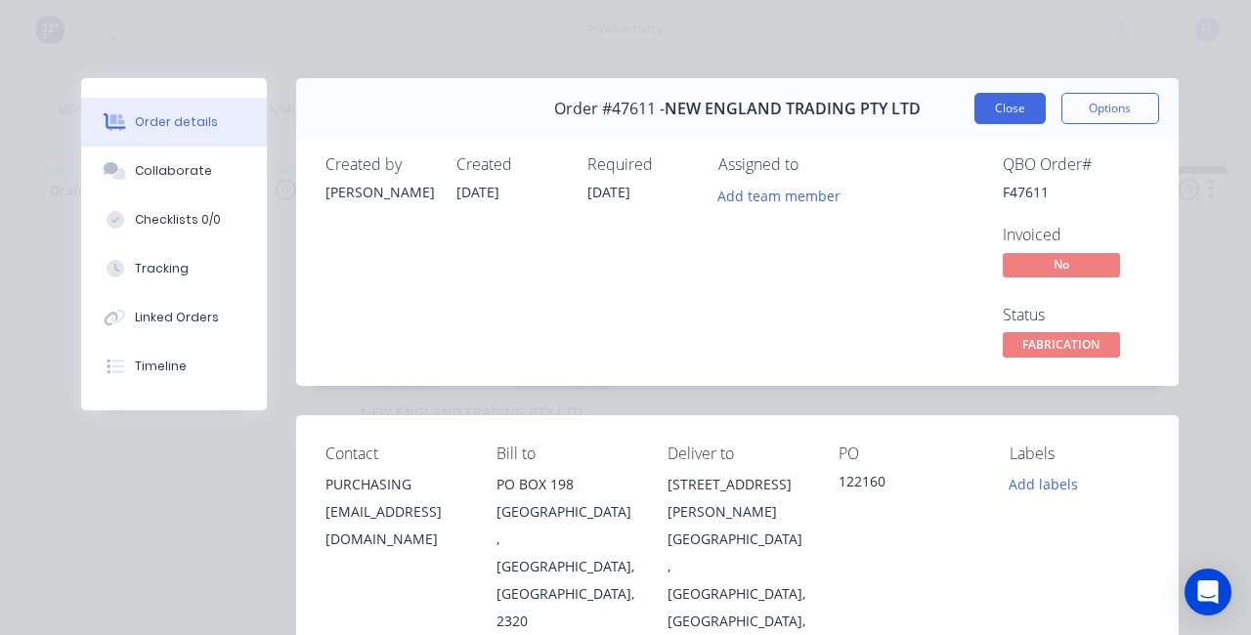
click at [985, 114] on button "Close" at bounding box center [1009, 108] width 71 height 31
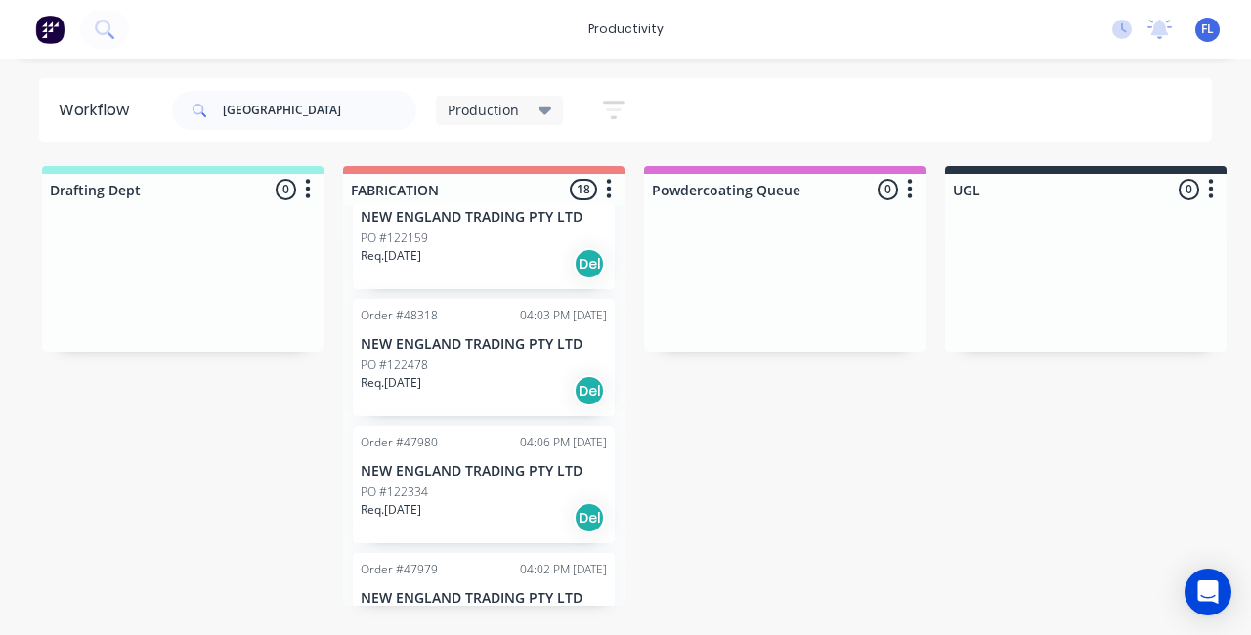
scroll to position [489, 0]
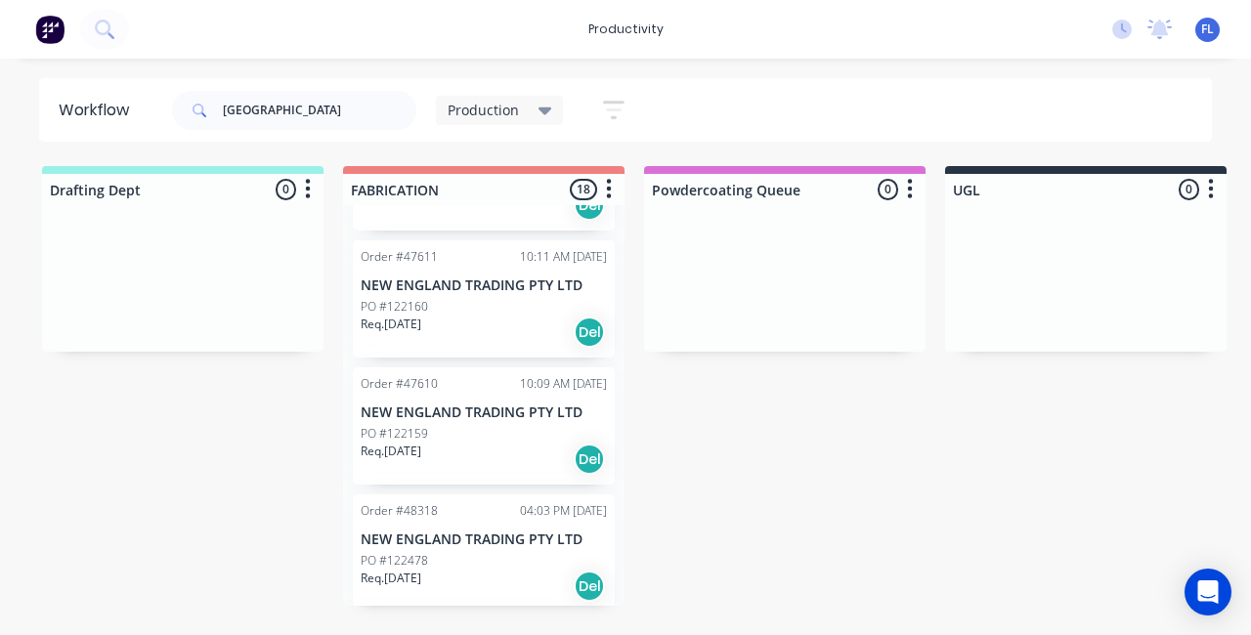
click at [446, 448] on div "Req. [DATE] Del" at bounding box center [484, 459] width 246 height 33
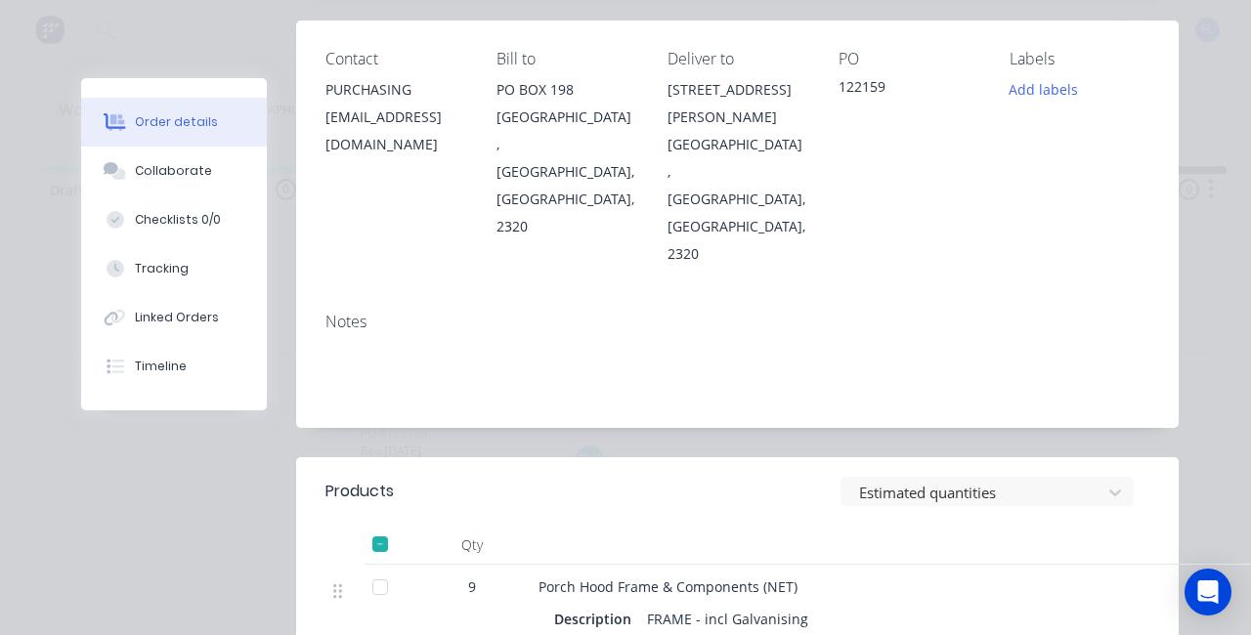
scroll to position [0, 0]
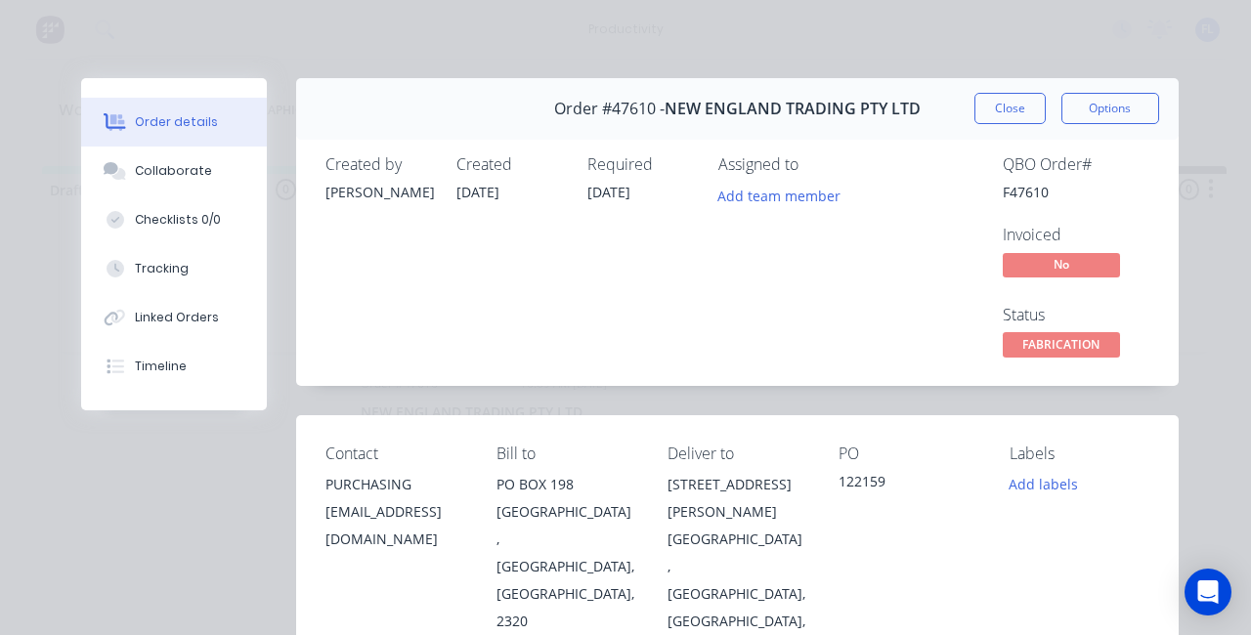
click at [982, 97] on button "Close" at bounding box center [1009, 108] width 71 height 31
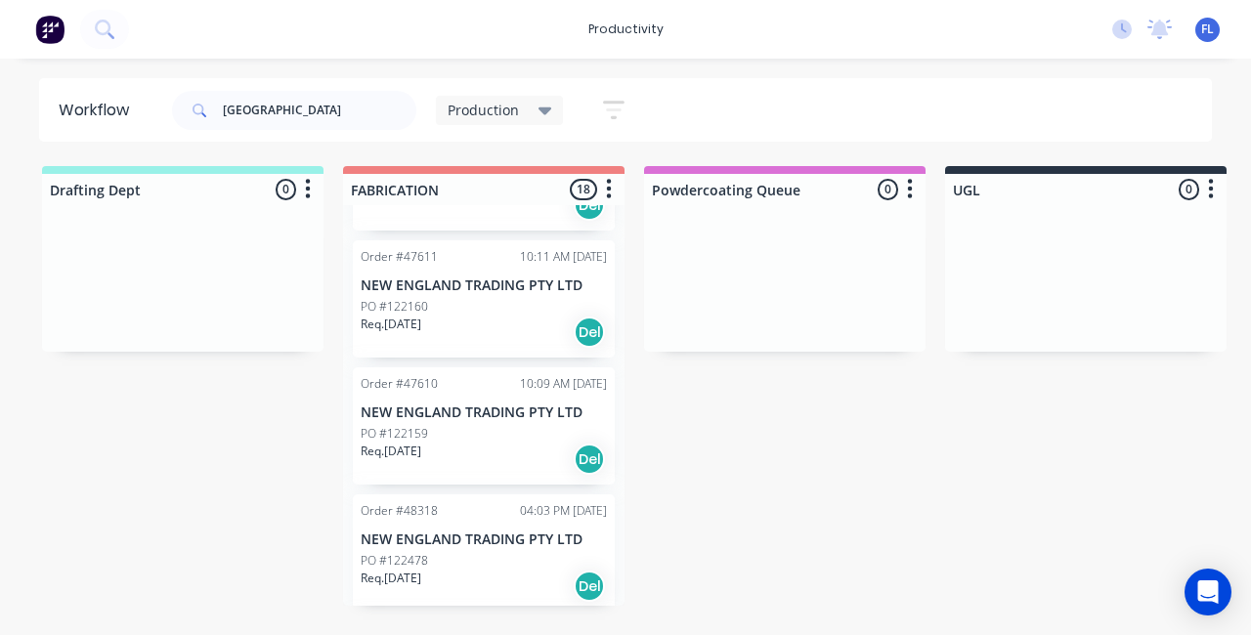
click at [411, 560] on p "PO #122478" at bounding box center [394, 561] width 67 height 18
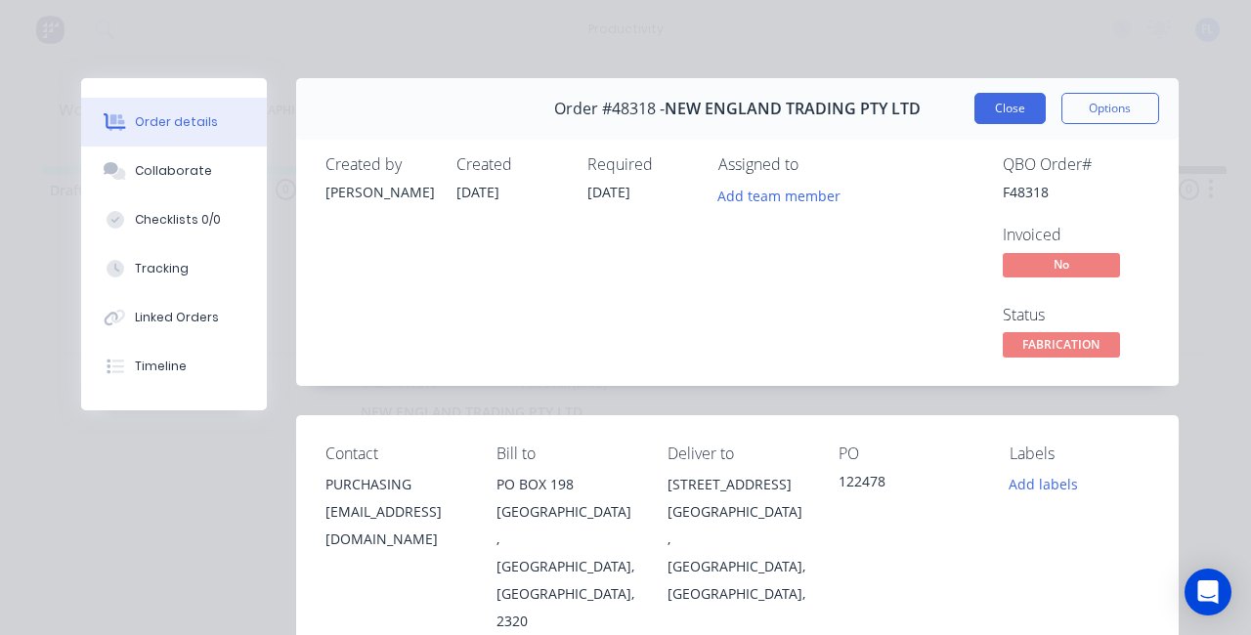
click at [995, 108] on button "Close" at bounding box center [1009, 108] width 71 height 31
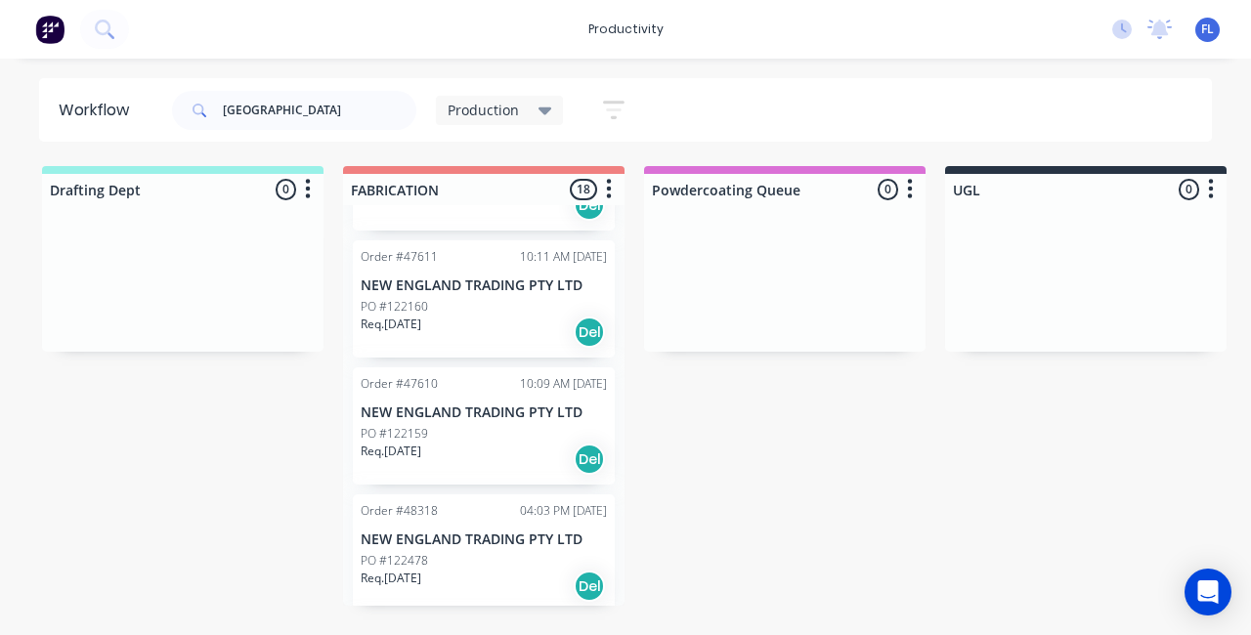
click at [390, 312] on p "PO #122160" at bounding box center [394, 307] width 67 height 18
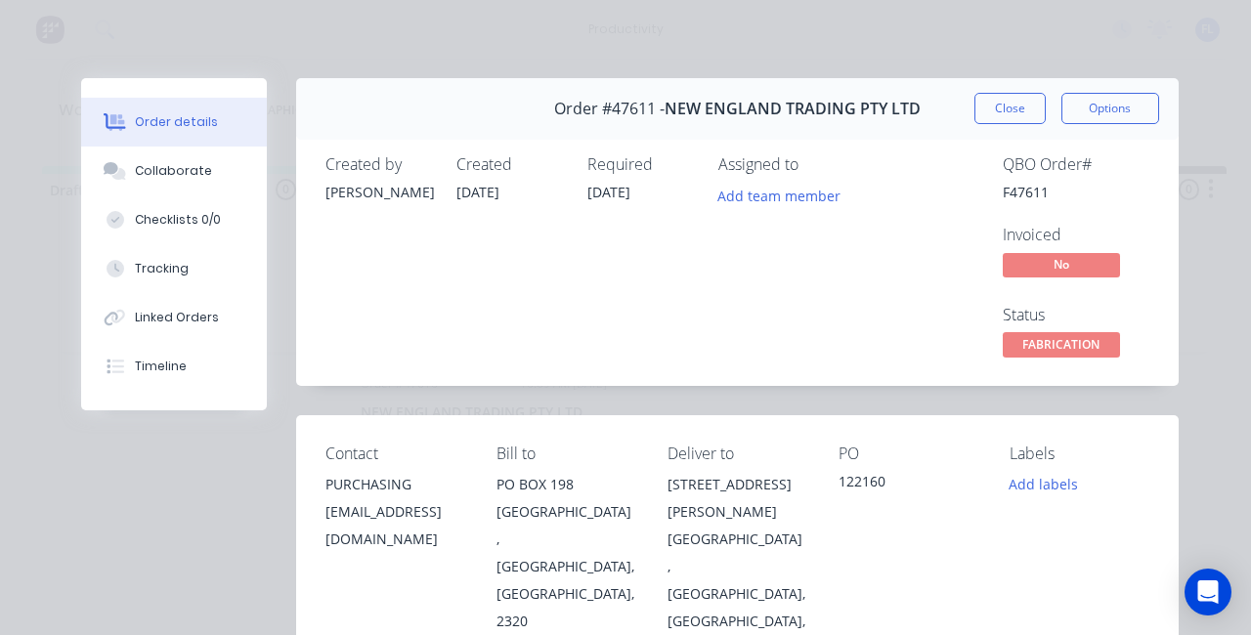
click at [995, 131] on div "Order #47611 - NEW ENGLAND TRADING PTY LTD Close Options" at bounding box center [737, 109] width 882 height 62
click at [995, 125] on div "Order #47611 - NEW ENGLAND TRADING PTY LTD Close Options" at bounding box center [737, 109] width 882 height 62
click at [983, 103] on button "Close" at bounding box center [1009, 108] width 71 height 31
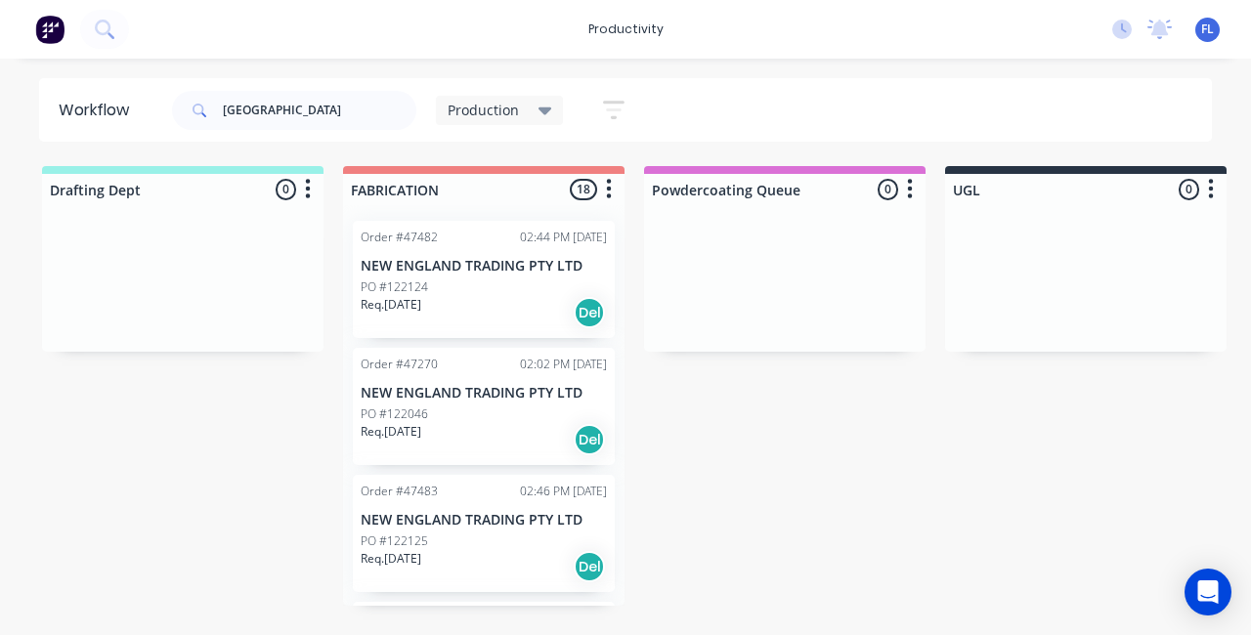
click at [397, 313] on p "Req. [DATE]" at bounding box center [391, 305] width 61 height 18
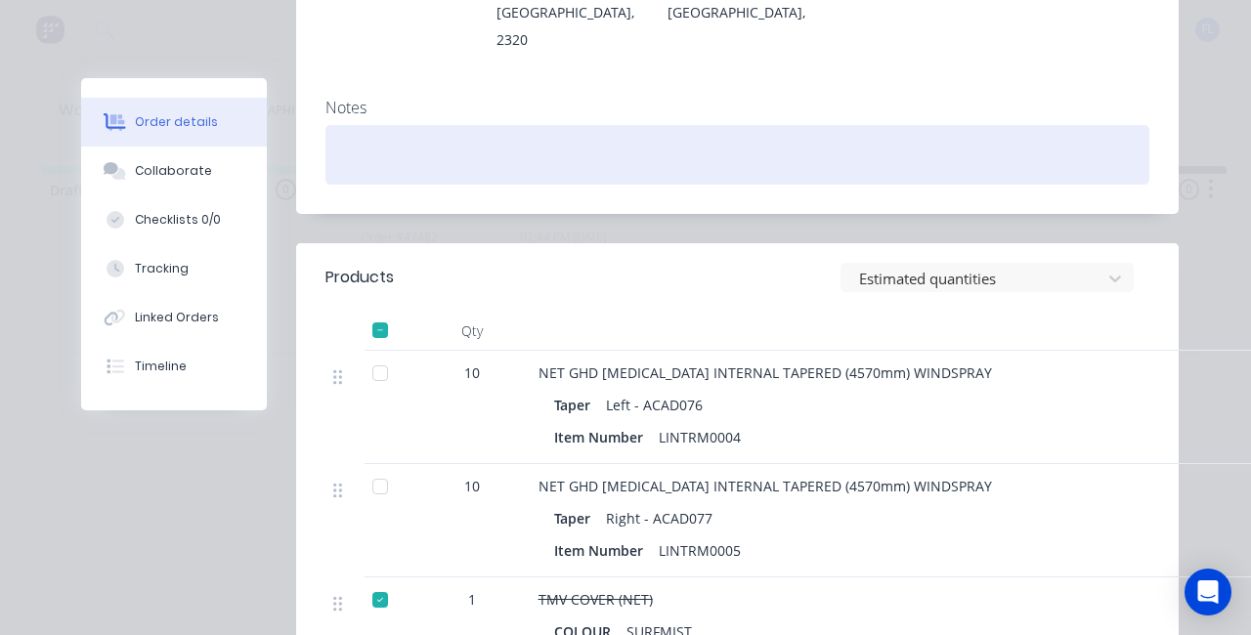
scroll to position [684, 0]
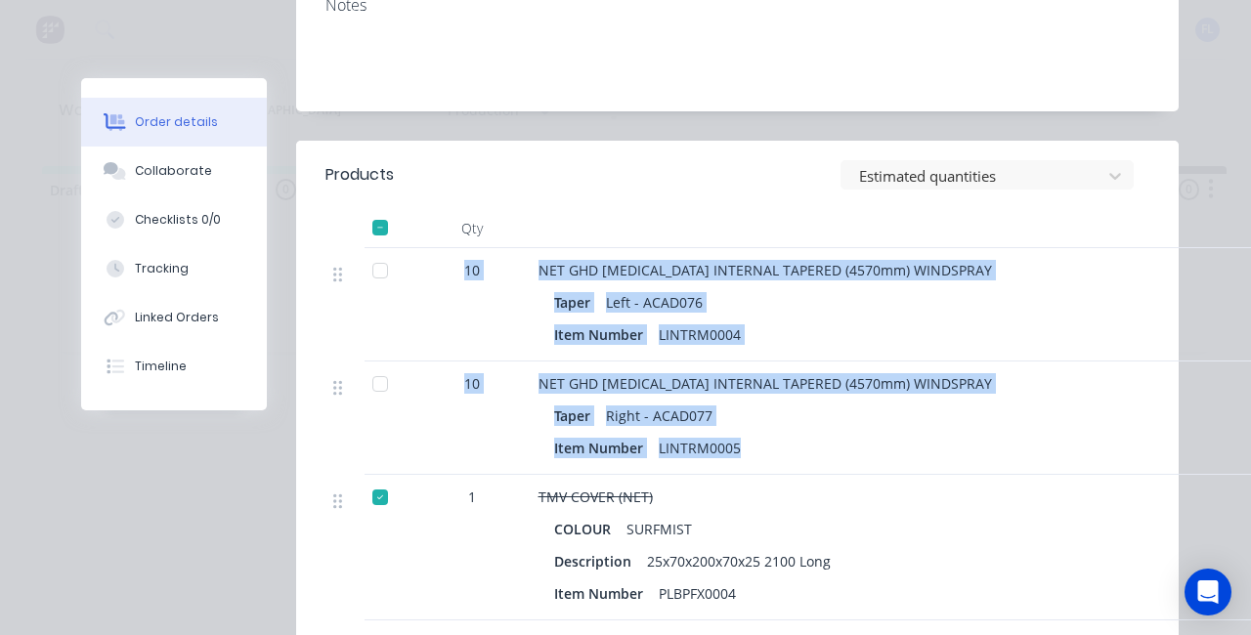
drag, startPoint x: 732, startPoint y: 404, endPoint x: 393, endPoint y: 233, distance: 379.8
click at [393, 248] on div "10 NET GHD [MEDICAL_DATA] INTERNAL TAPERED (4570mm) WINDSPRAY Taper Left - ACAD…" at bounding box center [737, 505] width 824 height 514
click at [423, 248] on div "10" at bounding box center [471, 304] width 117 height 113
drag, startPoint x: 430, startPoint y: 200, endPoint x: 759, endPoint y: 408, distance: 389.6
click at [759, 408] on div "10 NET GHD [MEDICAL_DATA] INTERNAL TAPERED (4570mm) WINDSPRAY Taper Left - ACAD…" at bounding box center [737, 505] width 824 height 514
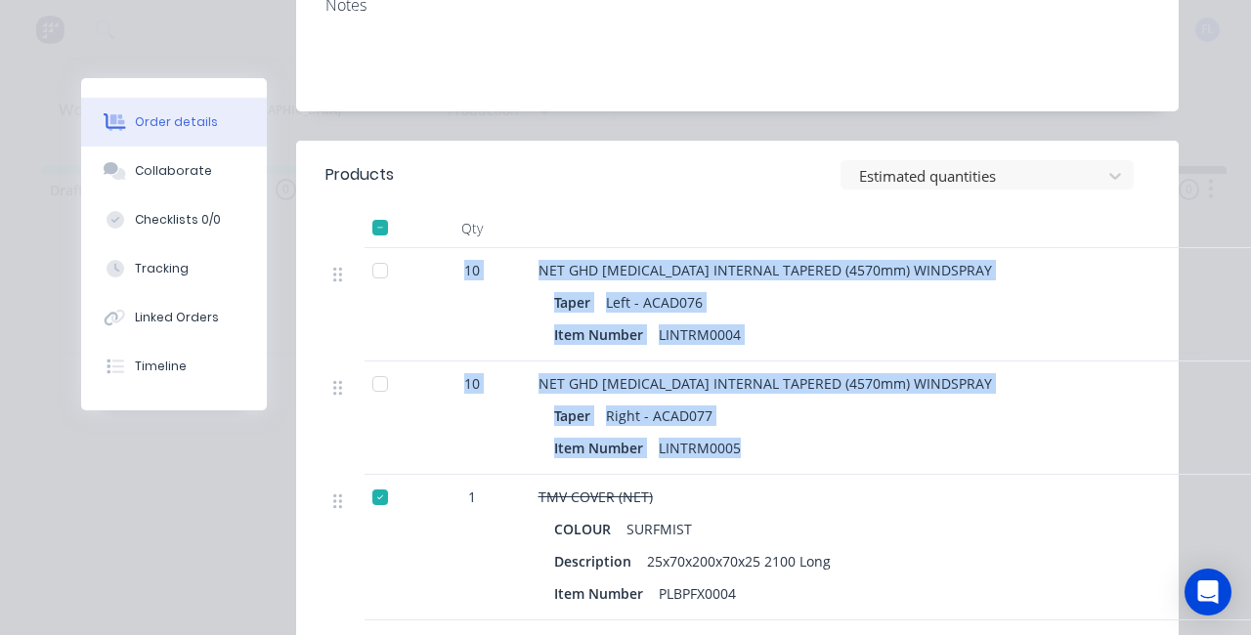
click at [758, 434] on div "Item Number LINTRM0005" at bounding box center [1019, 448] width 930 height 28
drag, startPoint x: 757, startPoint y: 406, endPoint x: 437, endPoint y: 220, distance: 370.4
click at [437, 248] on div "10 NET GHD [MEDICAL_DATA] INTERNAL TAPERED (4570mm) WINDSPRAY Taper Left - ACAD…" at bounding box center [737, 505] width 824 height 514
click at [498, 264] on div "10" at bounding box center [471, 304] width 117 height 113
